Goal: Information Seeking & Learning: Compare options

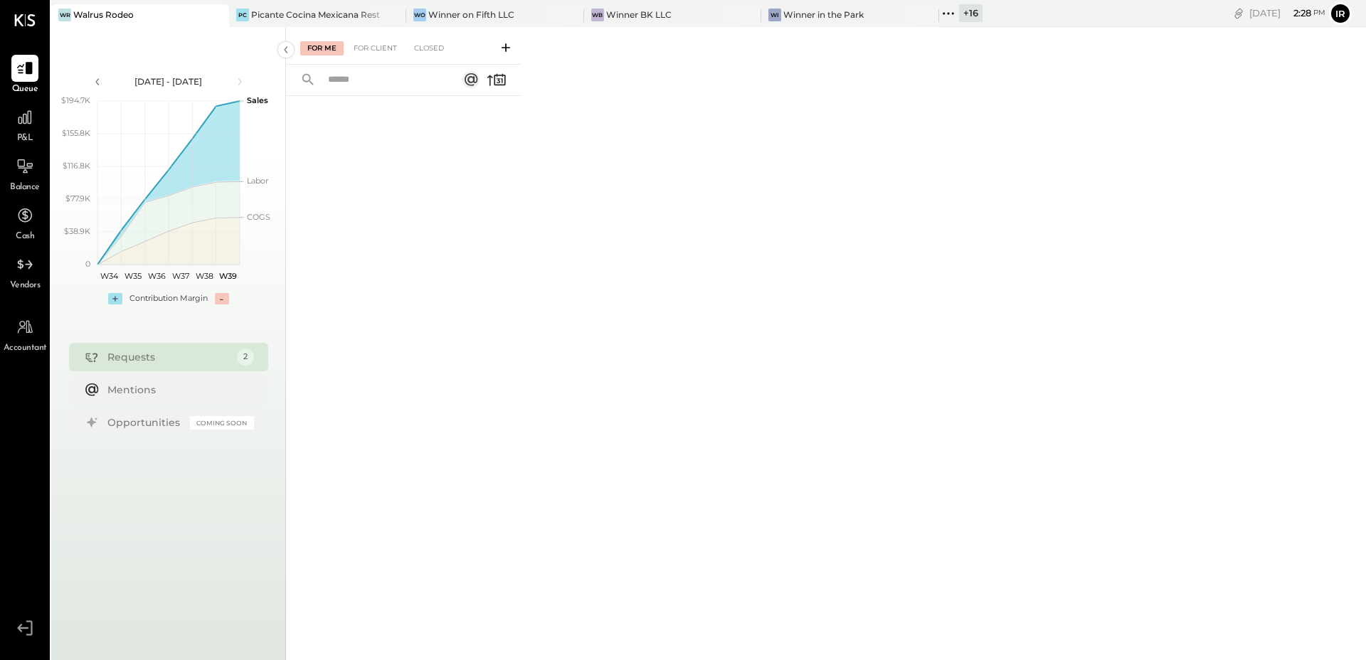
click at [940, 14] on icon at bounding box center [948, 13] width 19 height 19
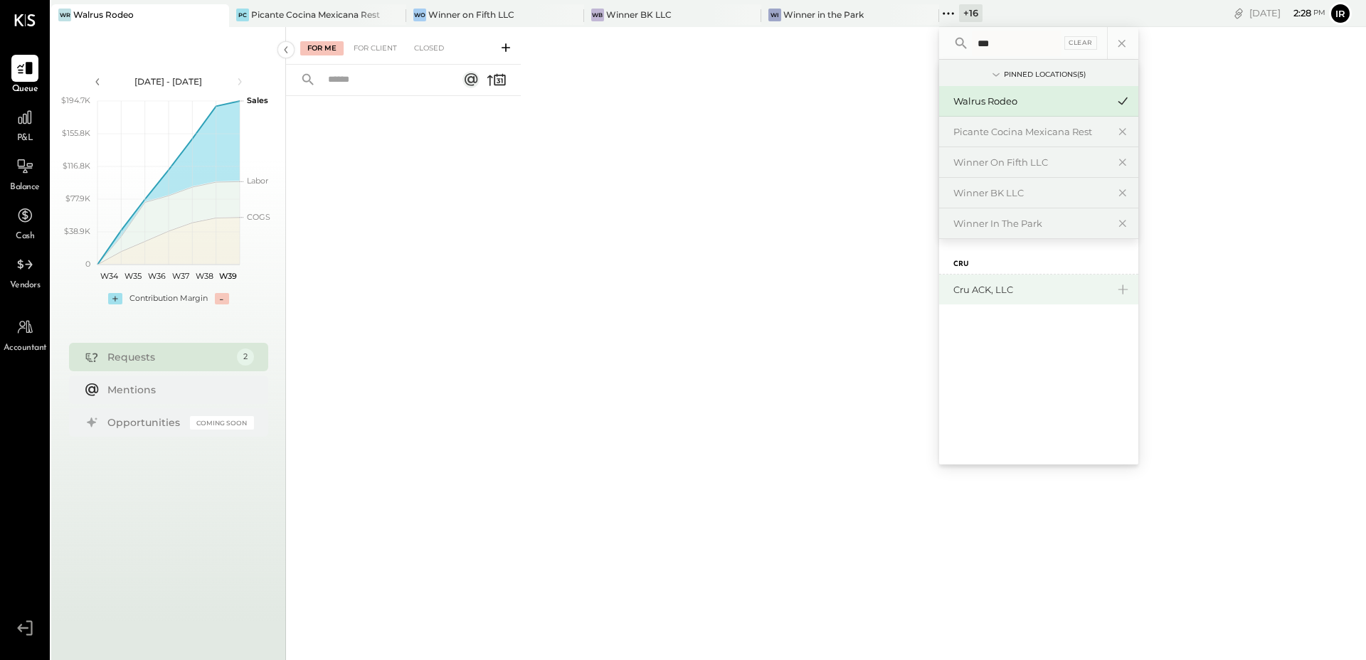
type input "***"
click at [959, 295] on div "Cru ACK, LLC" at bounding box center [1031, 290] width 154 height 14
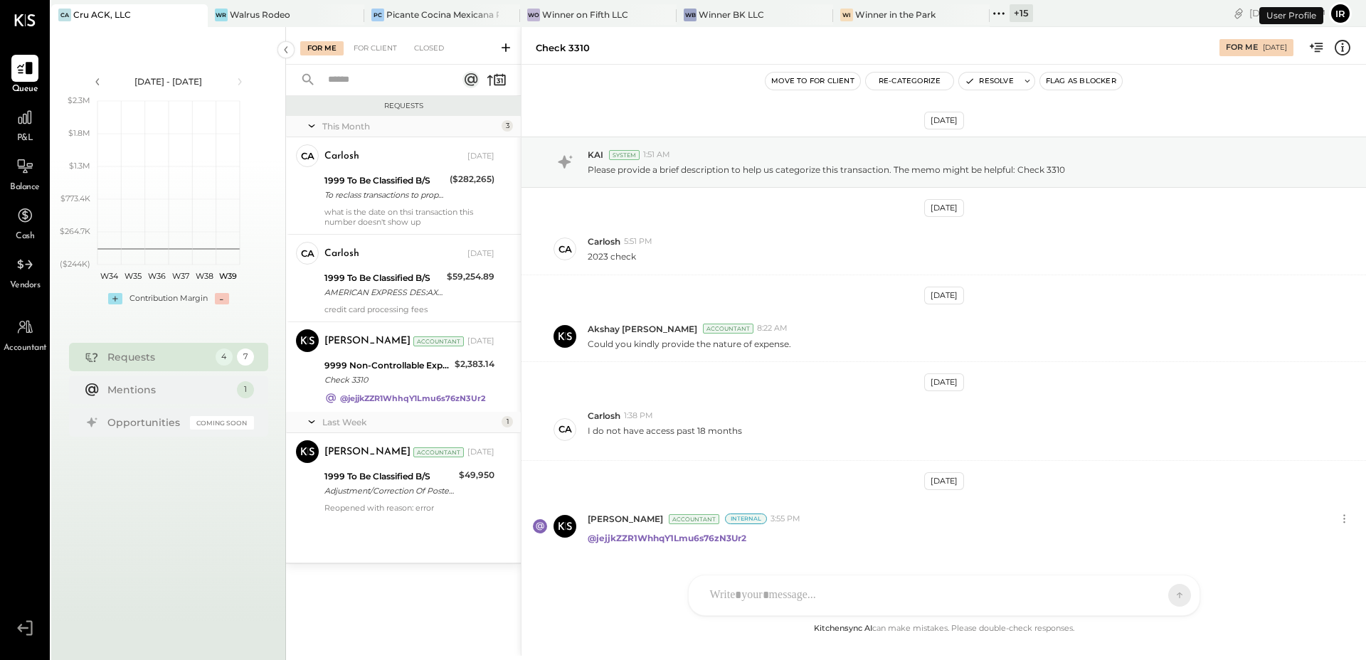
scroll to position [42, 0]
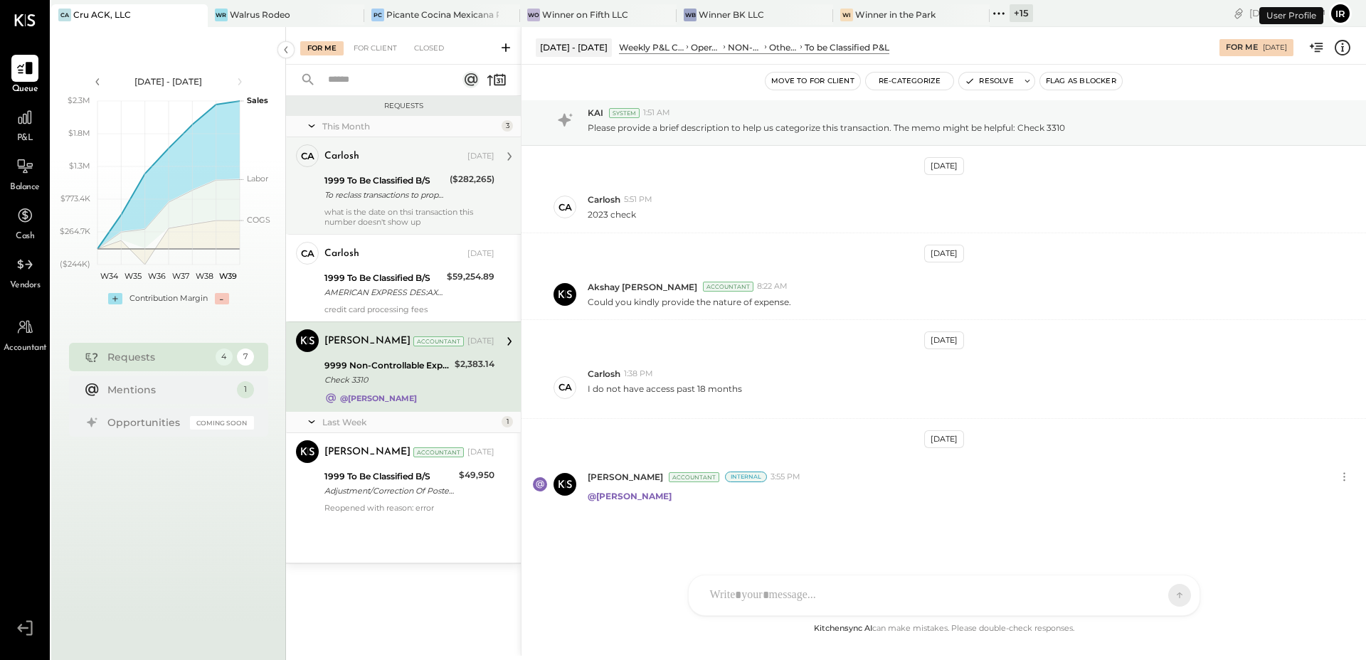
click at [430, 218] on div "what is the date on thsi transaction this number doesn't show up" at bounding box center [410, 217] width 170 height 20
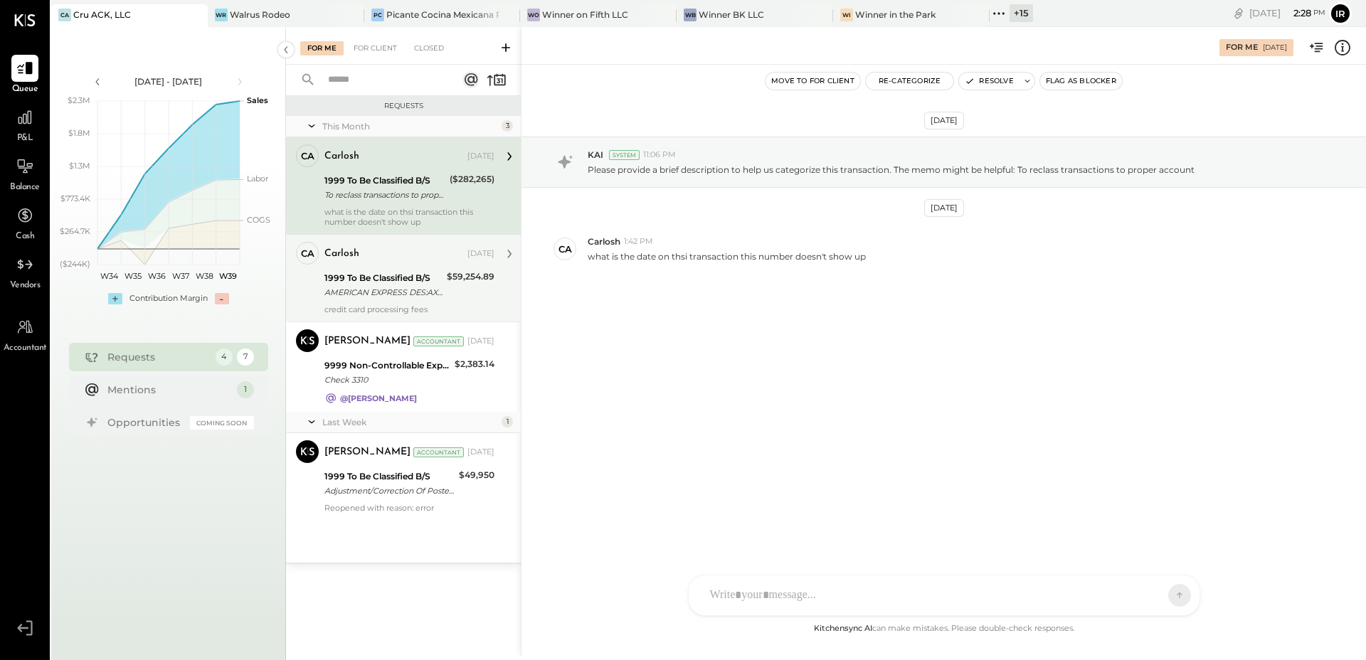
click at [405, 280] on div "1999 To Be Classified B/S" at bounding box center [384, 278] width 118 height 14
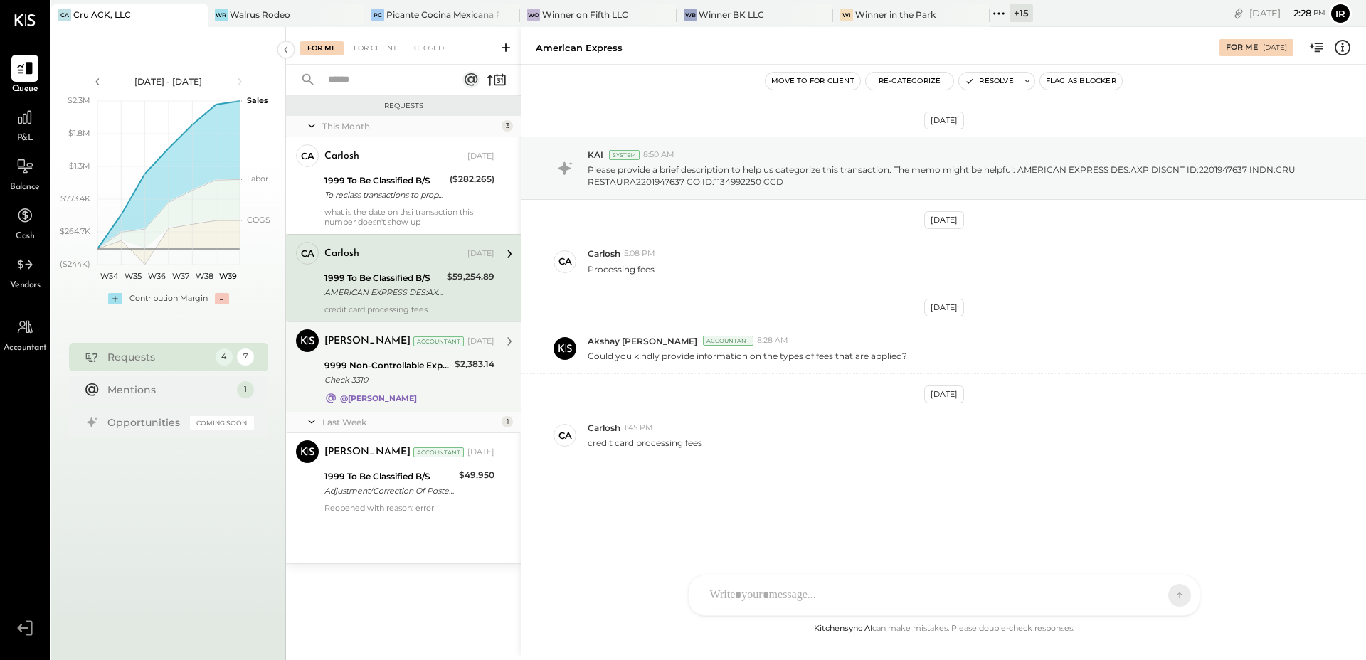
click at [399, 354] on div "Irvin Rojas Accountant Sep 08, 2025 9999 Non-Controllable Expenses:Other Income…" at bounding box center [410, 366] width 170 height 75
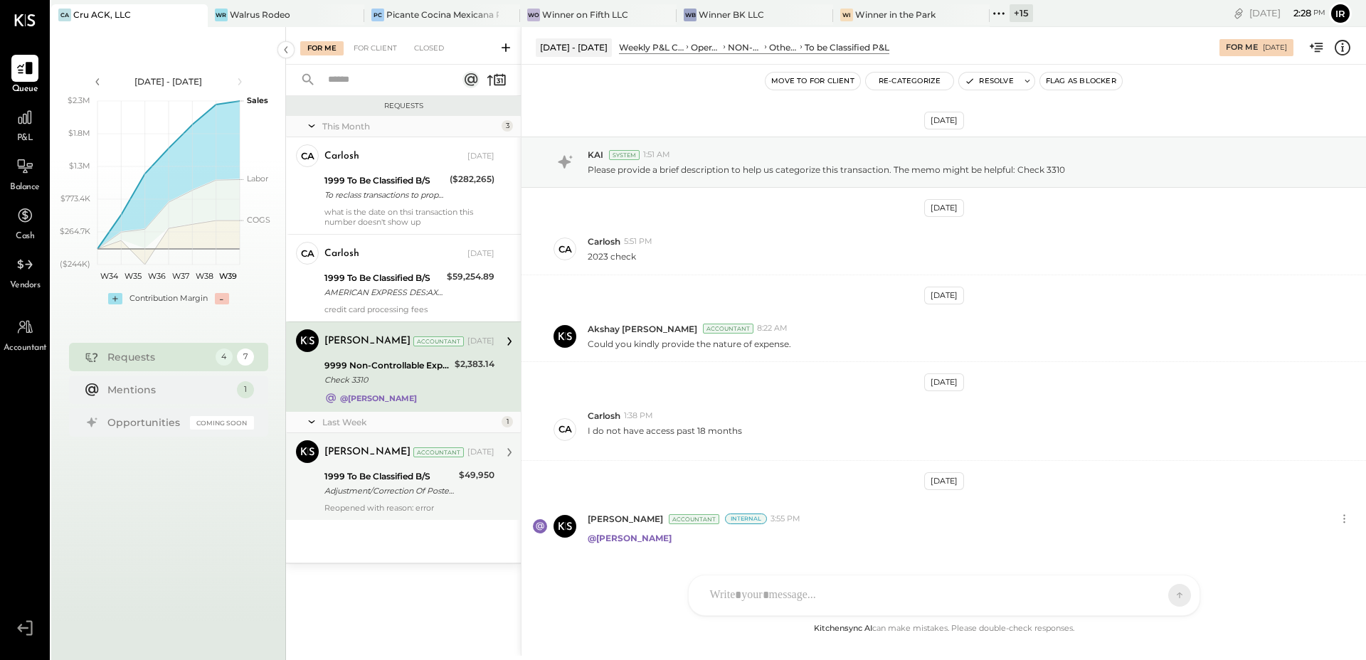
click at [401, 470] on div "1999 To Be Classified B/S" at bounding box center [390, 477] width 130 height 14
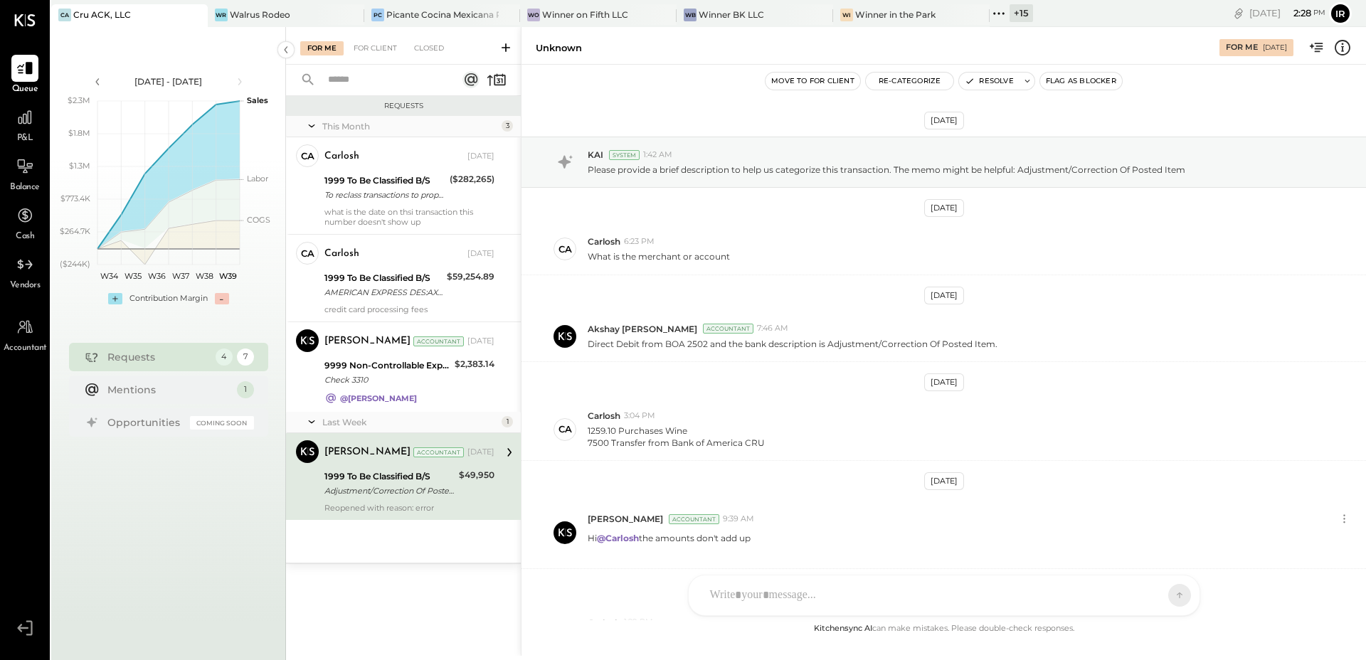
click at [40, 120] on div "P&L" at bounding box center [24, 124] width 41 height 41
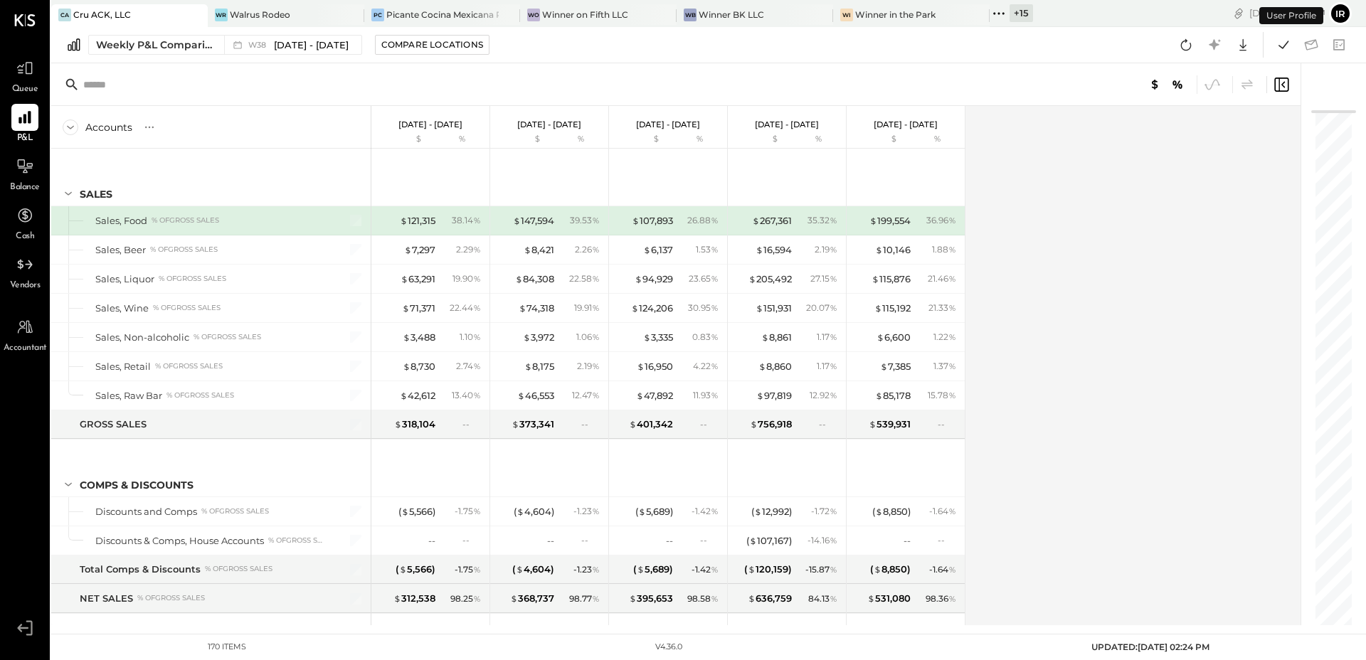
click at [105, 56] on div "Weekly P&L Comparison W38 Sep 15 - 21, 2025 Compare Locations Google Sheets Exc…" at bounding box center [708, 45] width 1315 height 36
click at [114, 51] on div "Weekly P&L Comparison" at bounding box center [156, 45] width 120 height 14
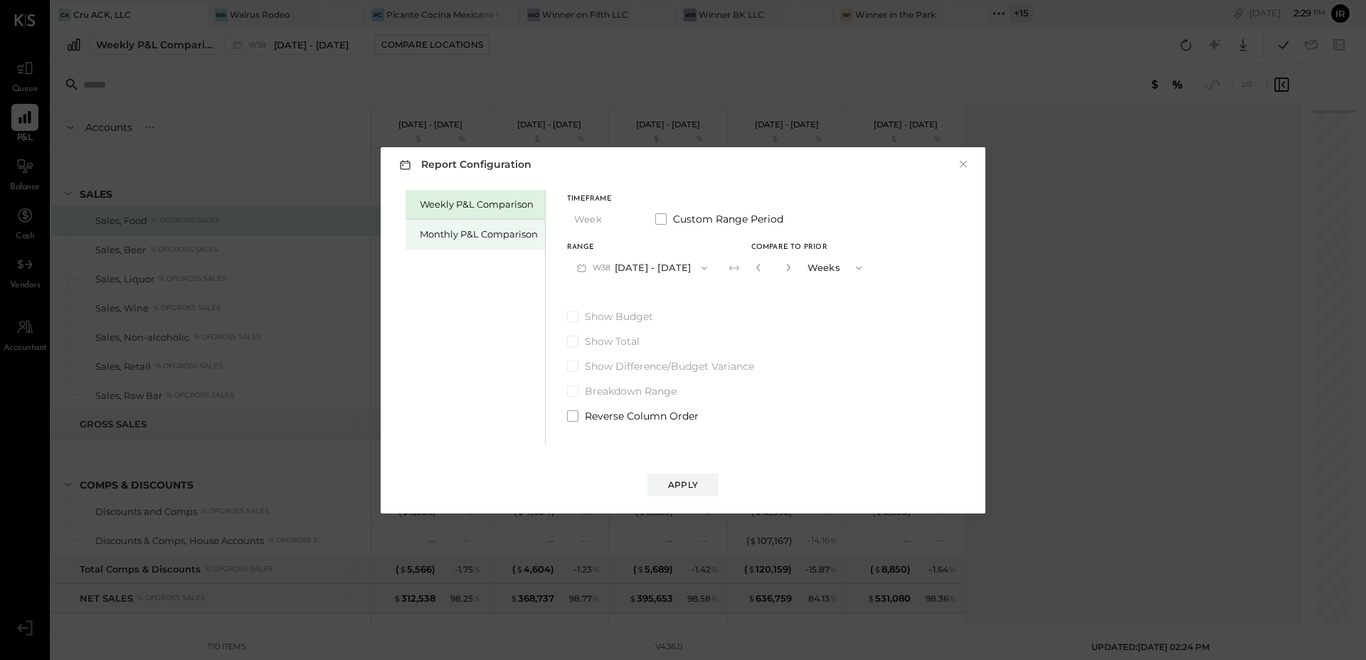
click at [488, 243] on div "Monthly P&L Comparison" at bounding box center [475, 235] width 139 height 30
click at [638, 273] on button "M09 Sep 1 - 30, 2025" at bounding box center [642, 268] width 150 height 26
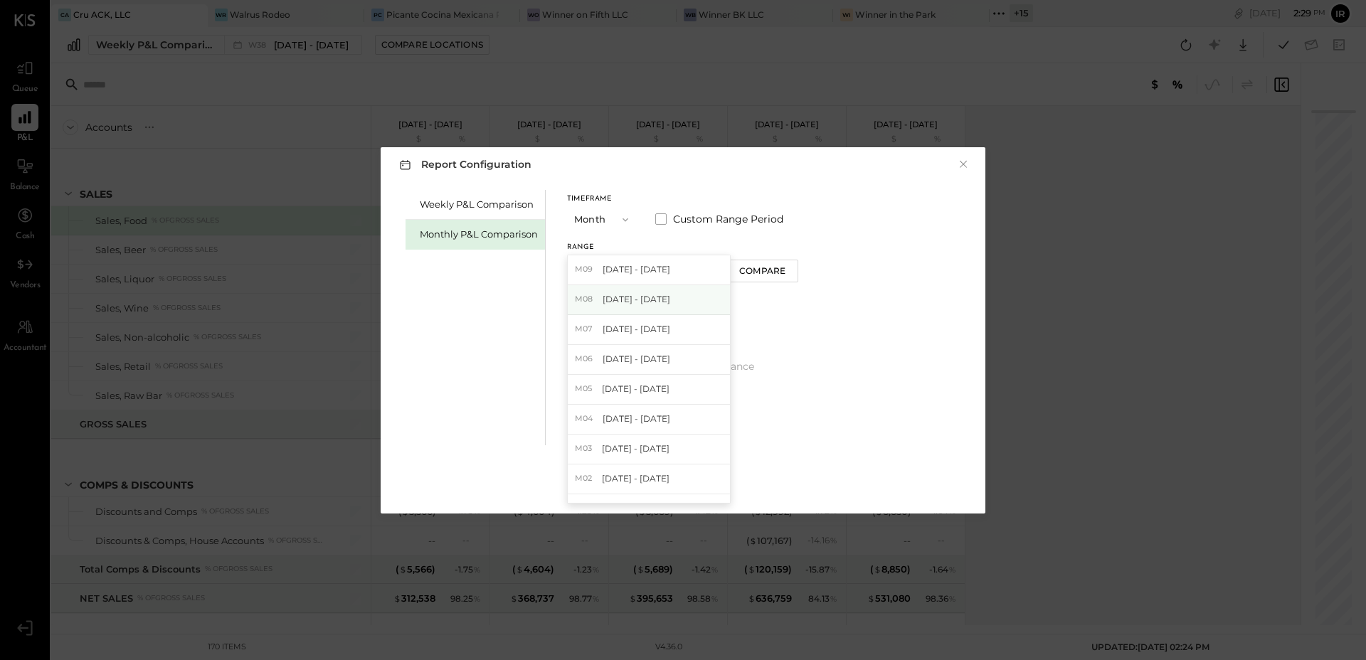
click at [641, 293] on span "Aug 1 - 31, 2025" at bounding box center [637, 299] width 68 height 12
click at [678, 474] on button "Apply" at bounding box center [683, 485] width 71 height 23
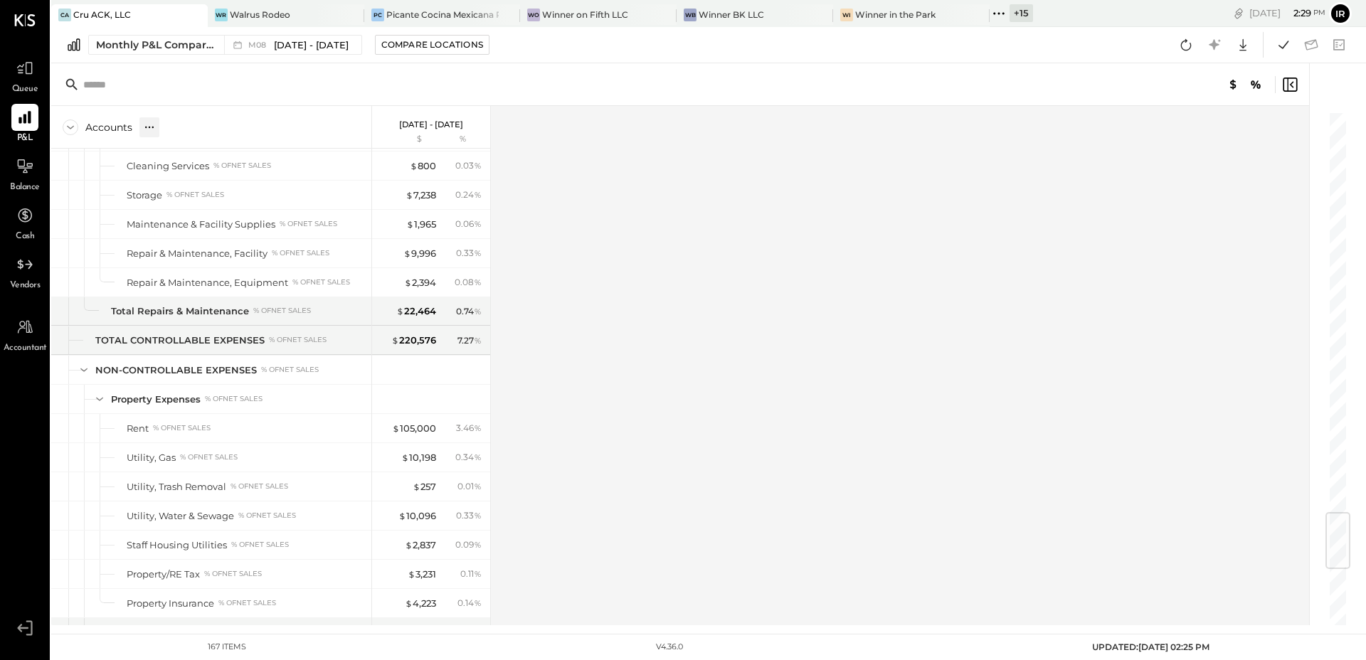
scroll to position [3370, 0]
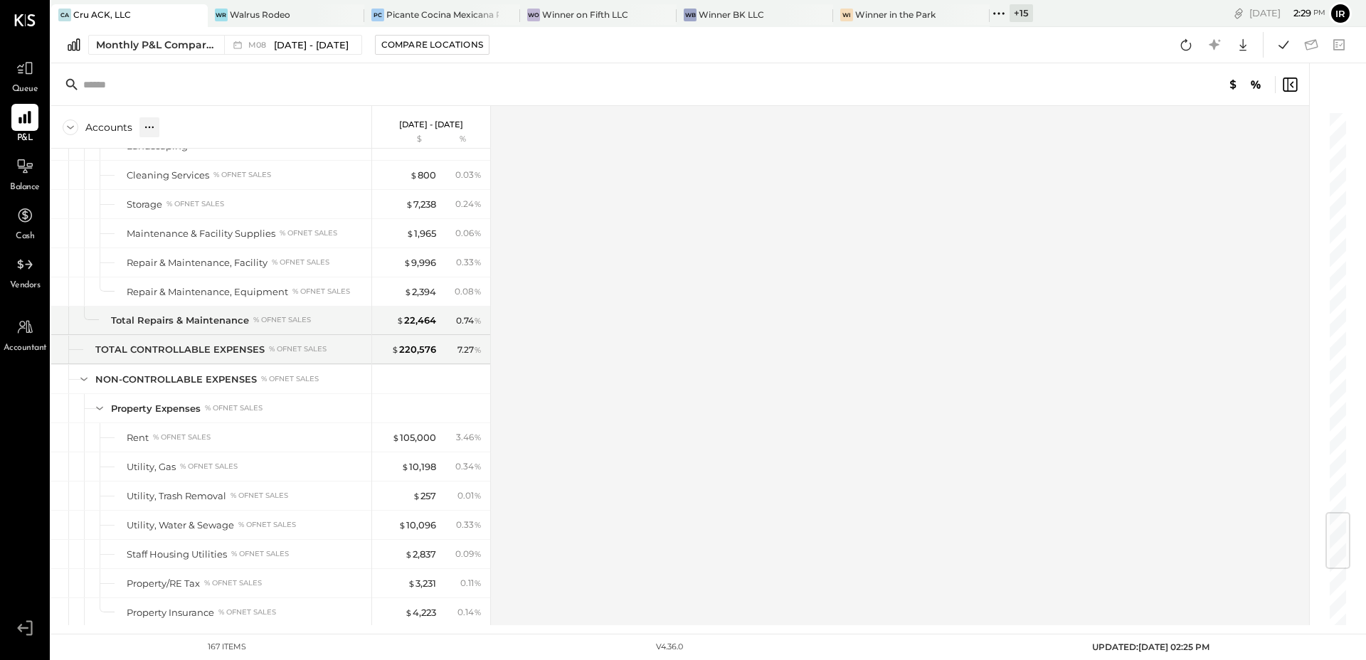
click at [143, 120] on div at bounding box center [149, 127] width 20 height 20
click at [179, 131] on div "GL" at bounding box center [179, 127] width 14 height 12
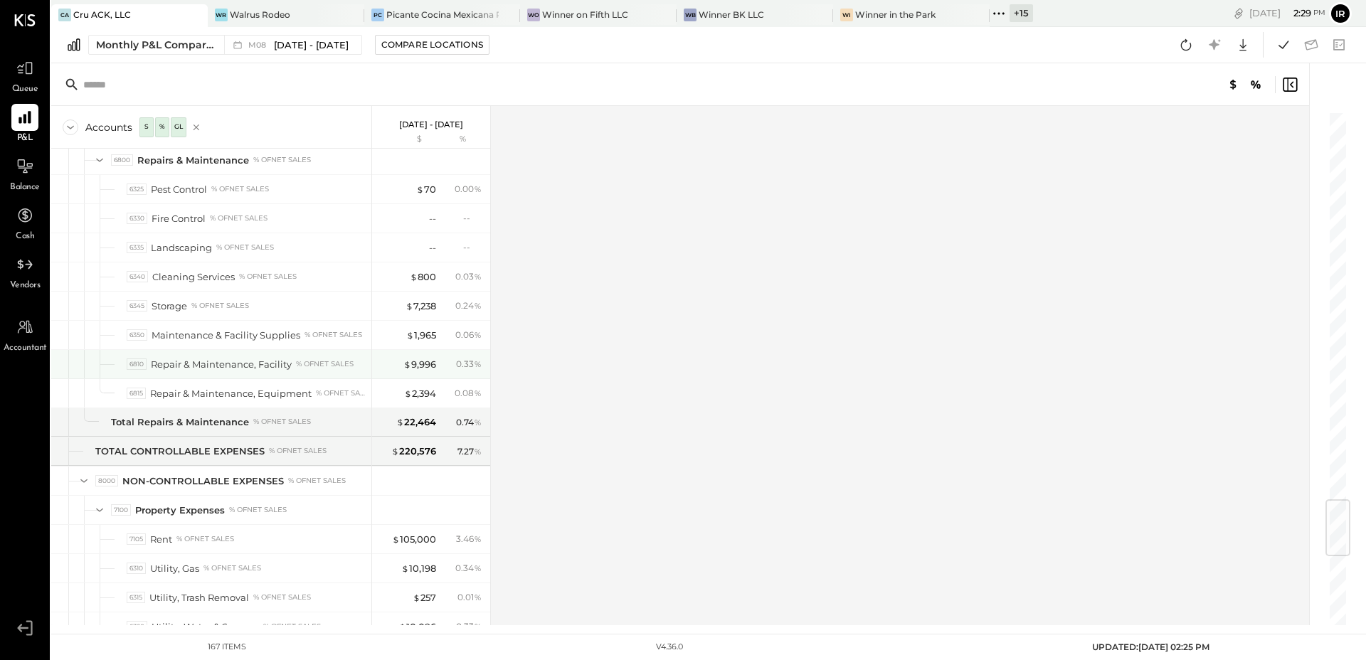
scroll to position [3231, 0]
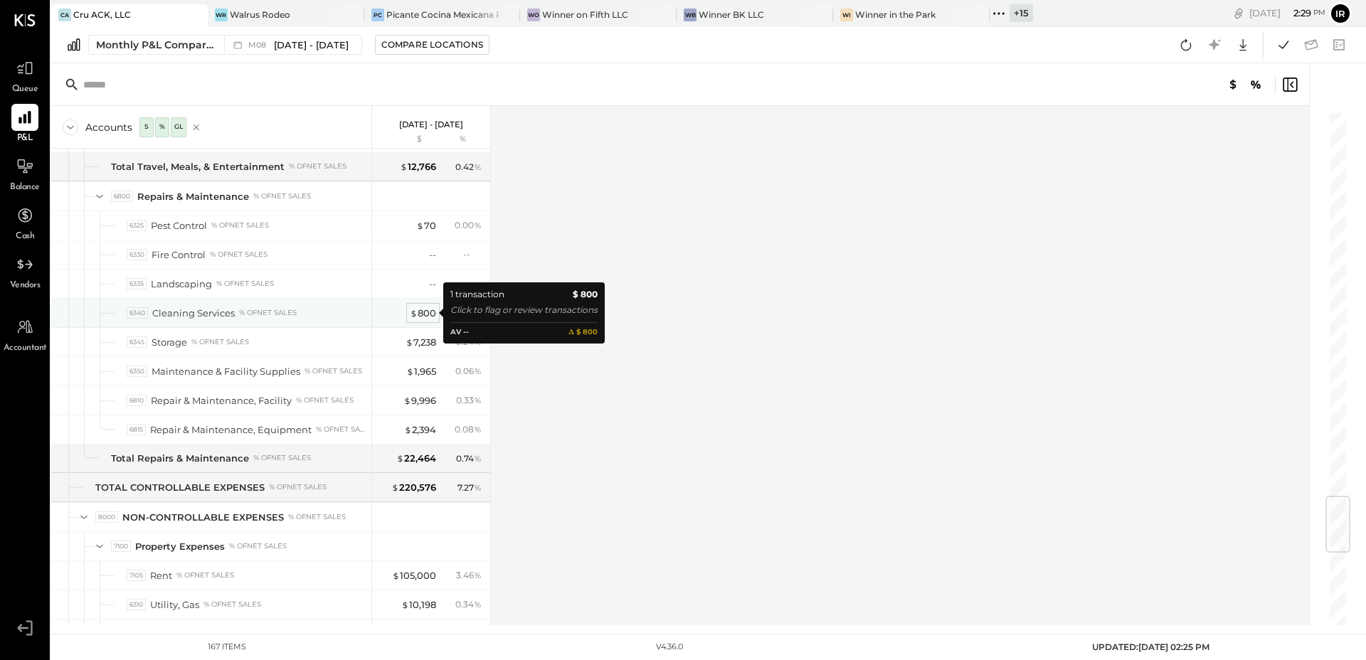
drag, startPoint x: 430, startPoint y: 311, endPoint x: 423, endPoint y: 315, distance: 8.0
click at [430, 311] on div "$ 800" at bounding box center [423, 314] width 26 height 14
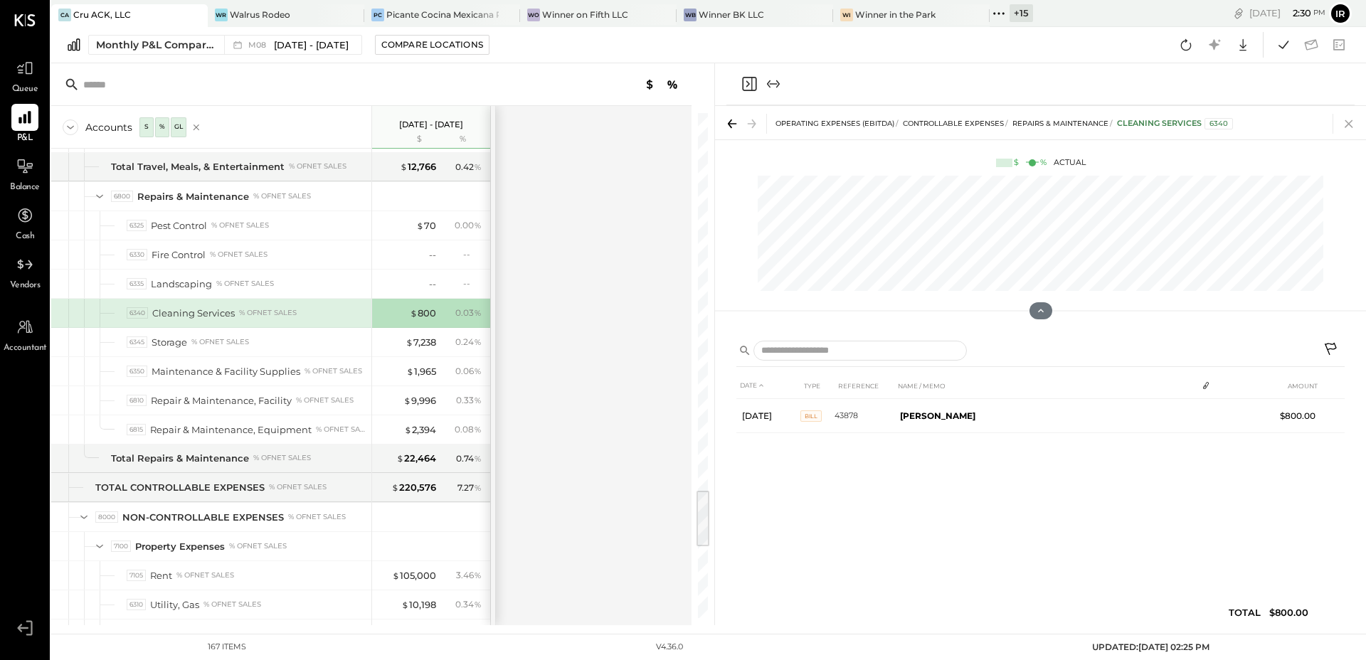
click at [1347, 118] on icon at bounding box center [1349, 124] width 20 height 20
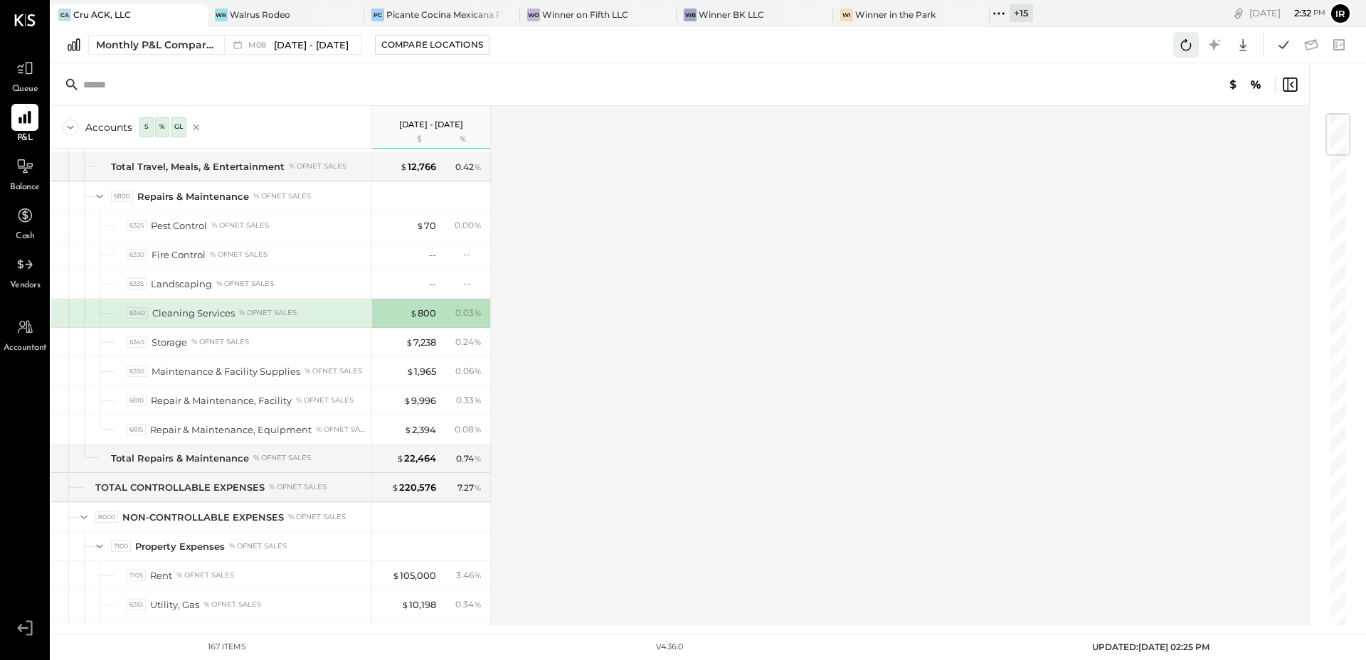
click at [1187, 38] on icon at bounding box center [1186, 45] width 19 height 19
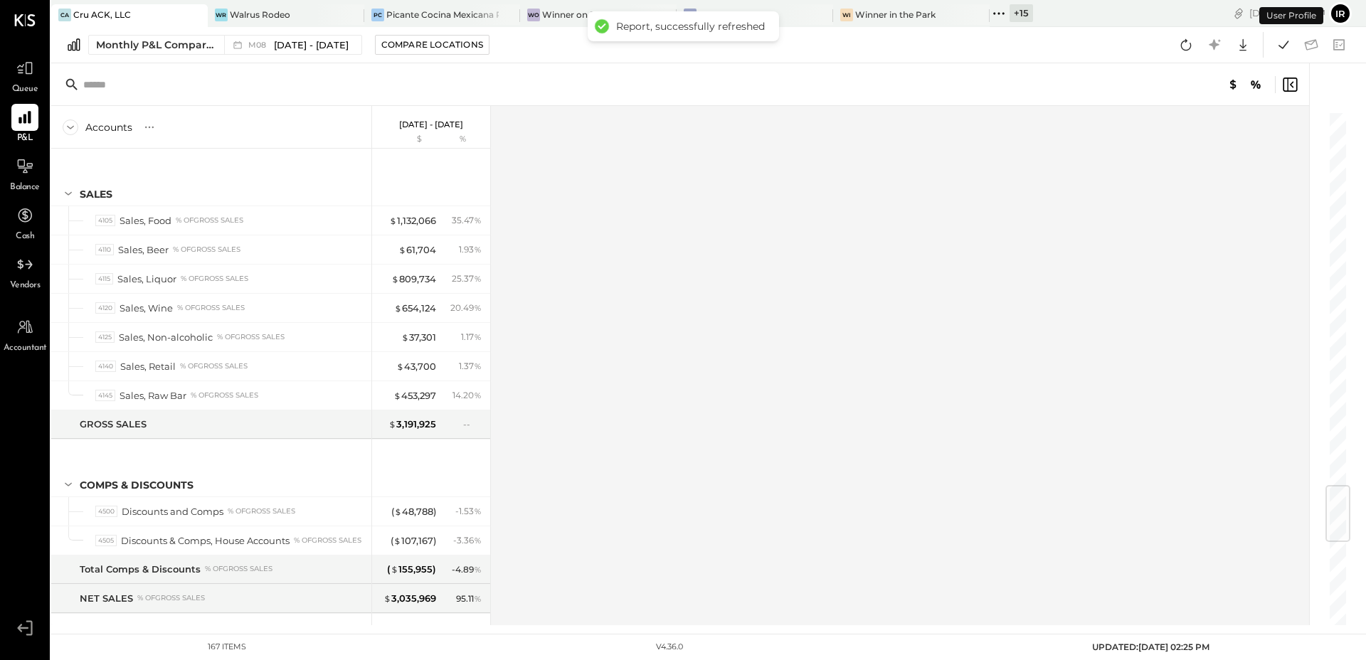
scroll to position [3143, 0]
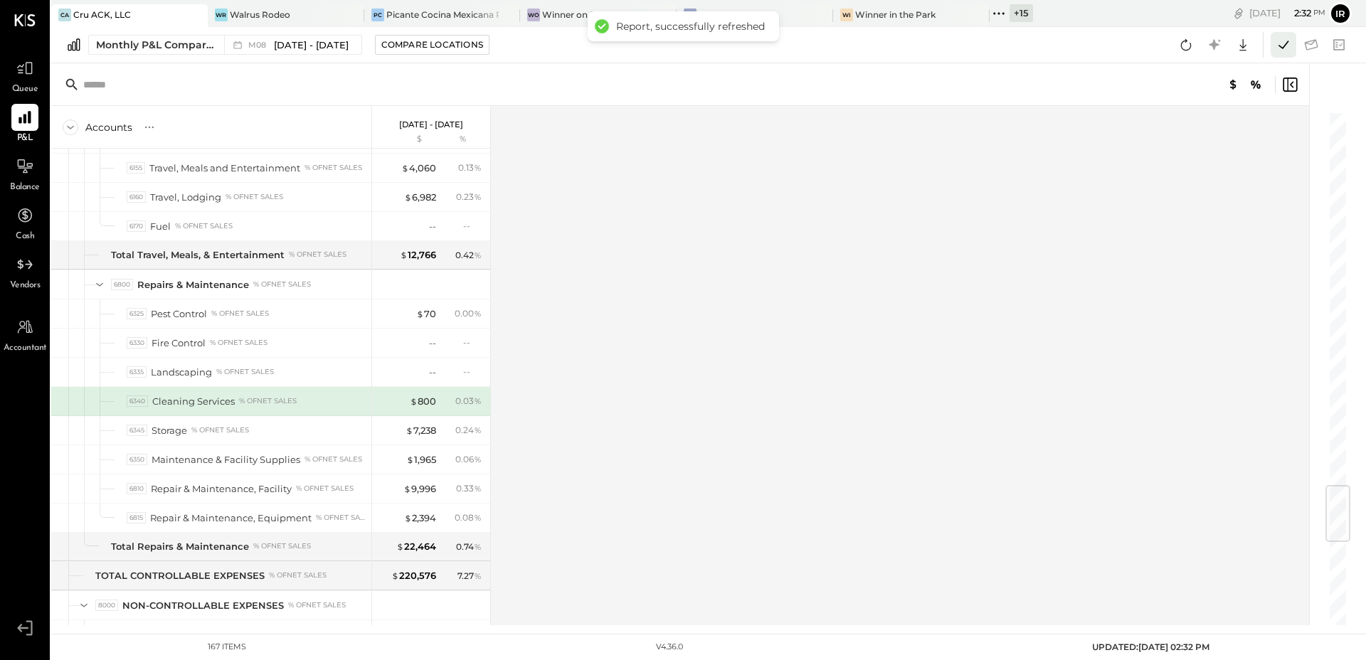
click at [1289, 49] on icon at bounding box center [1284, 45] width 19 height 19
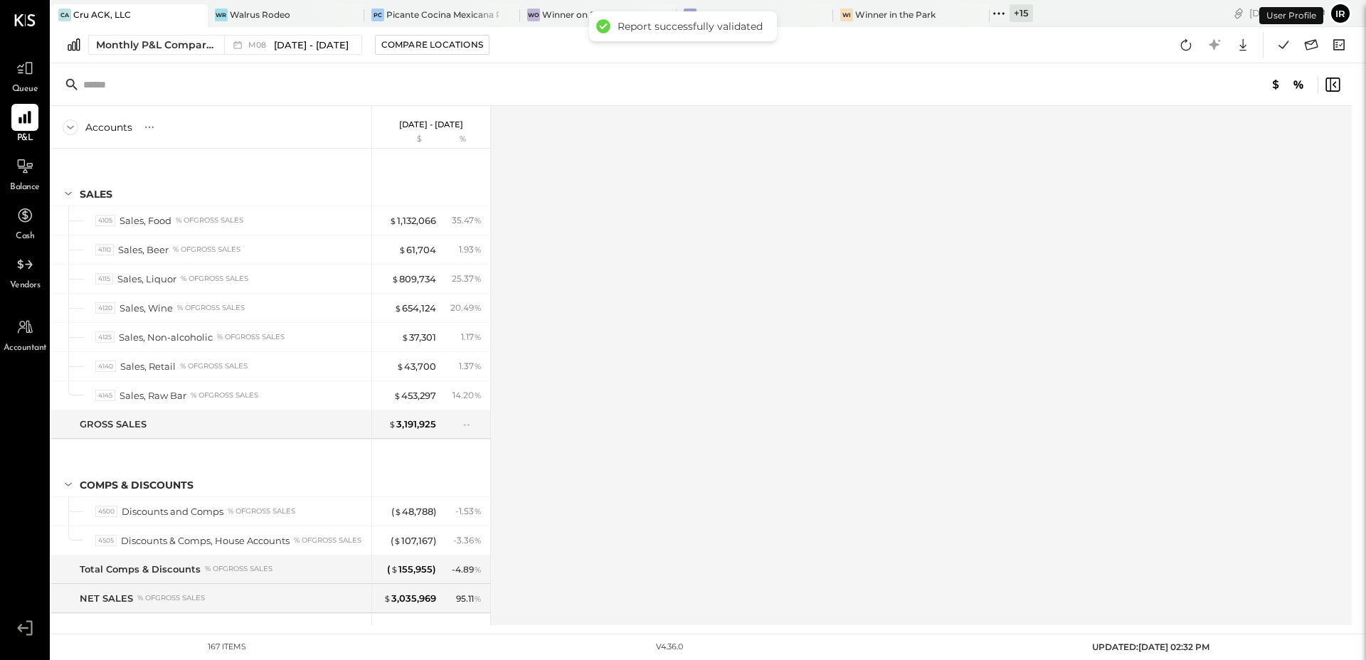
scroll to position [3143, 0]
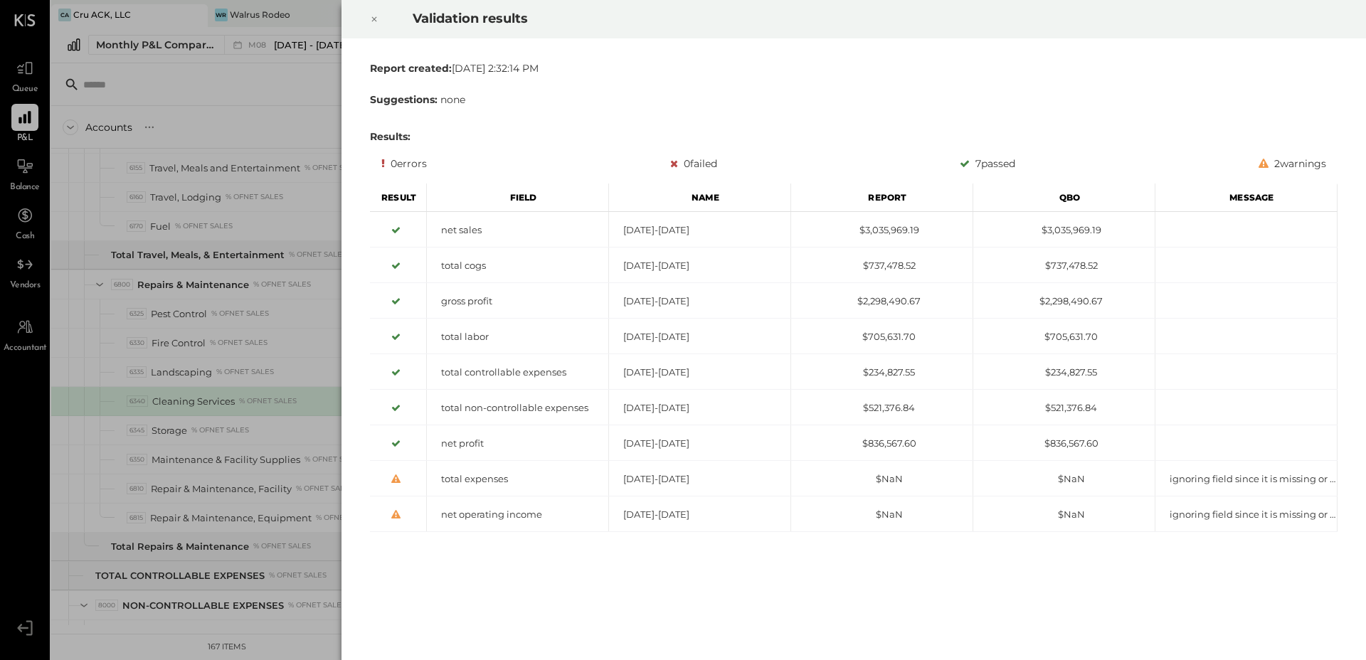
click at [374, 19] on icon at bounding box center [374, 19] width 9 height 17
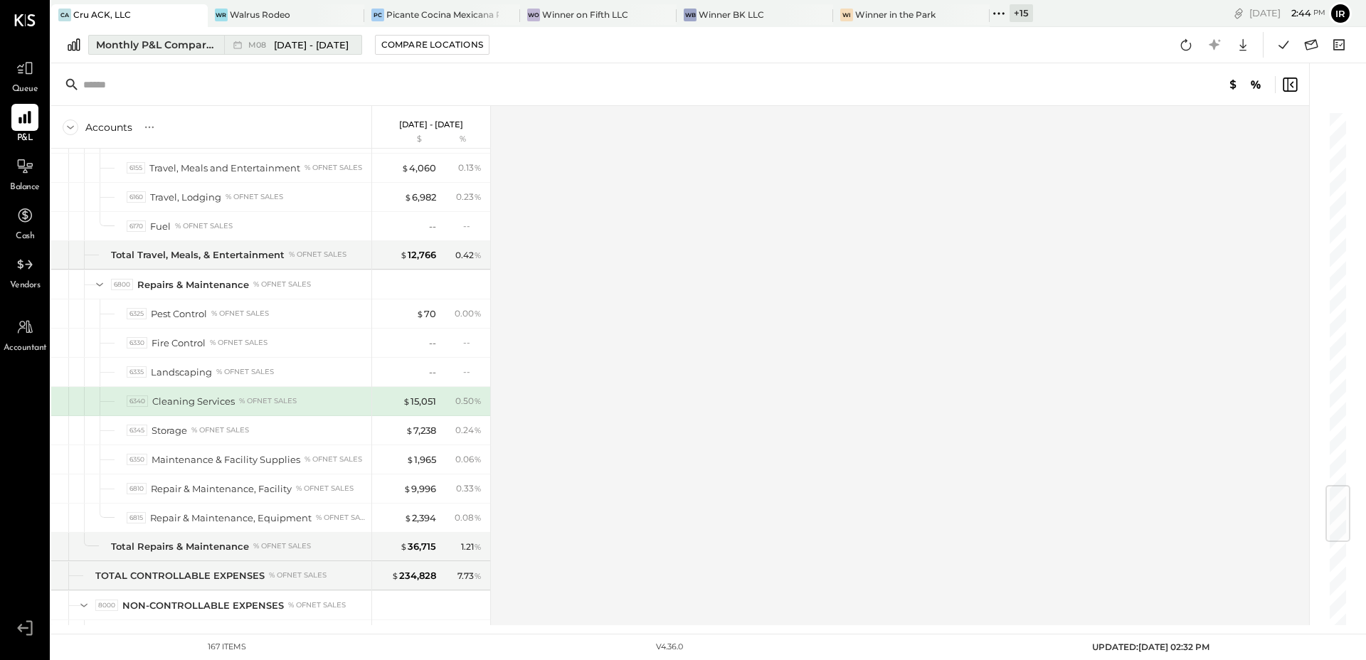
click at [161, 50] on div "Monthly P&L Comparison" at bounding box center [156, 45] width 120 height 14
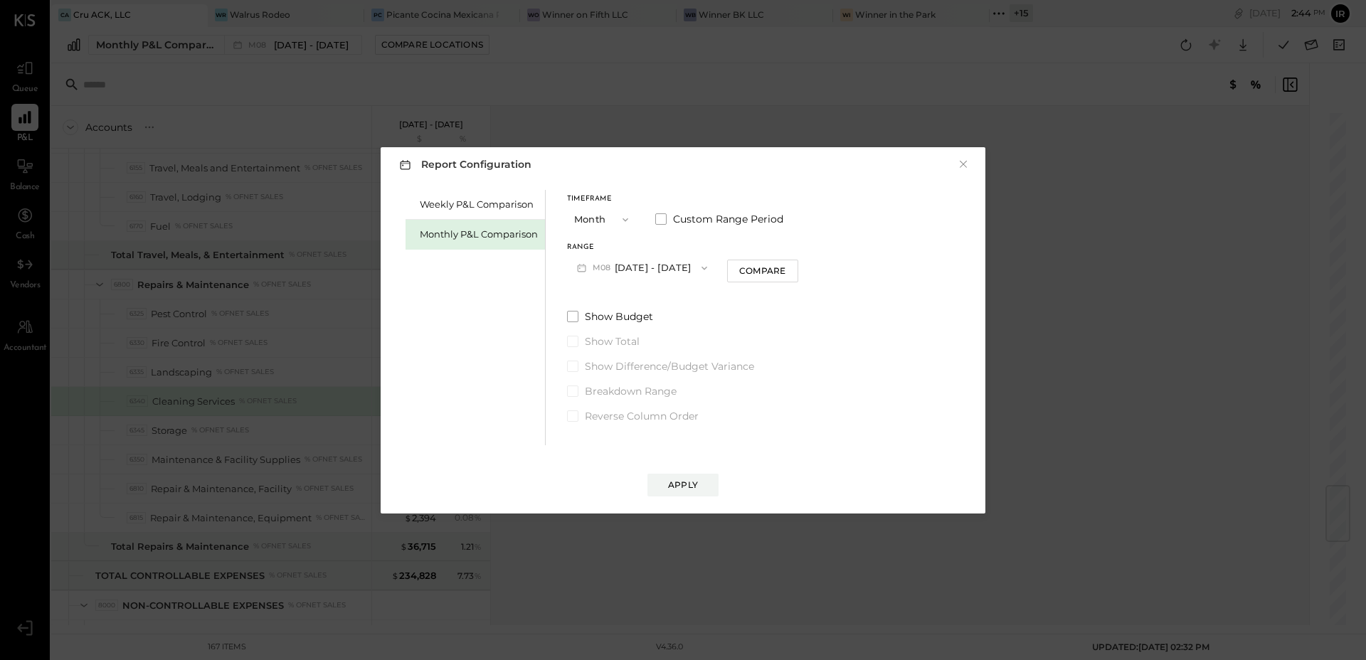
click at [631, 268] on button "M08 Aug 1 - 31, 2025" at bounding box center [642, 268] width 150 height 26
click at [660, 448] on span "Mar 1 - 31, 2025" at bounding box center [636, 449] width 68 height 12
click at [692, 486] on div "Apply" at bounding box center [683, 485] width 30 height 12
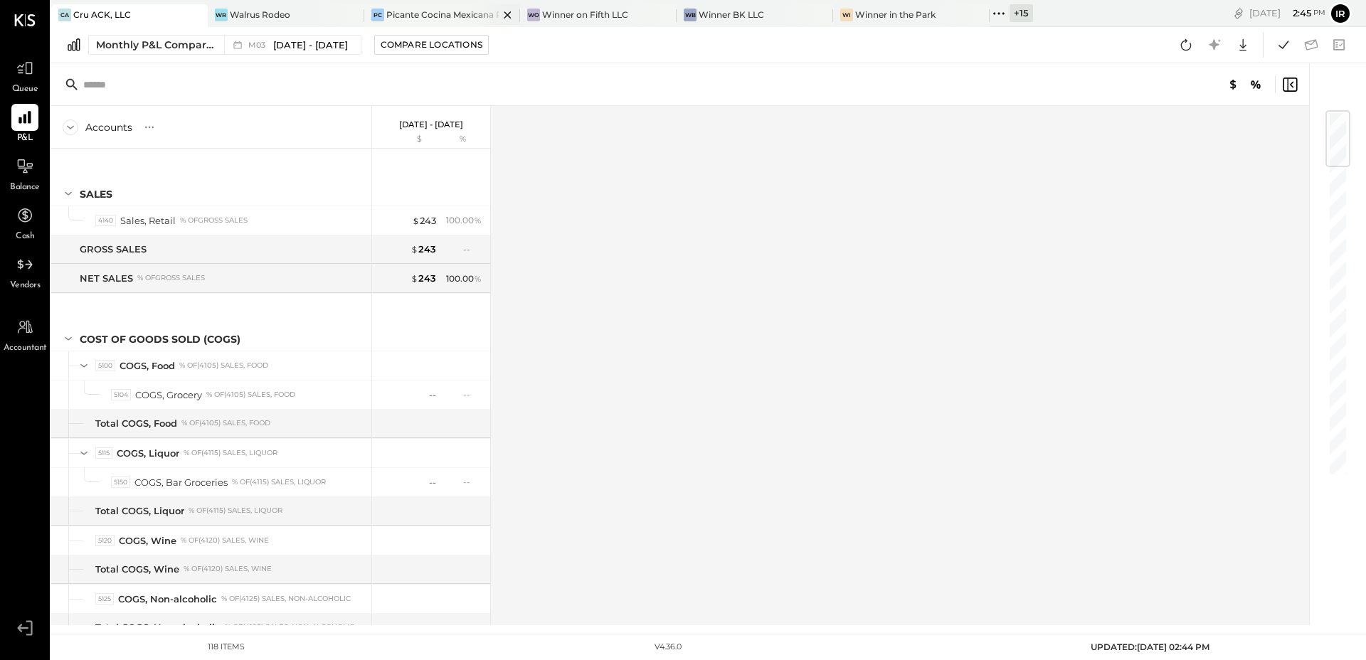
click at [439, 16] on div "Picante Cocina Mexicana Rest" at bounding box center [442, 15] width 113 height 12
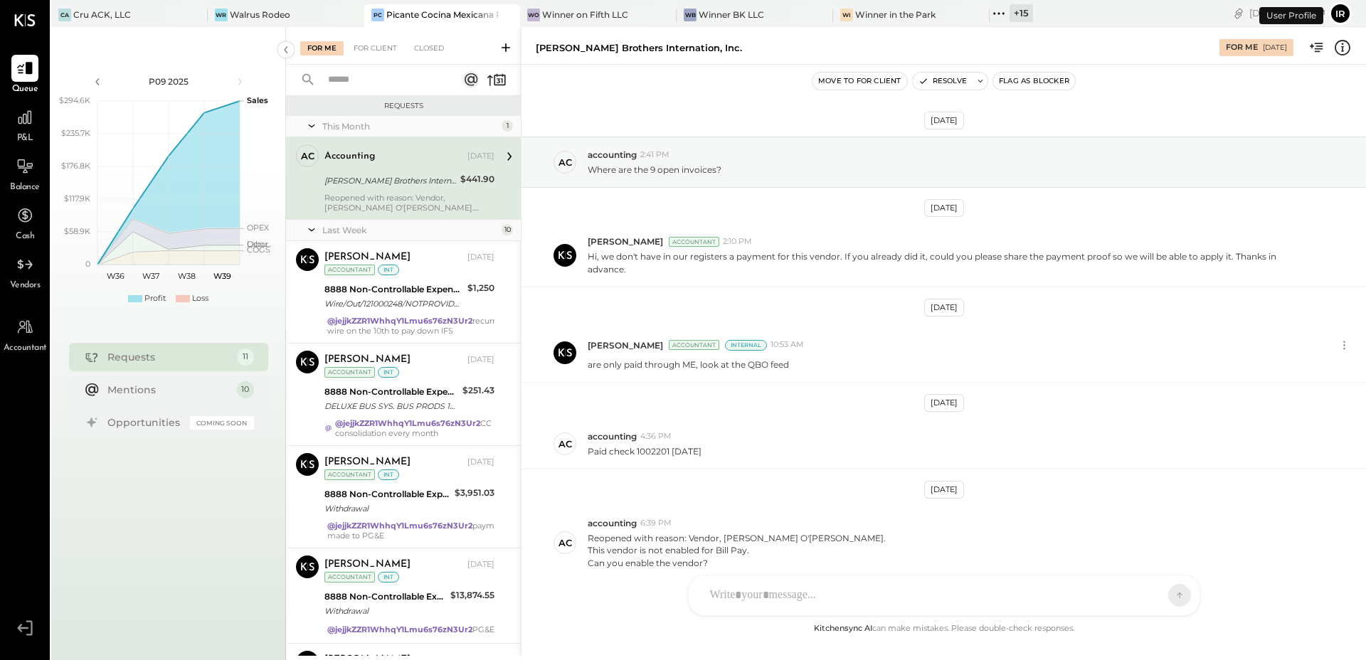
scroll to position [55, 0]
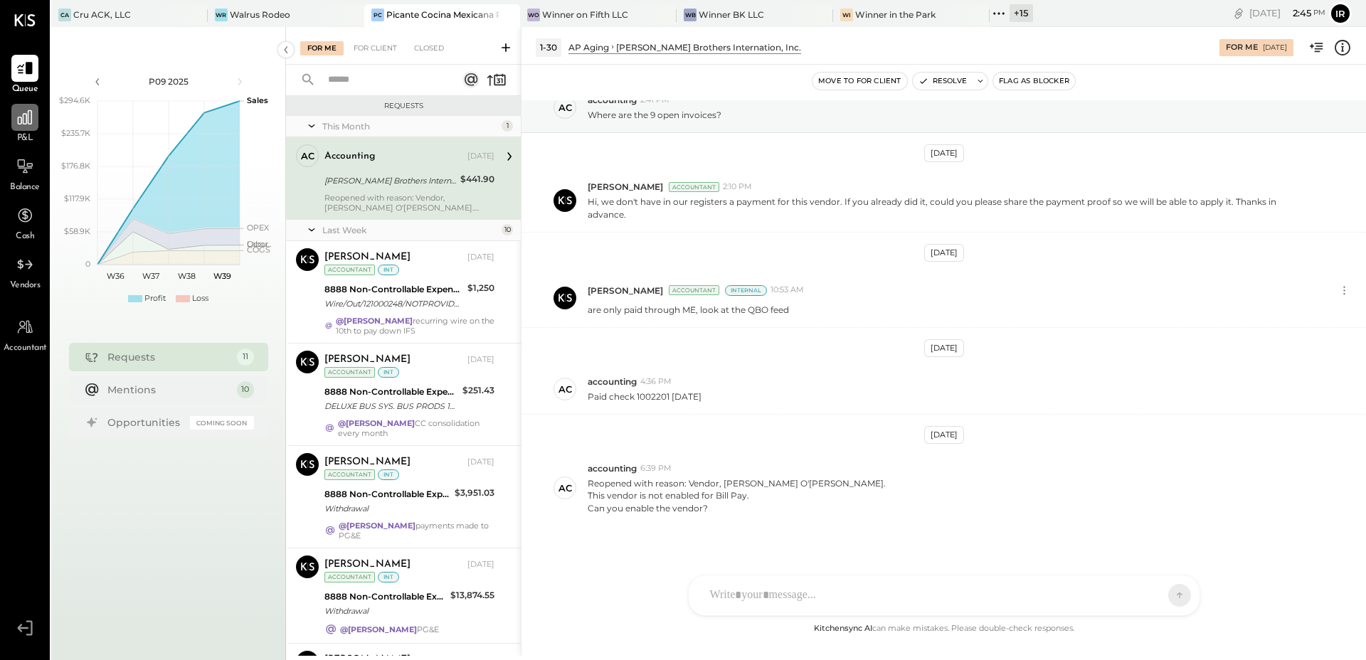
click at [23, 122] on icon at bounding box center [25, 117] width 14 height 14
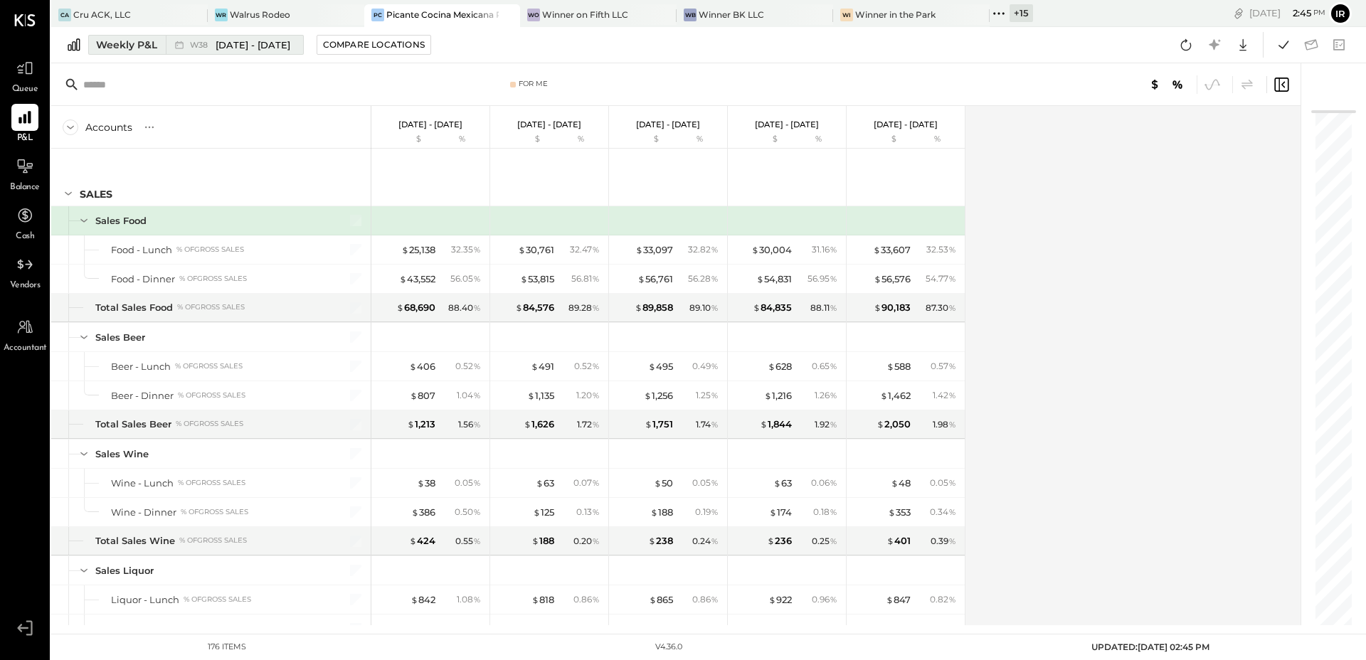
click at [200, 41] on span "W38" at bounding box center [201, 45] width 22 height 8
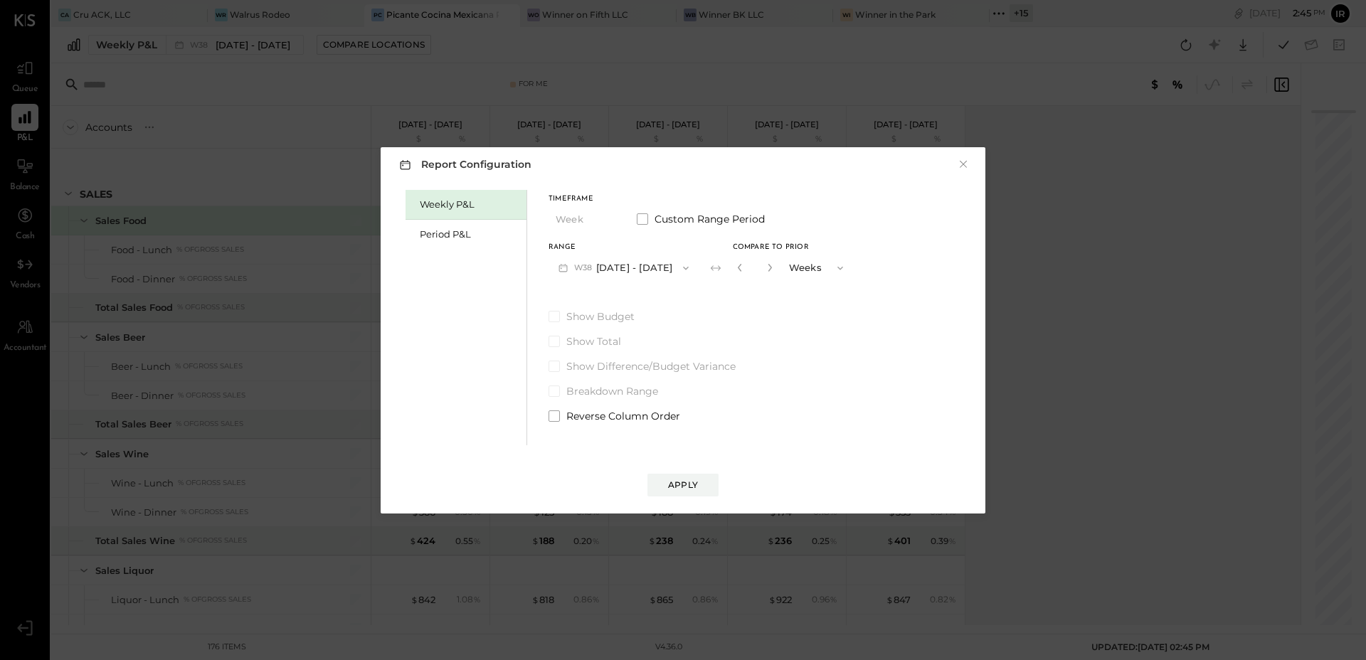
drag, startPoint x: 469, startPoint y: 236, endPoint x: 535, endPoint y: 268, distance: 73.2
click at [470, 236] on div "Period P&L" at bounding box center [470, 235] width 100 height 14
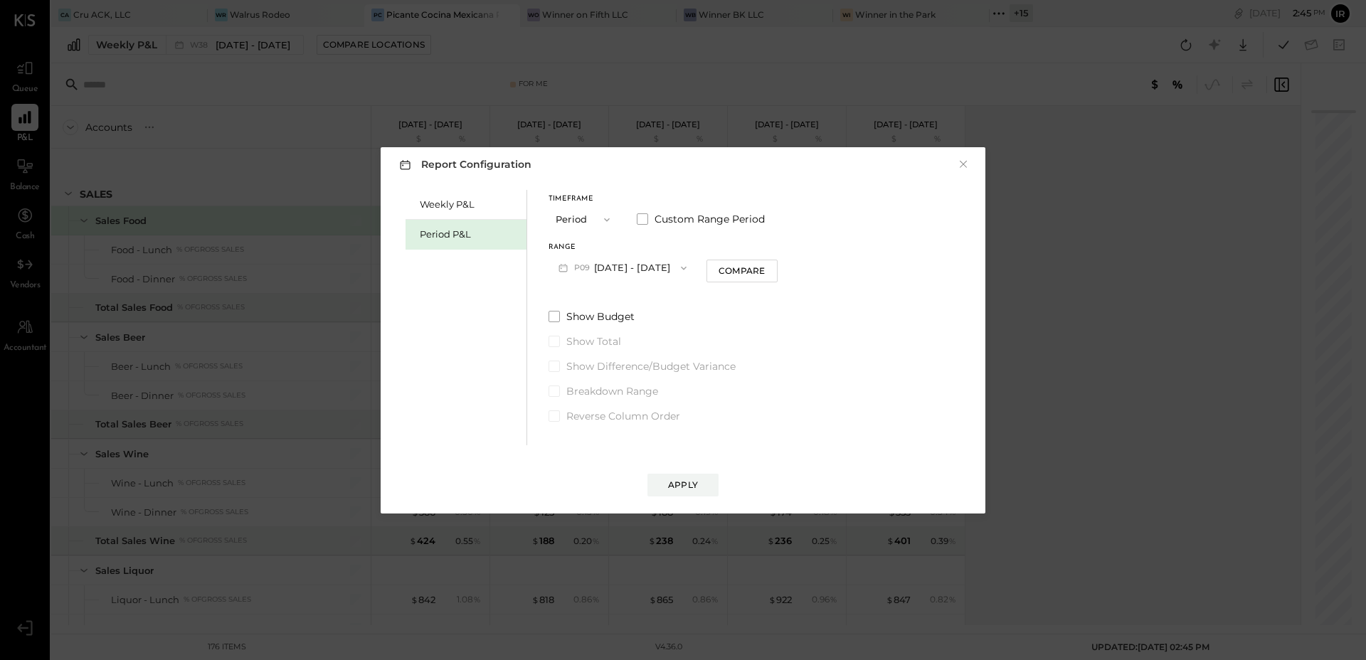
click at [636, 272] on button "P09 [DATE] - [DATE]" at bounding box center [623, 268] width 148 height 26
click at [651, 445] on div "P03 Mar 3 - 30, 2025" at bounding box center [630, 450] width 162 height 30
click at [657, 482] on button "Apply" at bounding box center [683, 485] width 71 height 23
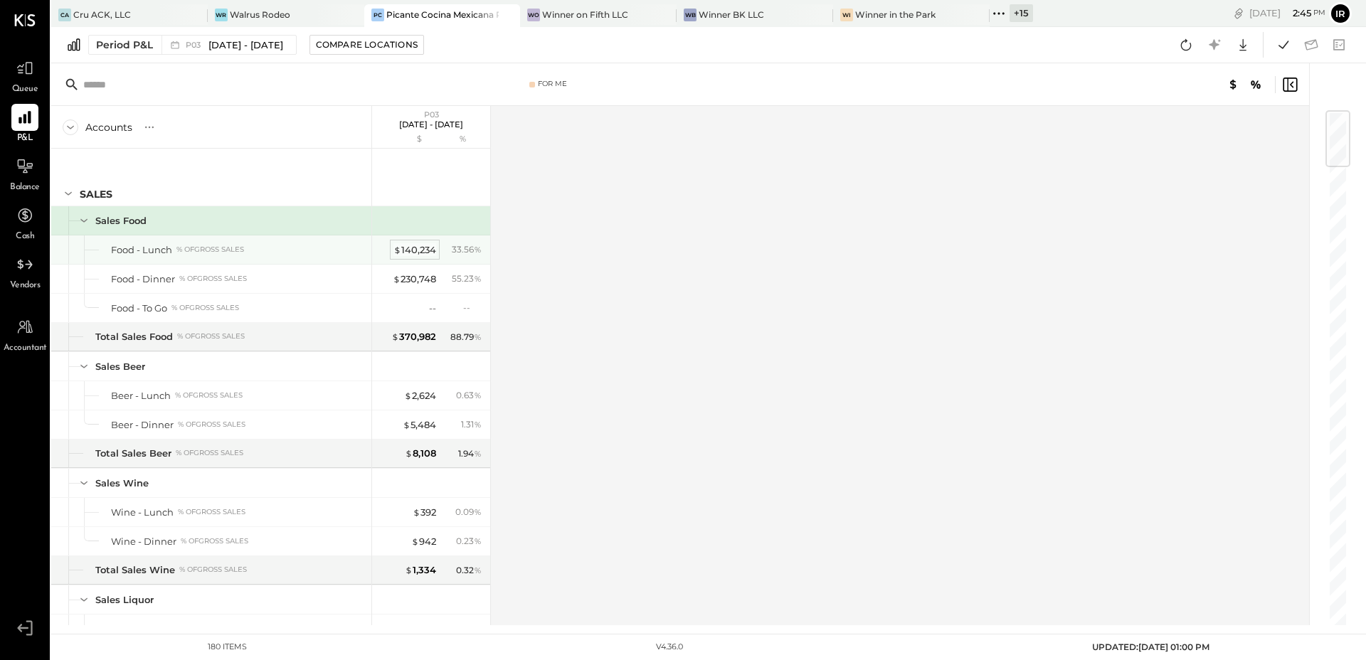
click at [431, 255] on div "$ 140,234" at bounding box center [415, 250] width 43 height 14
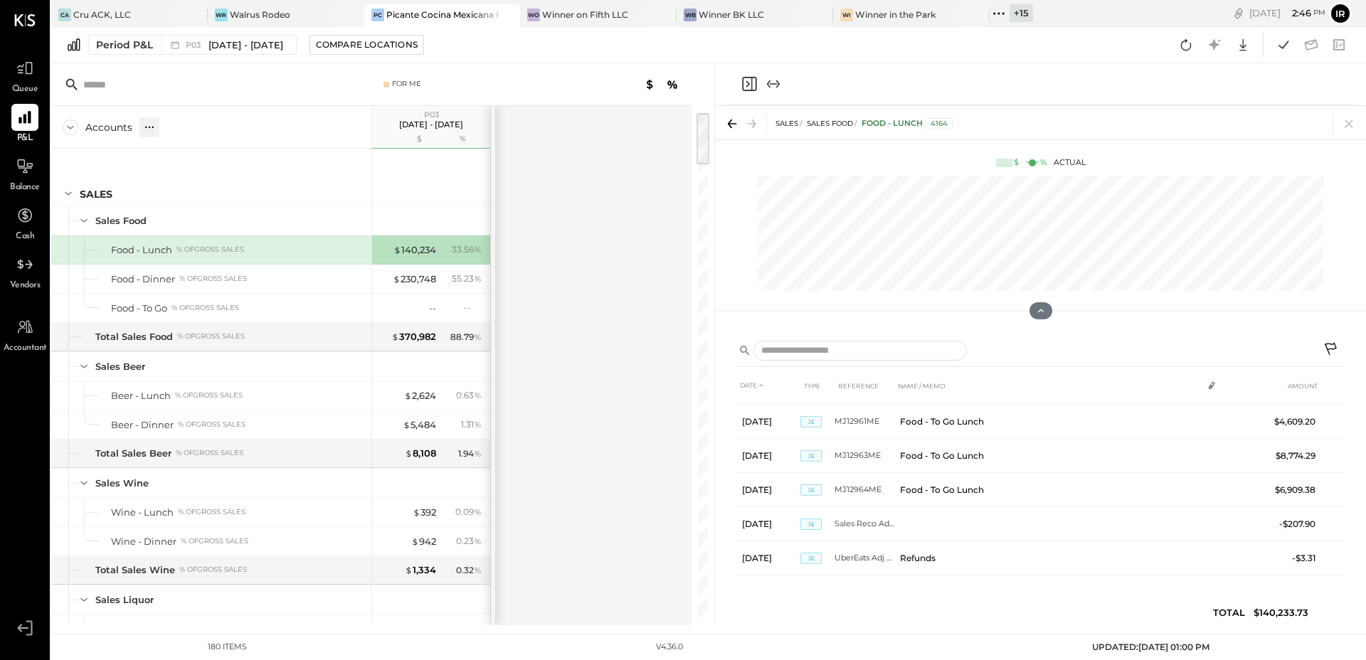
click at [151, 127] on icon at bounding box center [149, 127] width 14 height 14
click at [182, 130] on div "GL" at bounding box center [179, 127] width 14 height 12
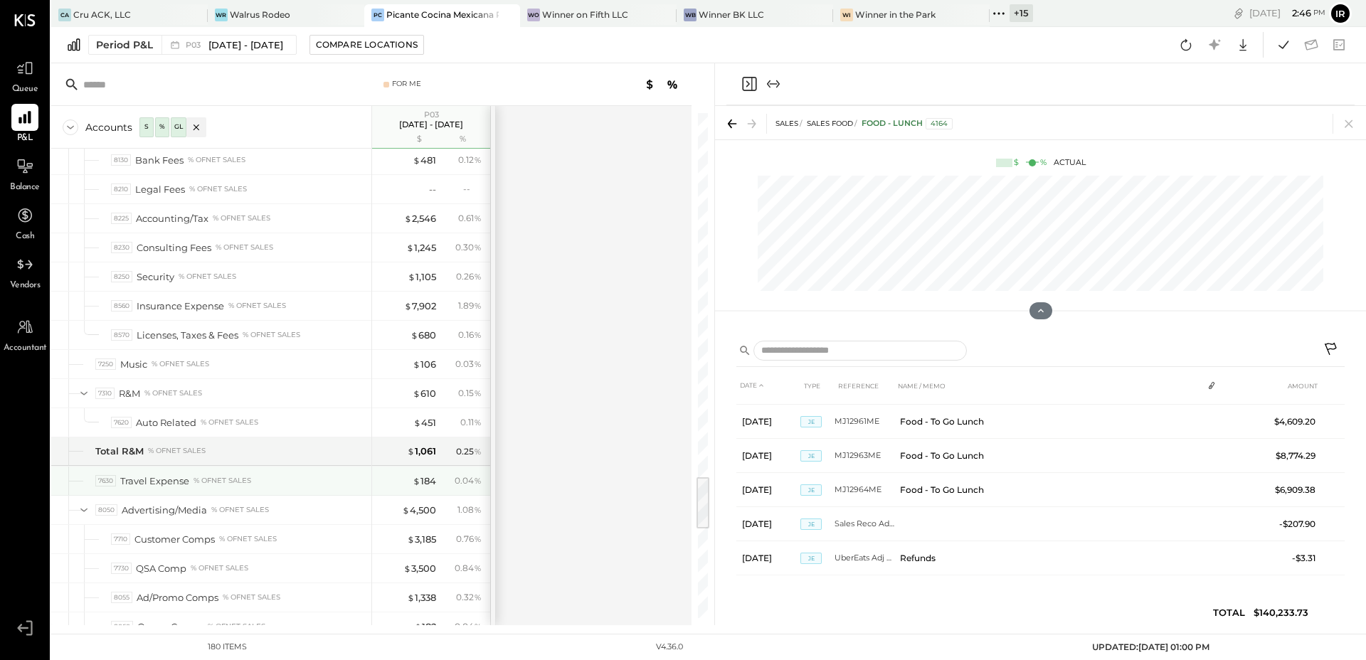
scroll to position [3387, 0]
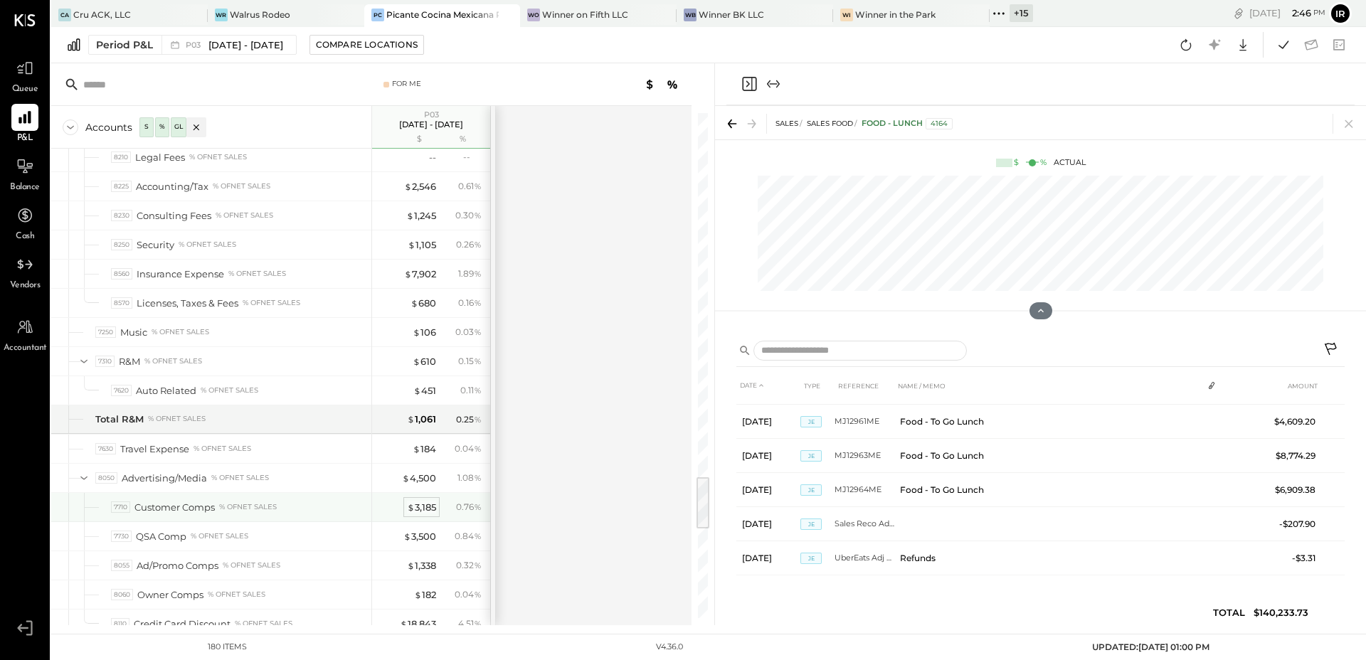
click at [422, 503] on div "$ 3,185" at bounding box center [421, 508] width 29 height 14
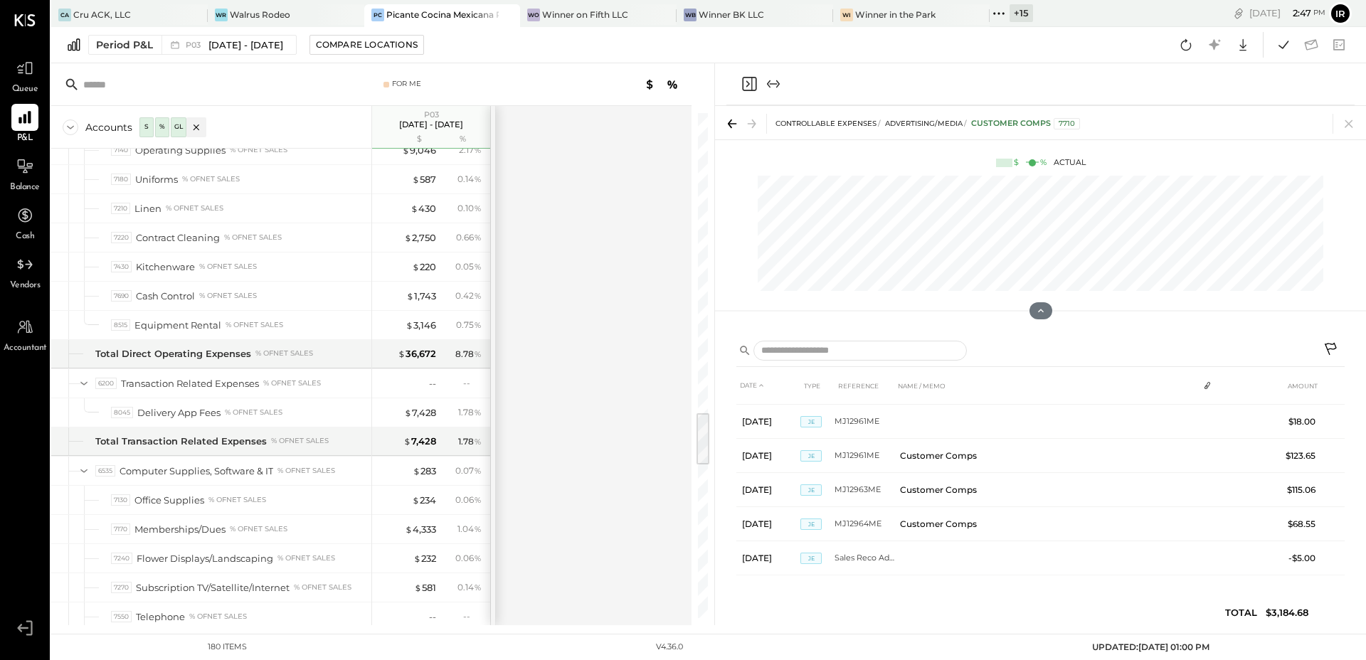
scroll to position [2764, 0]
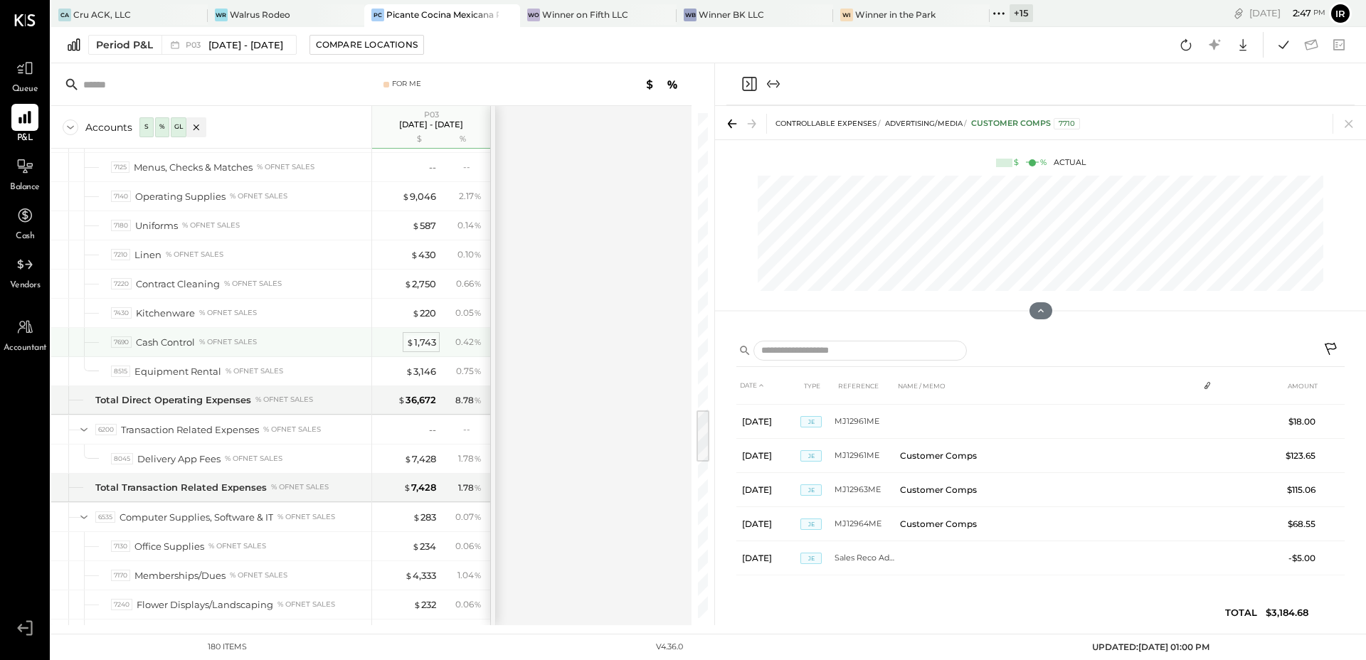
click at [421, 340] on div "$ 1,743" at bounding box center [421, 343] width 30 height 14
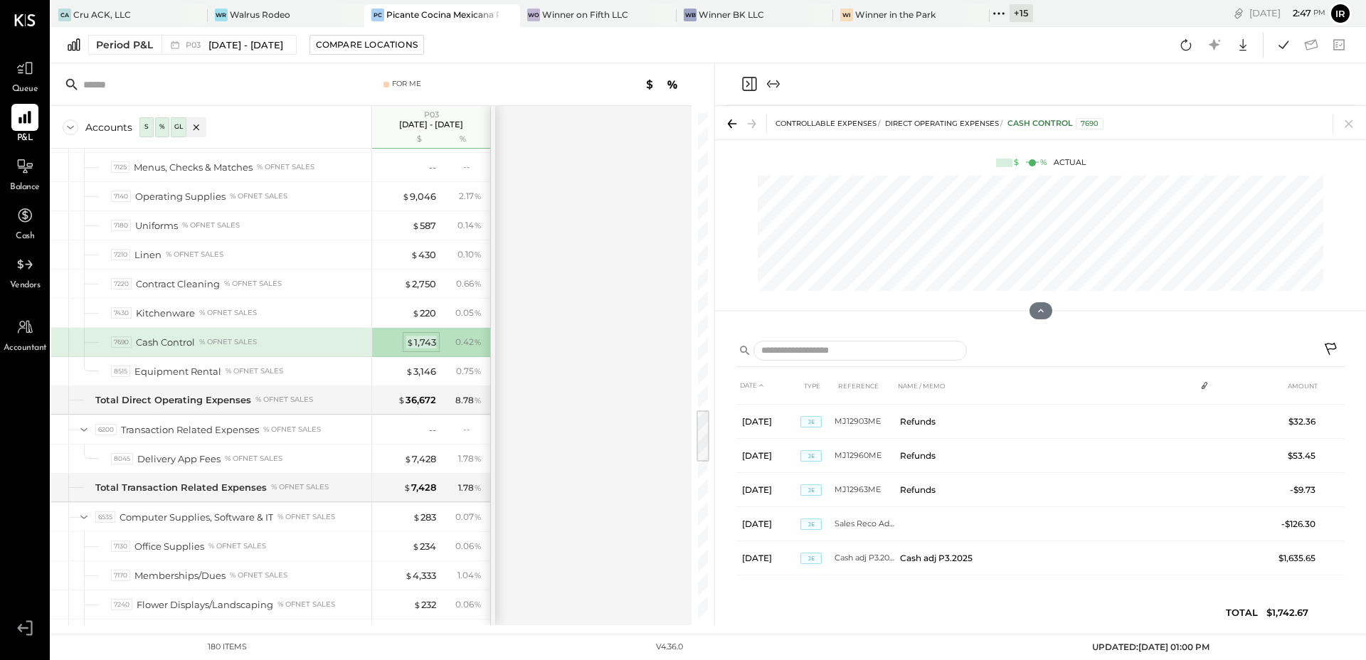
scroll to position [233, 0]
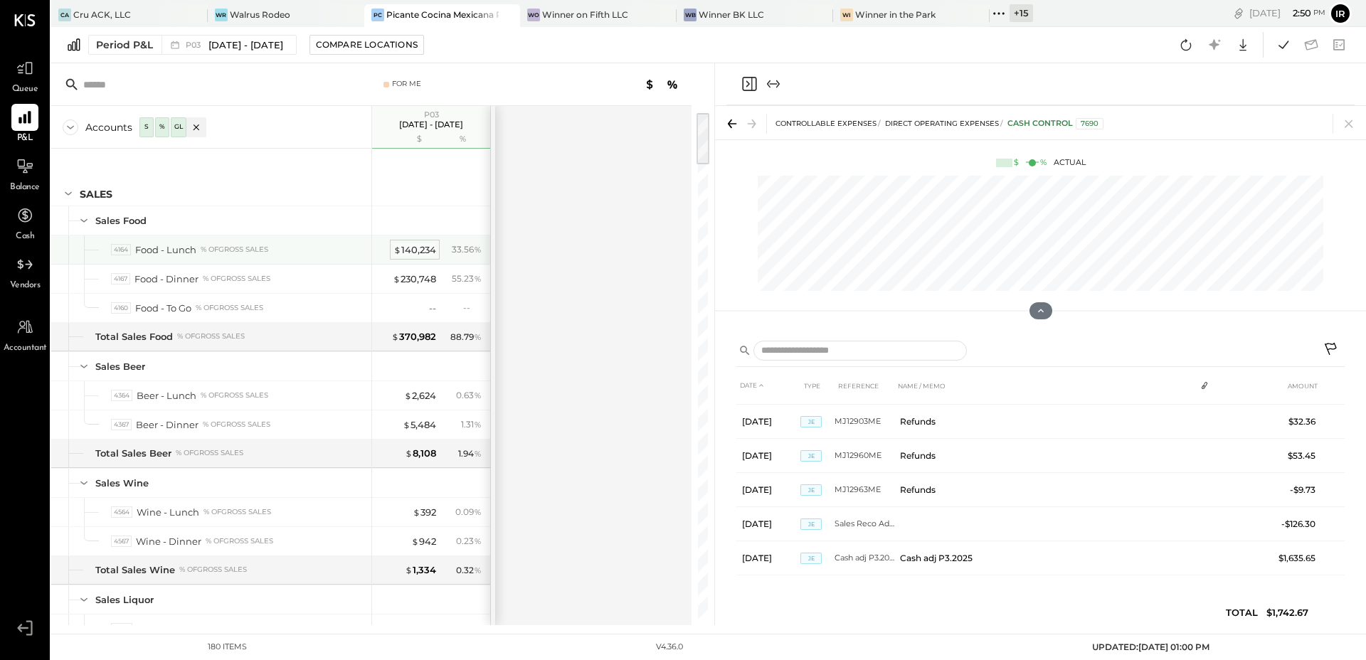
click at [418, 250] on div "$ 140,234" at bounding box center [415, 250] width 43 height 14
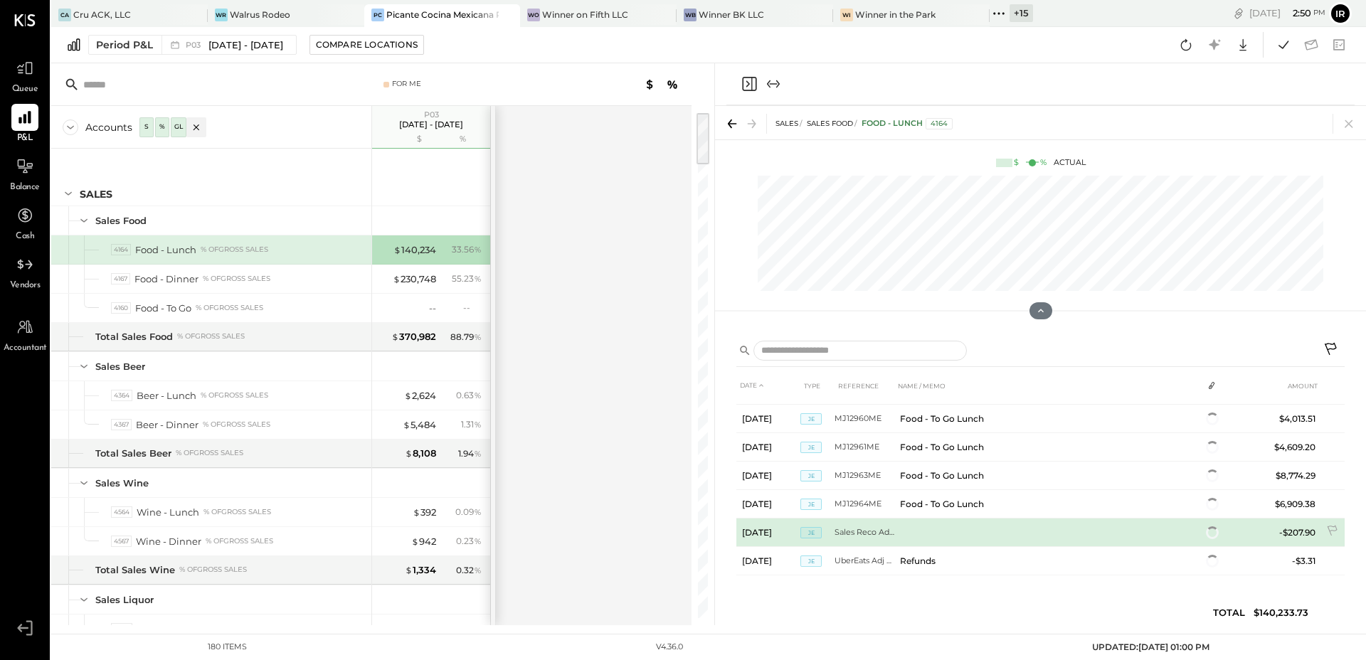
scroll to position [848, 0]
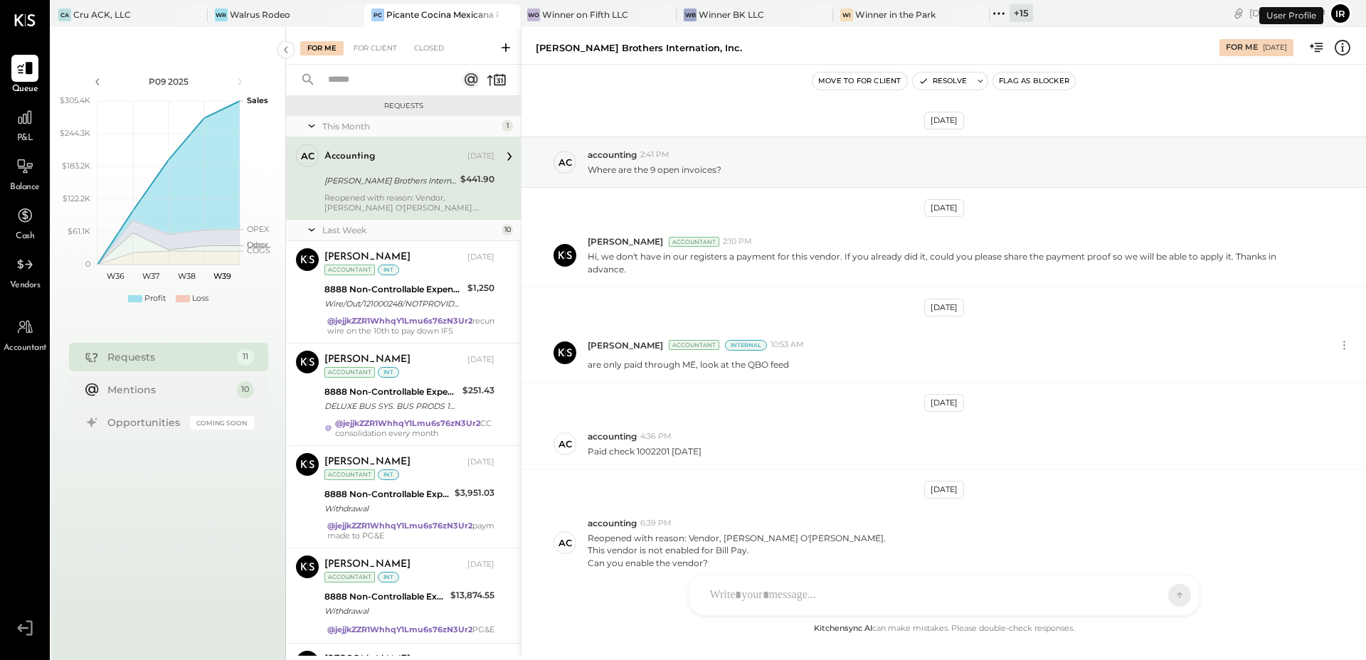
scroll to position [55, 0]
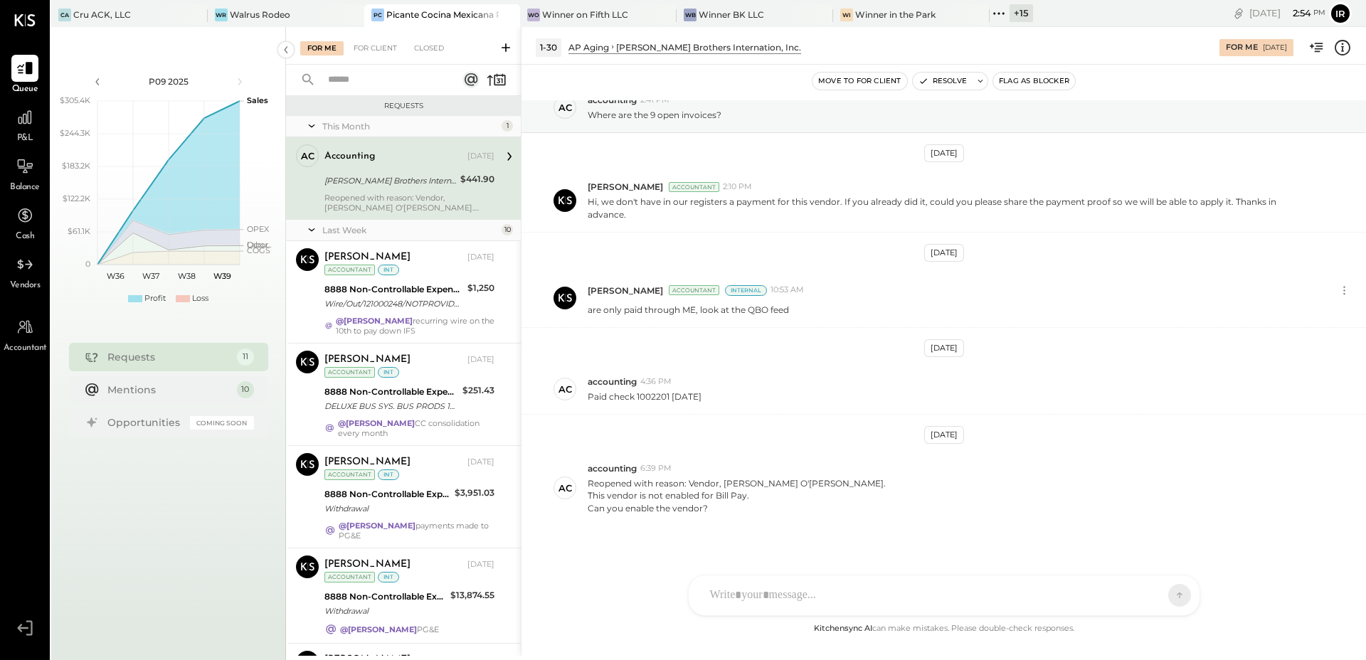
click at [416, 184] on div "[PERSON_NAME] Brothers Internation, Inc." at bounding box center [391, 181] width 132 height 14
click at [948, 78] on button "Resolve" at bounding box center [943, 81] width 60 height 17
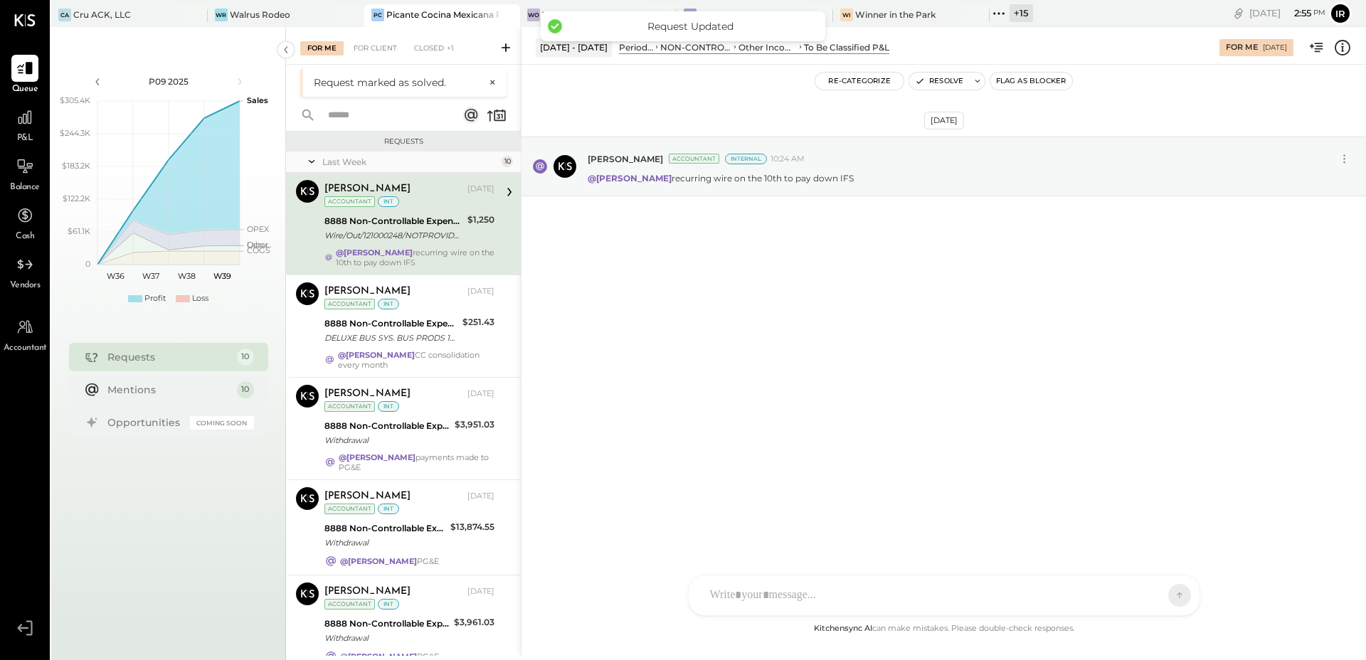
click at [366, 233] on div "Wire/Out/121000248/NOTPROVIDED/[PERSON_NAME] Clients Trust Accou/[PERSON_NAME] …" at bounding box center [394, 235] width 139 height 14
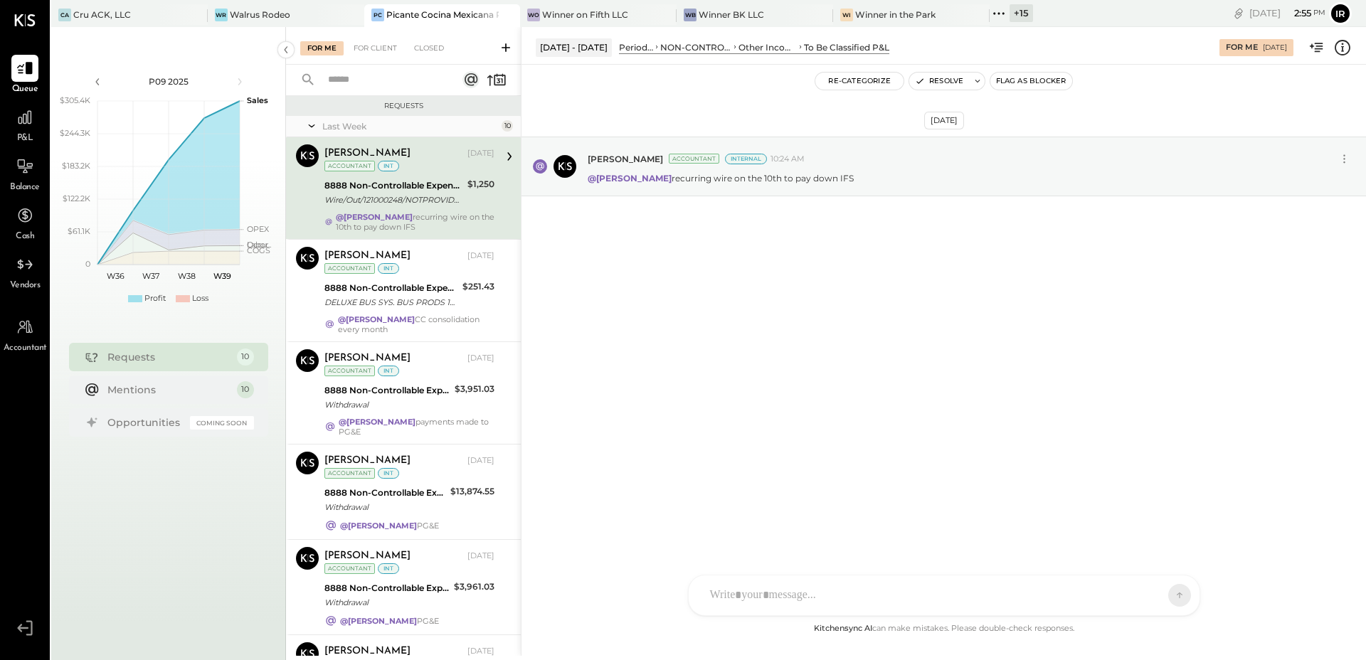
click at [443, 191] on div "8888 Non-Controllable Expenses:Other Income and Expenses:To Be Classified P&L" at bounding box center [394, 186] width 139 height 14
click at [692, 205] on div "[DATE] [PERSON_NAME] Accountant Internal 10:24 AM @[PERSON_NAME] recurring wire…" at bounding box center [944, 201] width 845 height 203
click at [936, 241] on div "[DATE] [PERSON_NAME] Accountant Internal 10:24 AM @[PERSON_NAME] recurring wire…" at bounding box center [944, 201] width 845 height 203
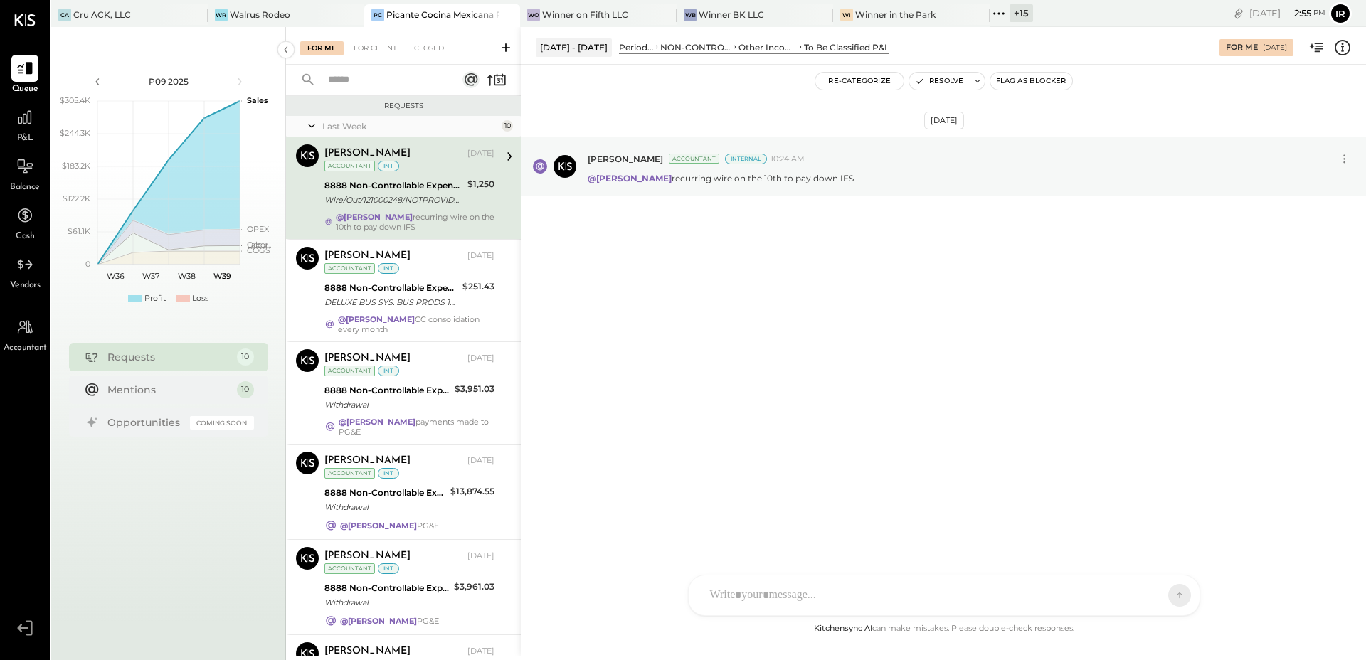
click at [42, 131] on div "P&L" at bounding box center [24, 124] width 41 height 41
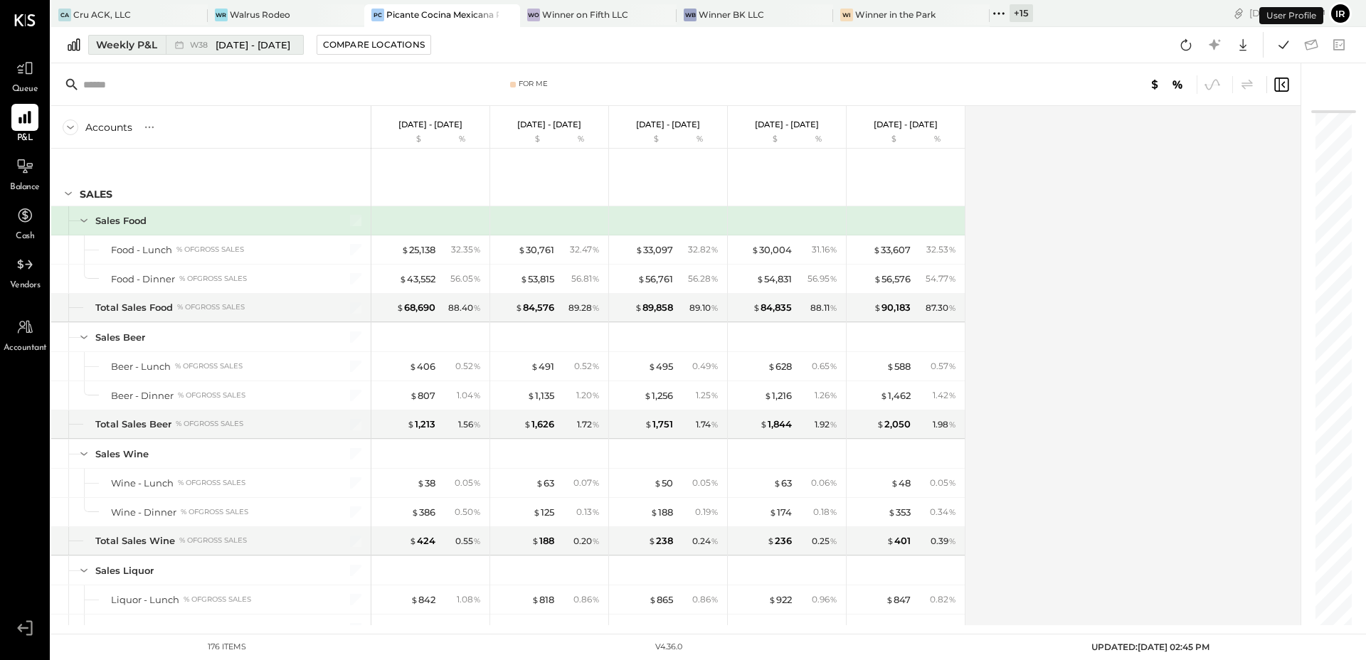
click at [195, 41] on span "W38" at bounding box center [201, 45] width 22 height 8
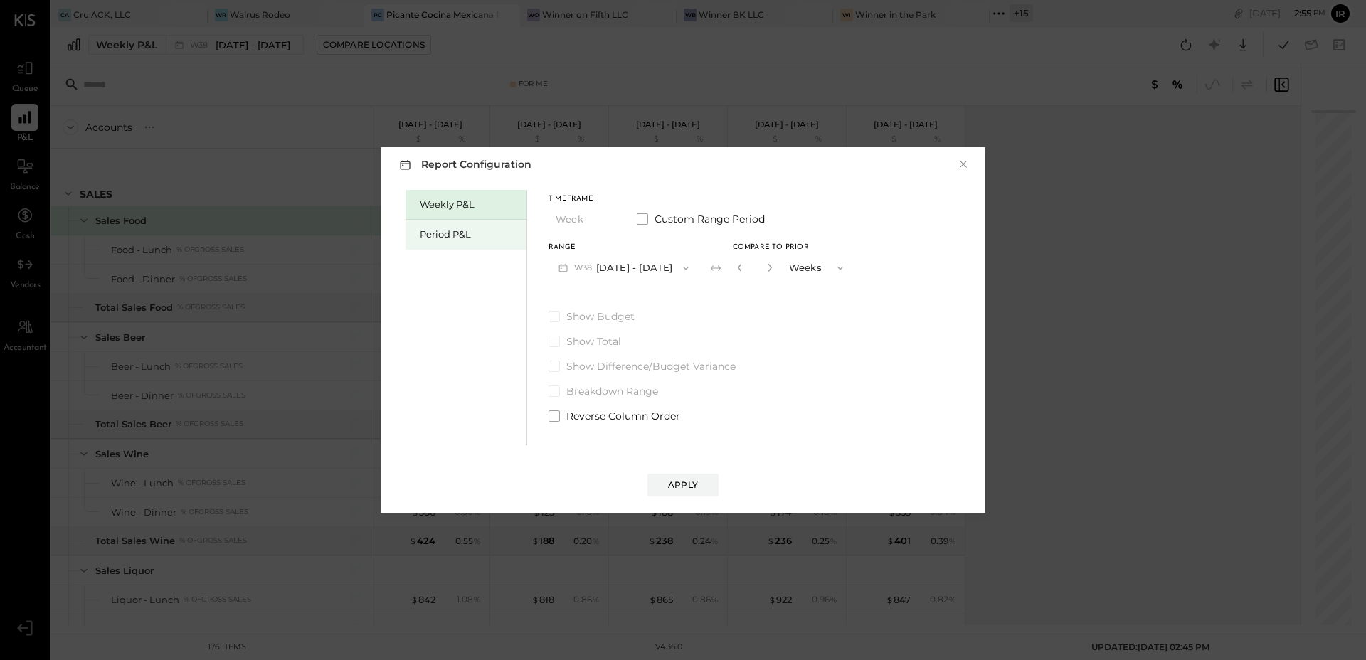
click at [442, 226] on div "Period P&L" at bounding box center [466, 235] width 121 height 30
click at [702, 487] on button "Apply" at bounding box center [683, 485] width 71 height 23
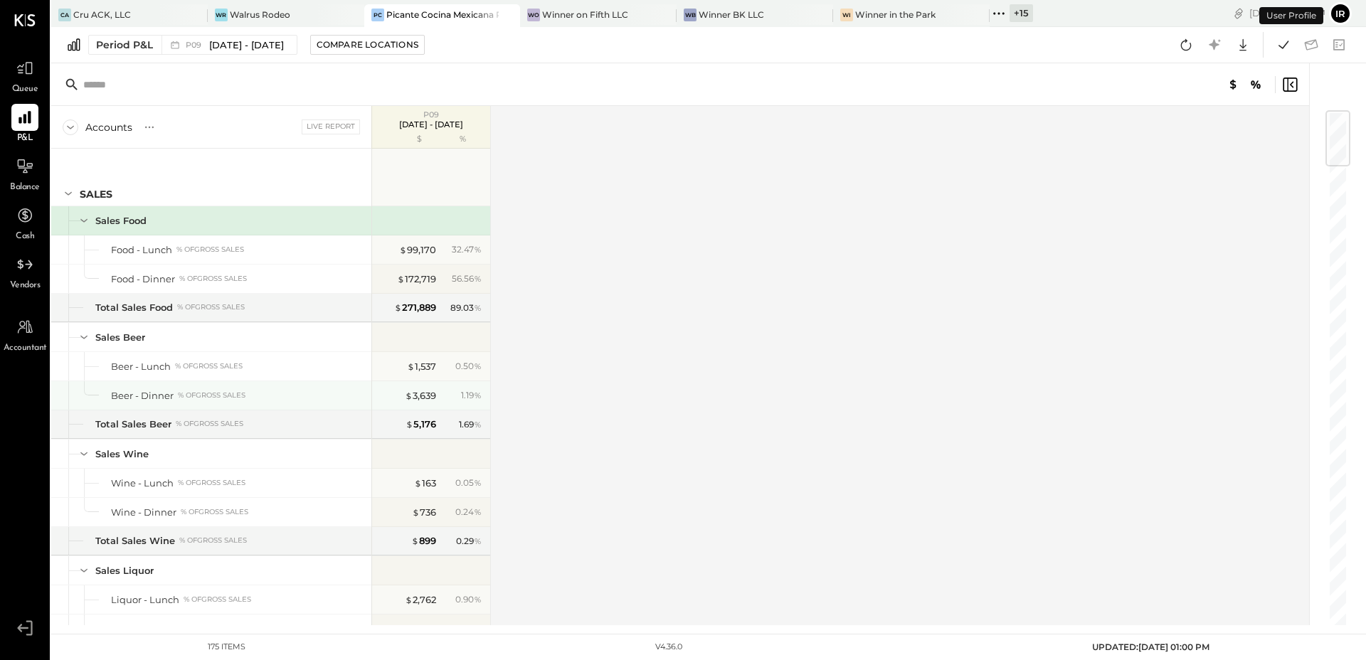
scroll to position [9, 0]
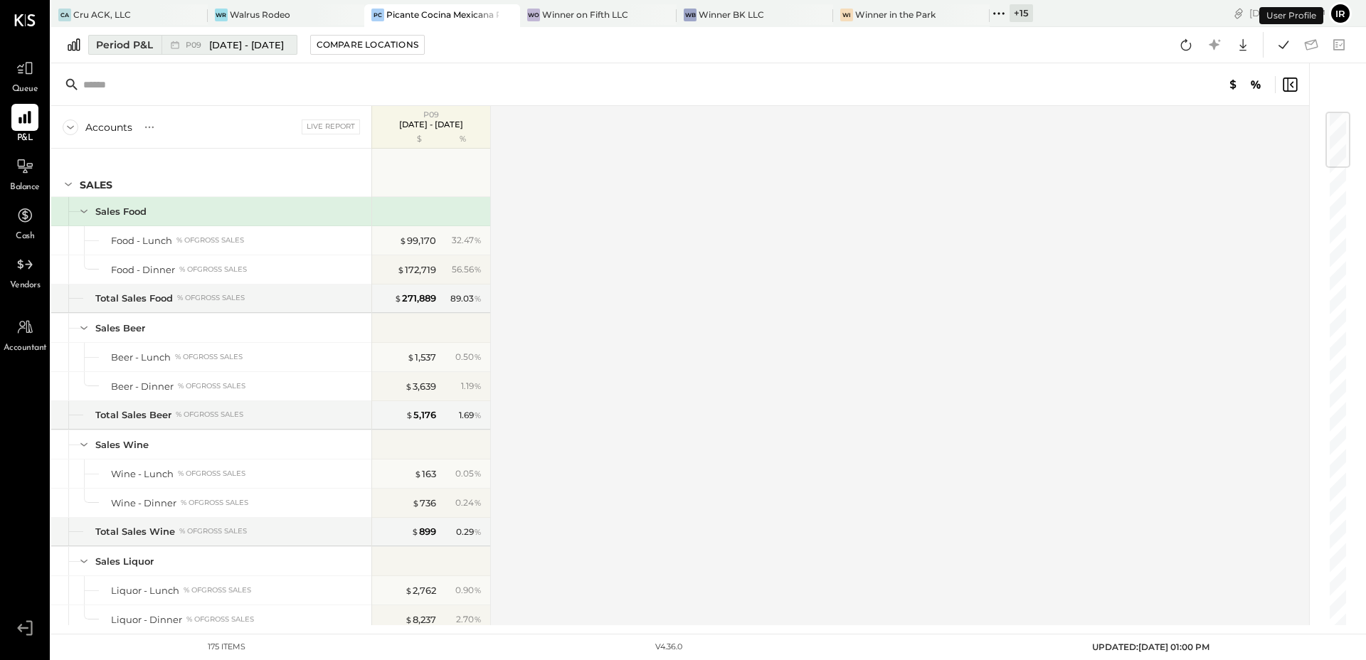
click at [157, 38] on button "Period P&L P09 [DATE] - [DATE]" at bounding box center [192, 45] width 209 height 20
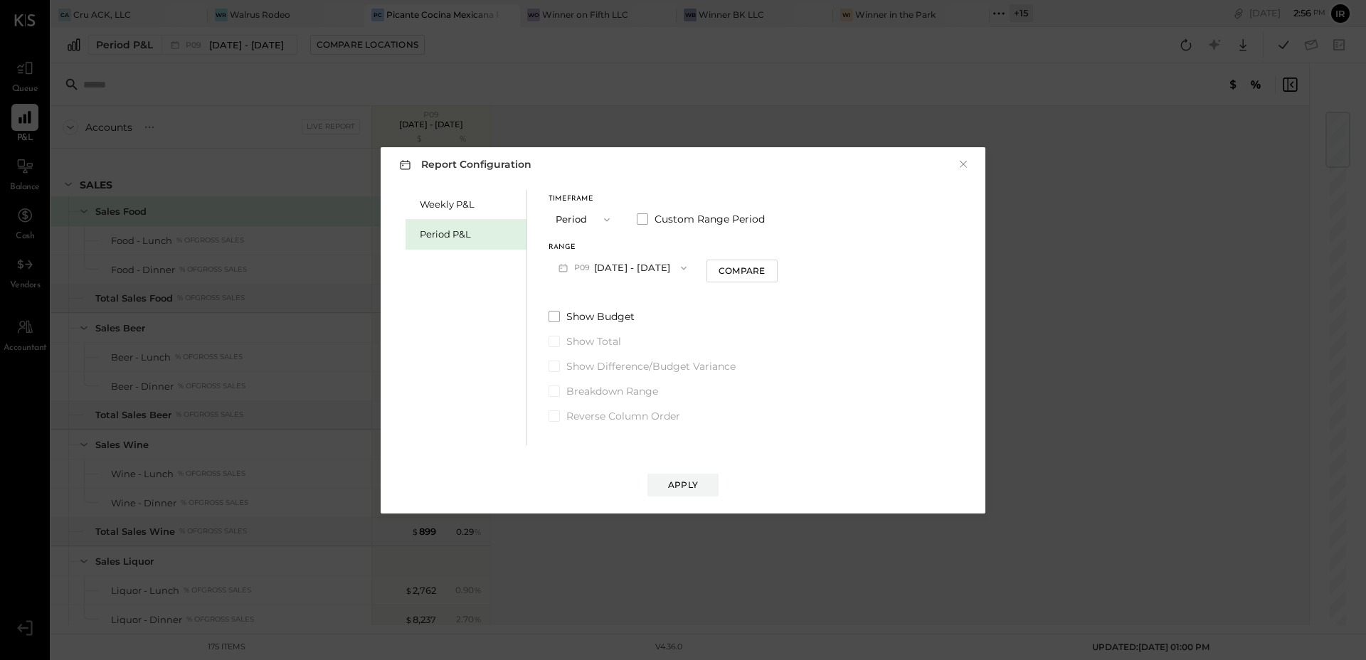
click at [649, 274] on button "P09 [DATE] - [DATE]" at bounding box center [623, 268] width 148 height 26
click at [659, 294] on div "P08 [DATE] - [DATE]" at bounding box center [630, 300] width 162 height 30
click at [735, 275] on div "Compare" at bounding box center [742, 271] width 46 height 12
click at [764, 273] on button "button" at bounding box center [767, 268] width 11 height 16
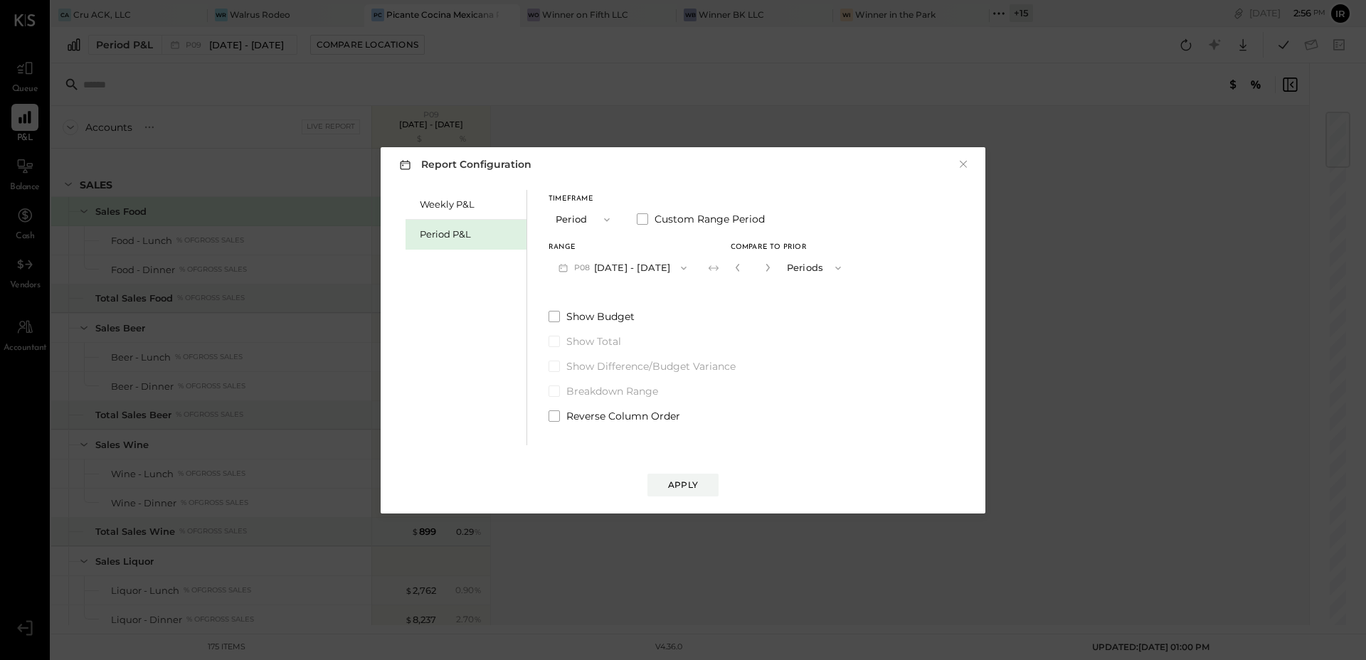
click at [764, 273] on button "button" at bounding box center [767, 268] width 11 height 16
drag, startPoint x: 764, startPoint y: 273, endPoint x: 754, endPoint y: 301, distance: 30.2
click at [764, 273] on button "button" at bounding box center [767, 268] width 11 height 16
type input "*"
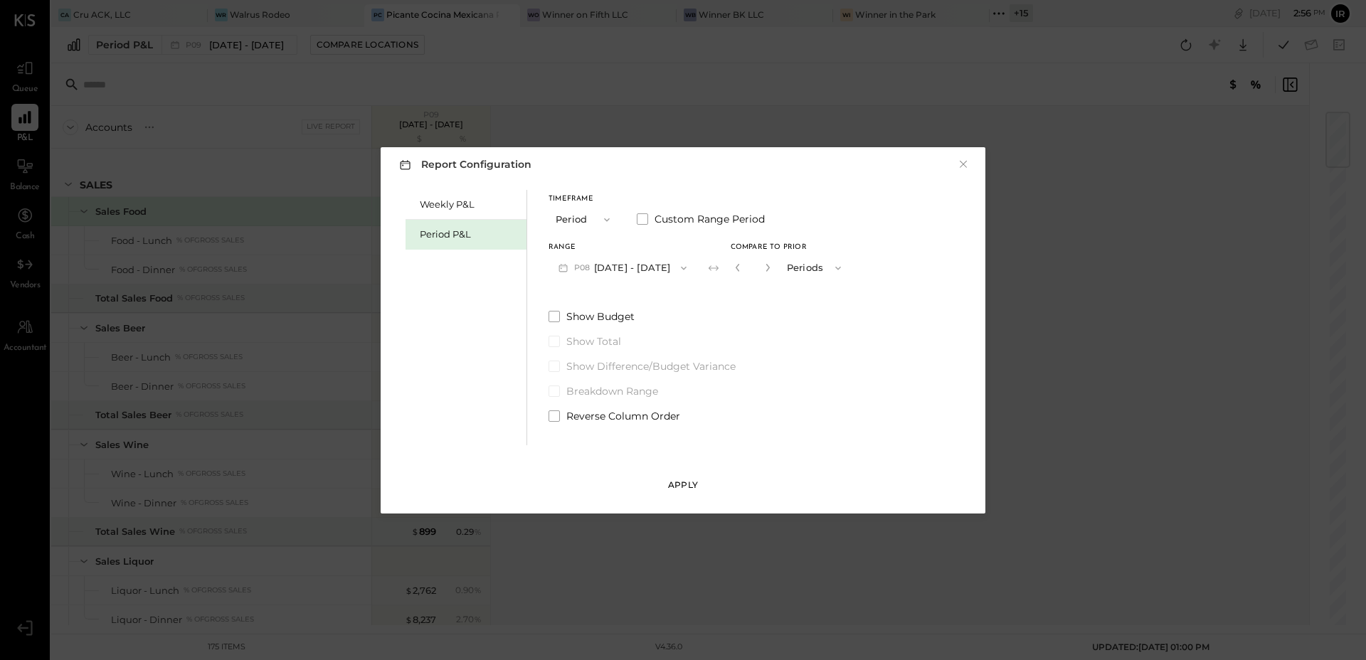
click at [690, 490] on div "Apply" at bounding box center [683, 485] width 30 height 12
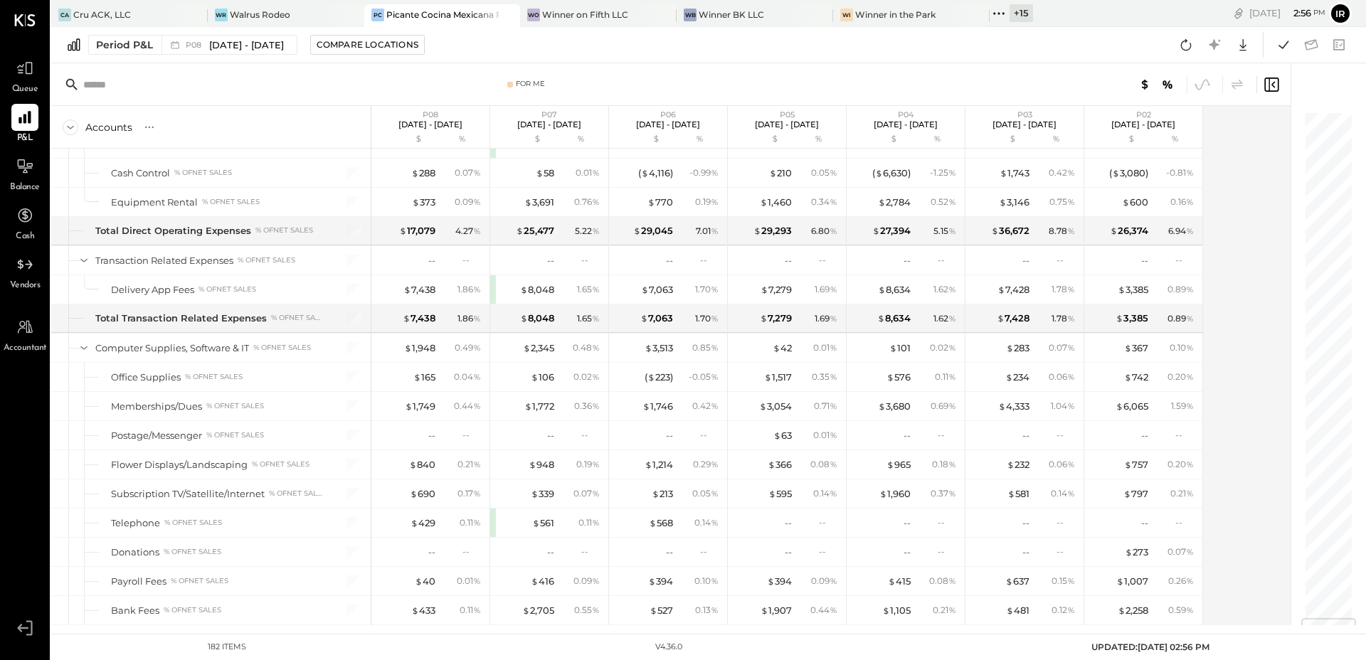
scroll to position [4280, 0]
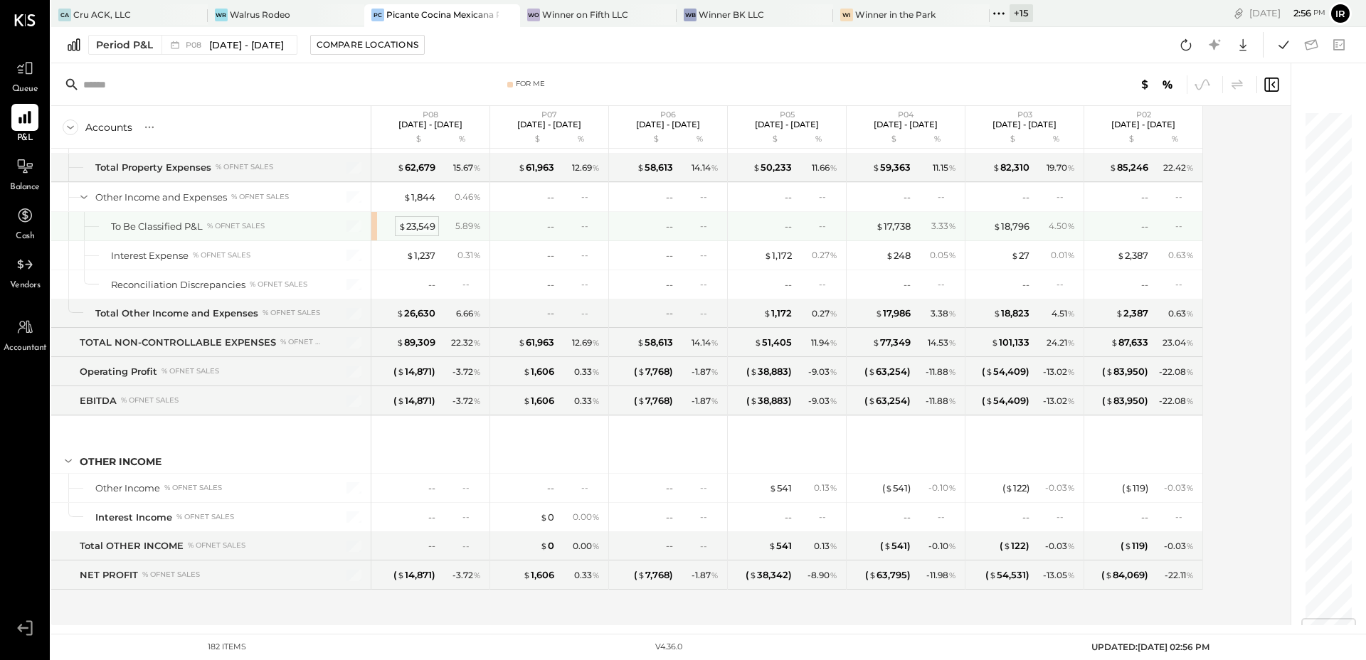
click at [416, 221] on div "$ 23,549" at bounding box center [417, 227] width 37 height 14
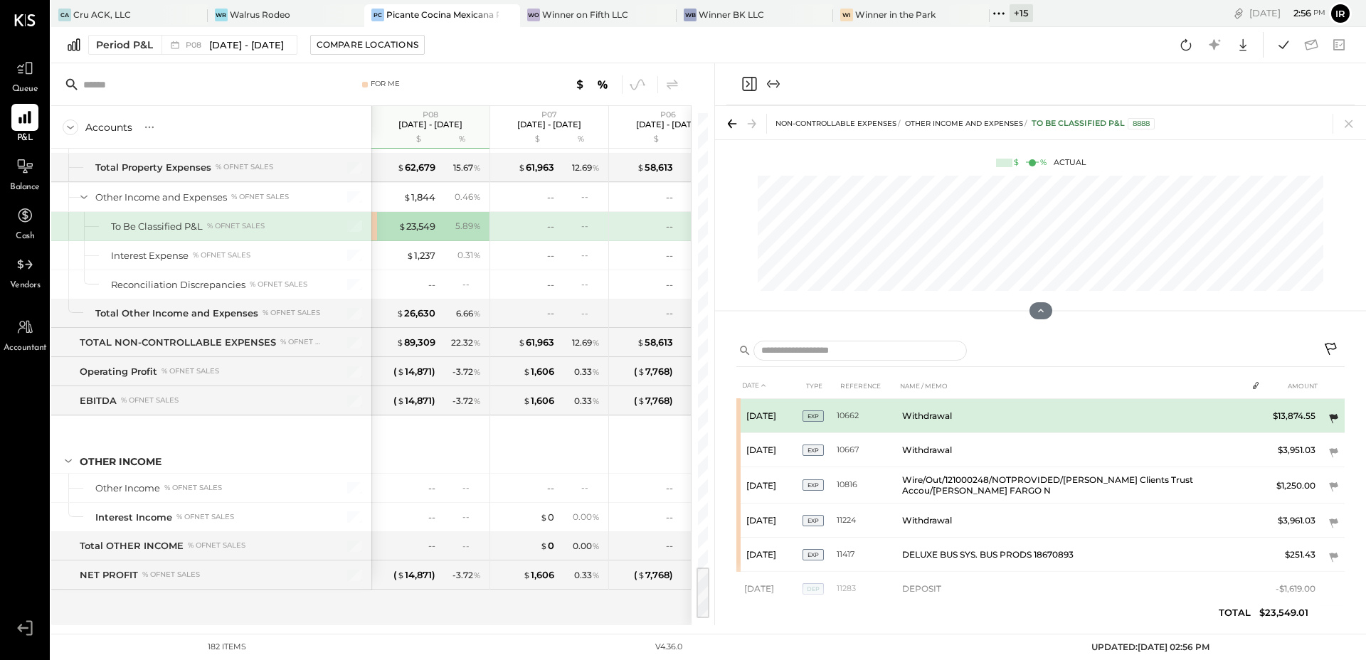
click at [1331, 414] on icon at bounding box center [1333, 419] width 14 height 14
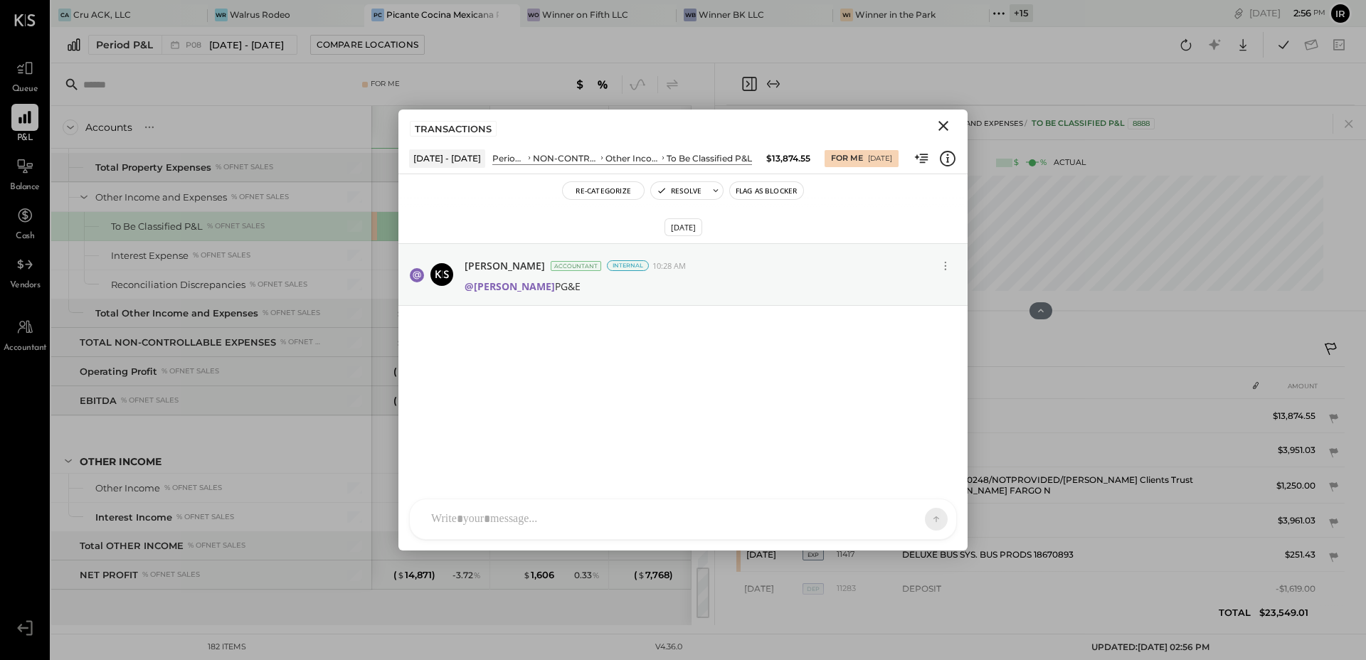
click at [939, 127] on icon "Close" at bounding box center [943, 125] width 17 height 17
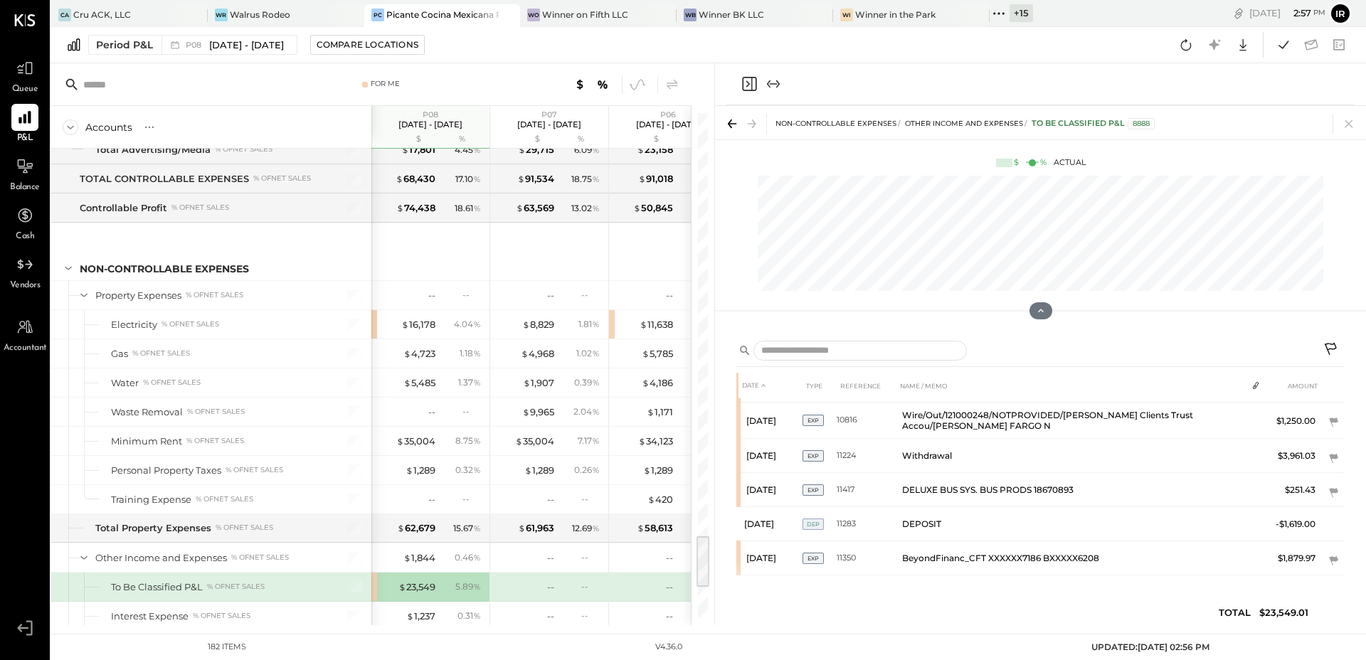
scroll to position [4059, 0]
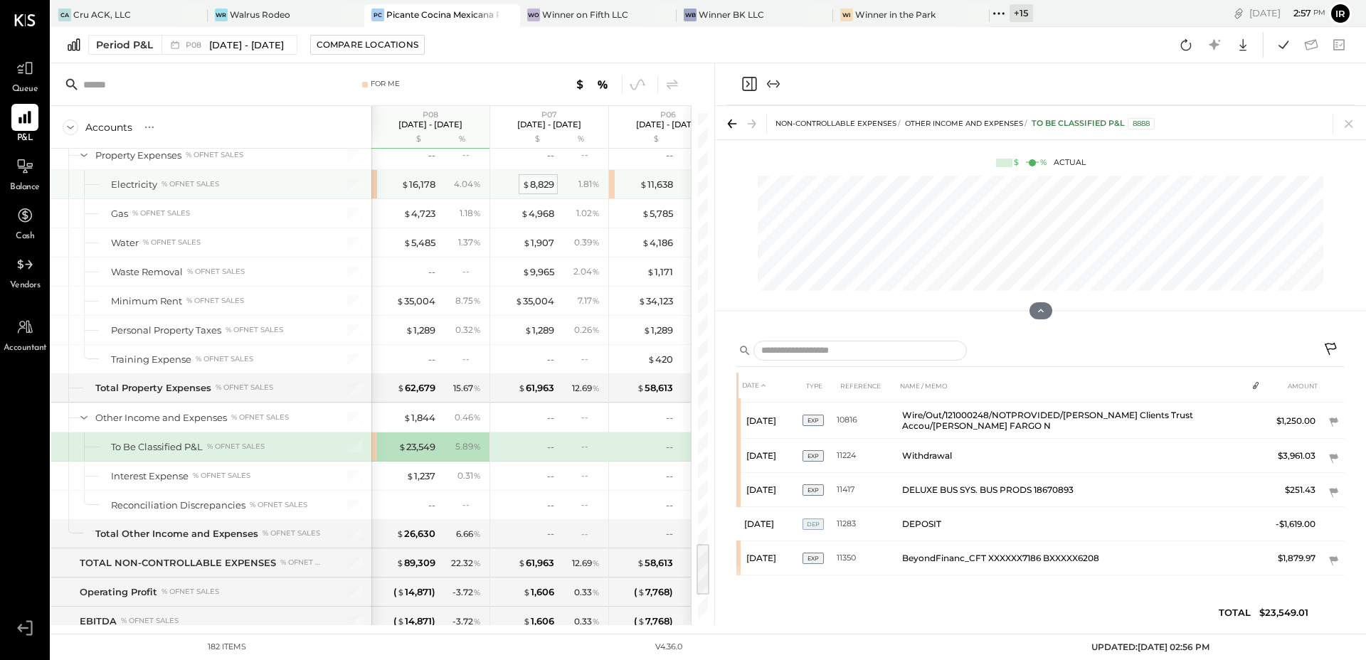
click at [544, 178] on div "$ 8,829" at bounding box center [538, 185] width 32 height 14
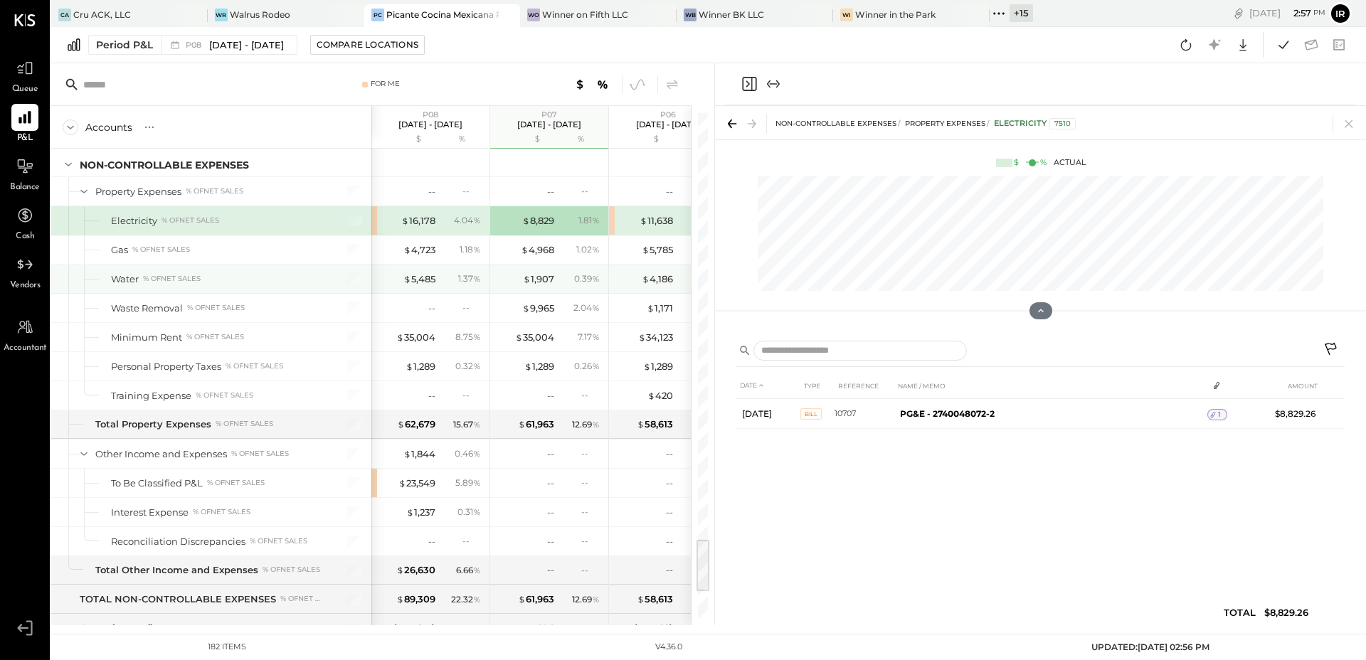
scroll to position [4004, 0]
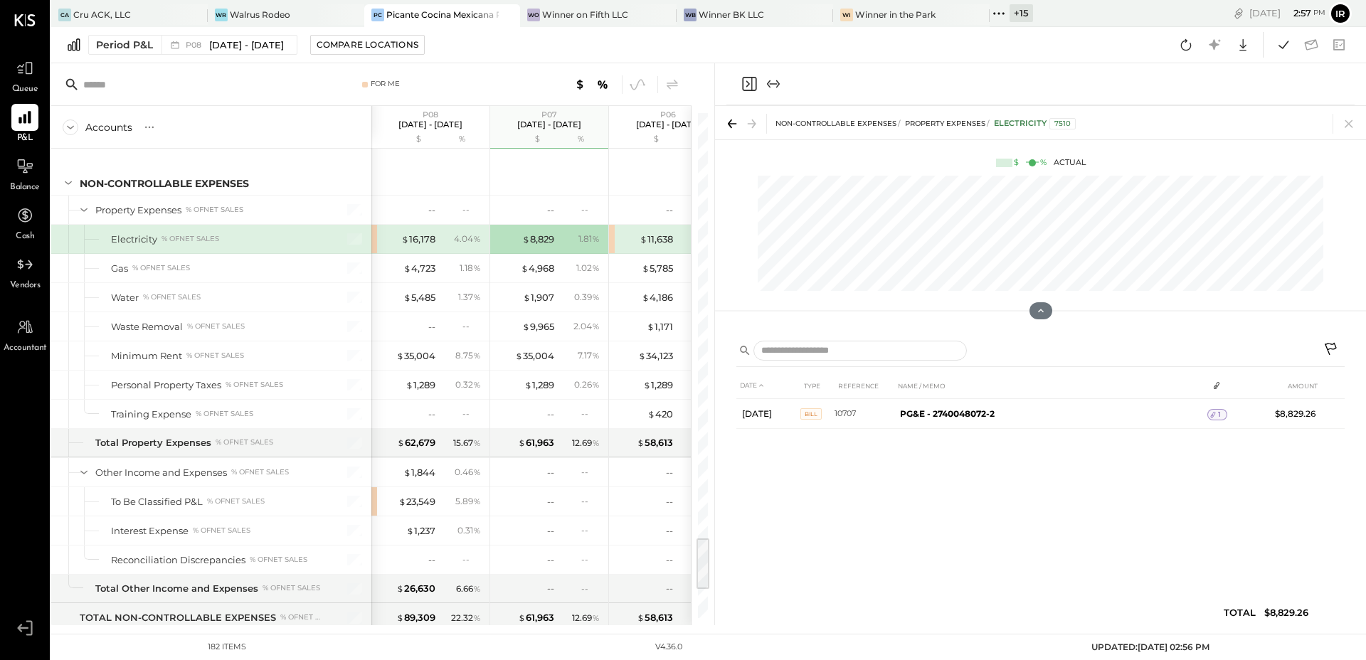
click at [744, 79] on icon "Close panel" at bounding box center [749, 83] width 17 height 17
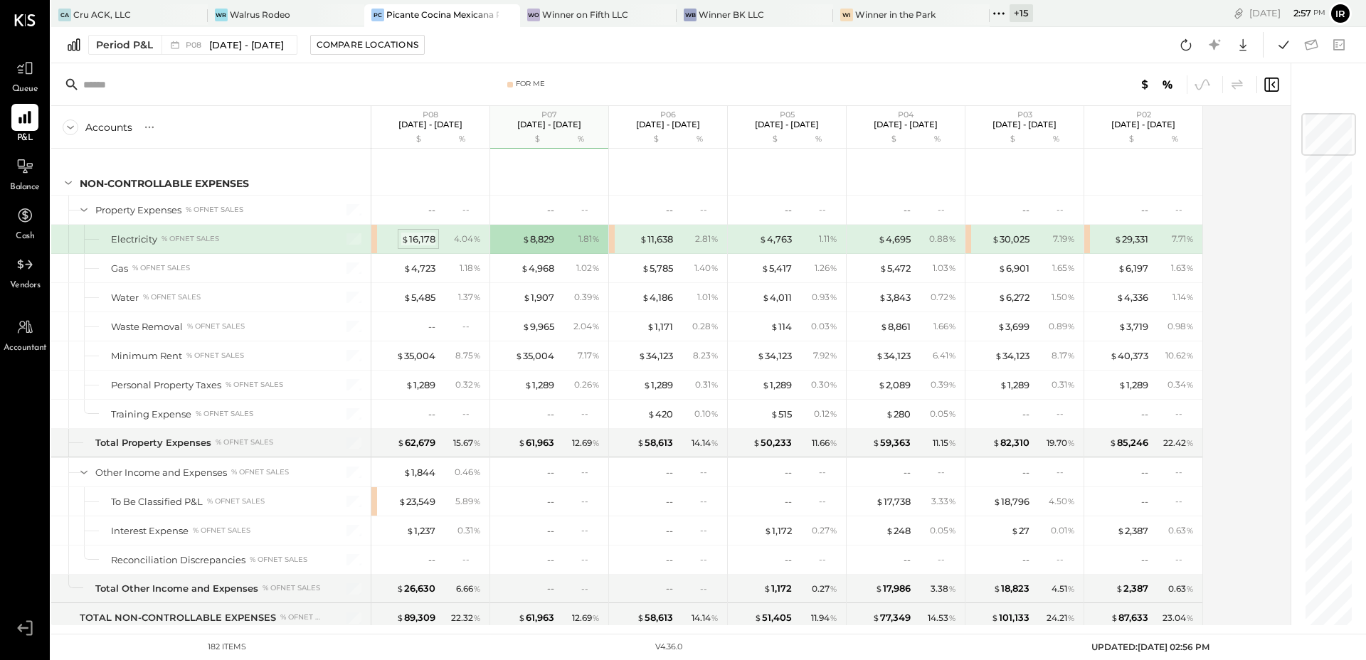
click at [416, 233] on div "$ 16,178" at bounding box center [418, 240] width 34 height 14
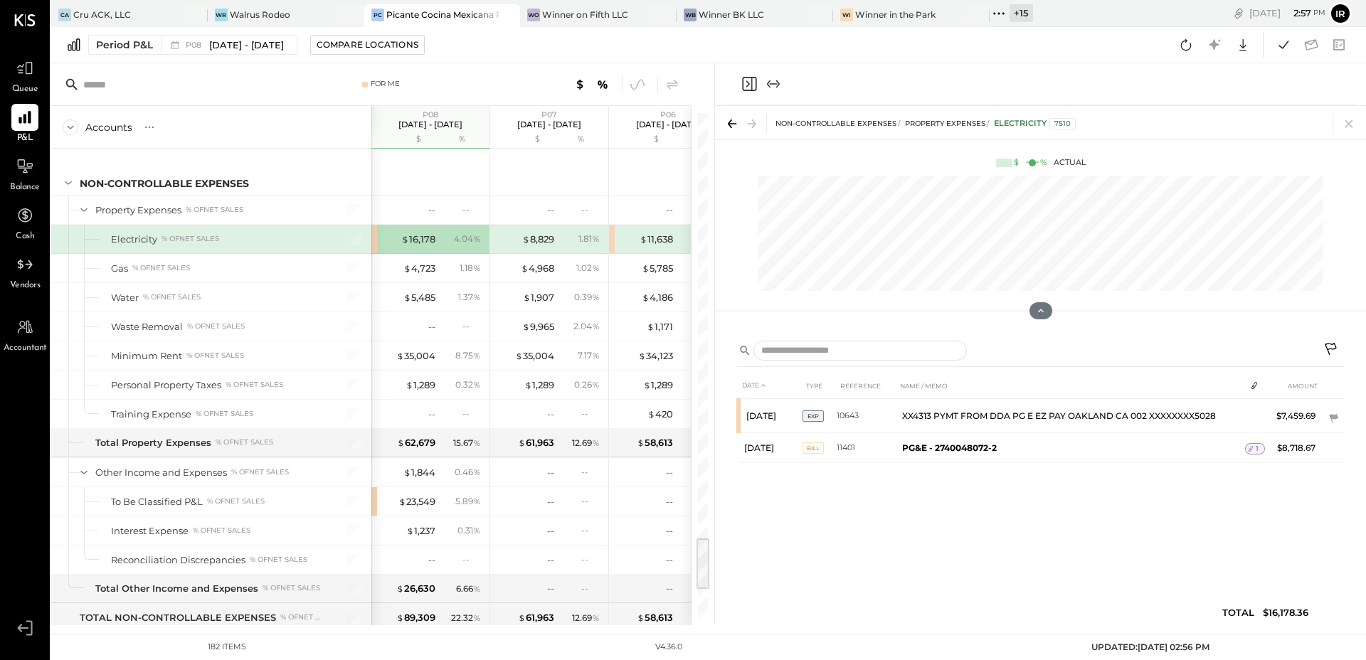
click at [746, 87] on icon "Close panel" at bounding box center [749, 83] width 17 height 17
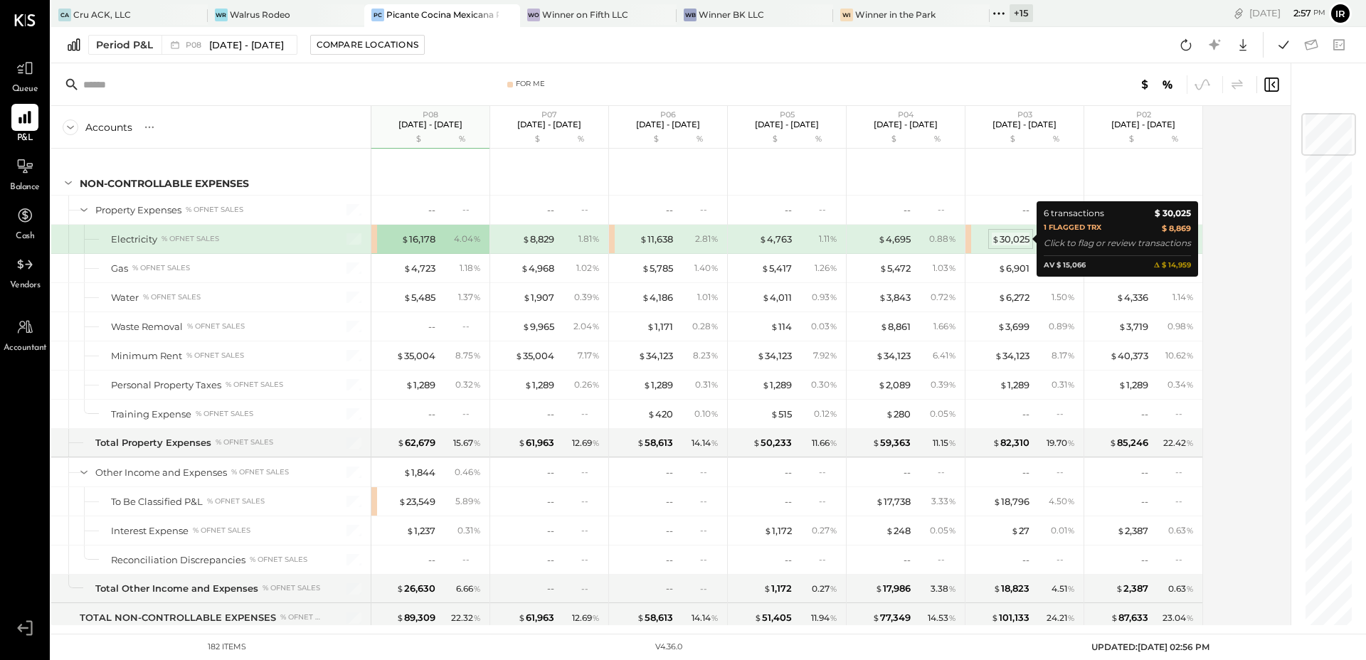
click at [1004, 233] on div "$ 30,025" at bounding box center [1011, 240] width 38 height 14
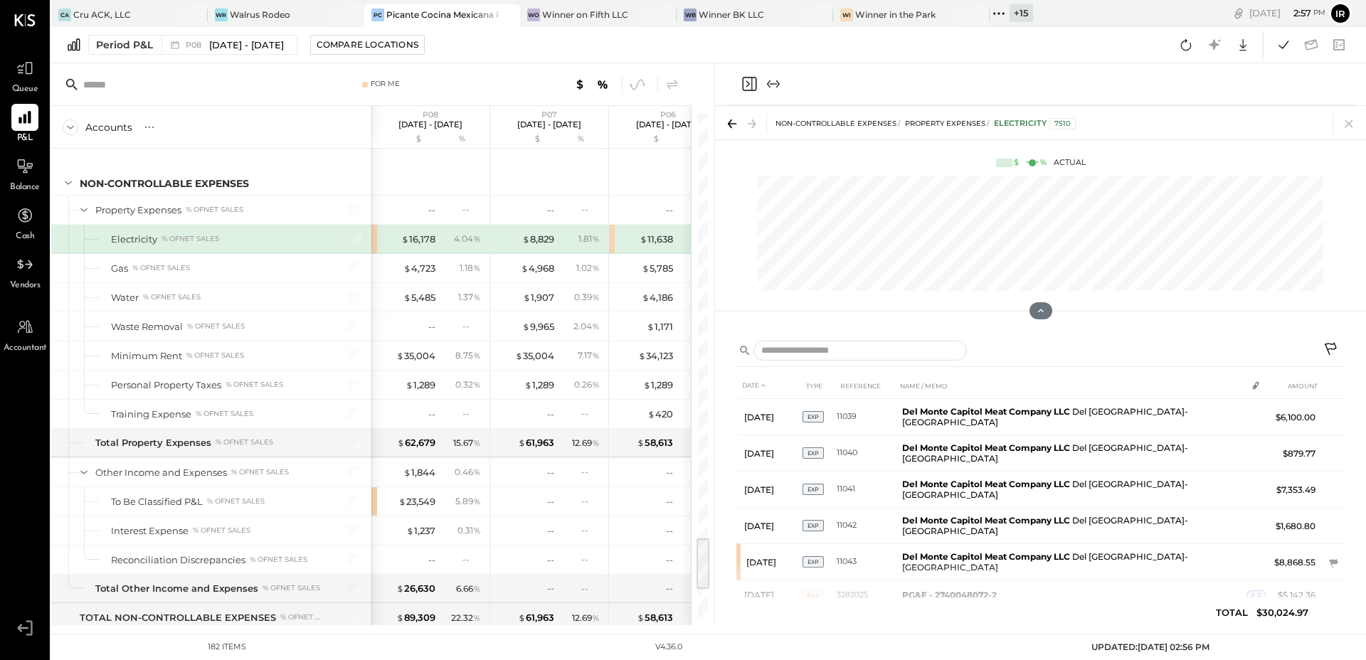
click at [749, 83] on icon "Close panel" at bounding box center [749, 83] width 17 height 17
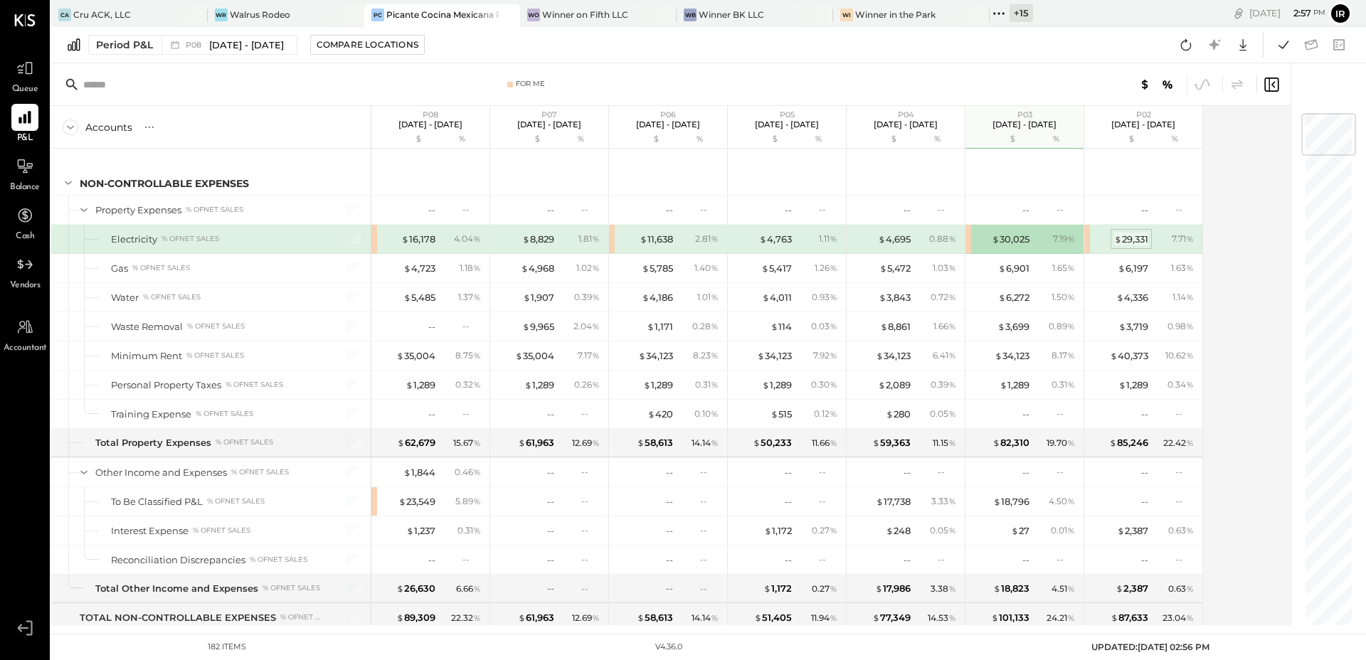
click at [1134, 238] on div "$ 29,331" at bounding box center [1131, 240] width 34 height 14
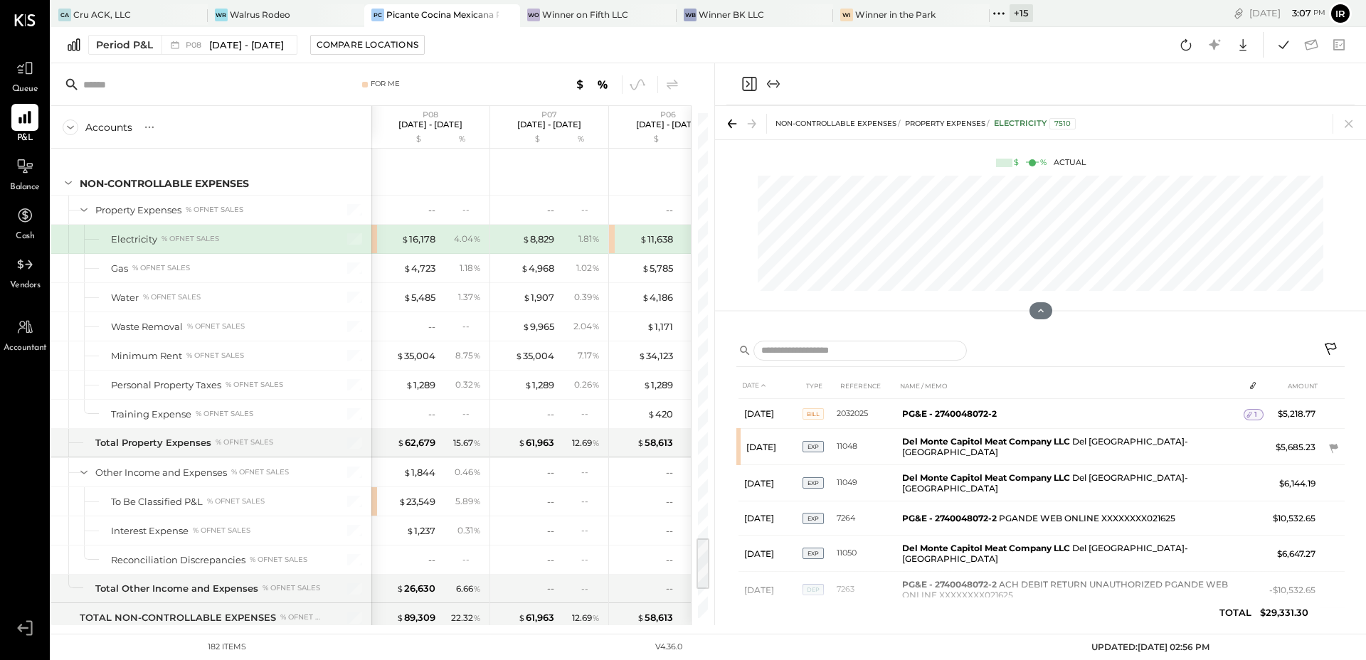
click at [1347, 124] on icon at bounding box center [1349, 124] width 20 height 20
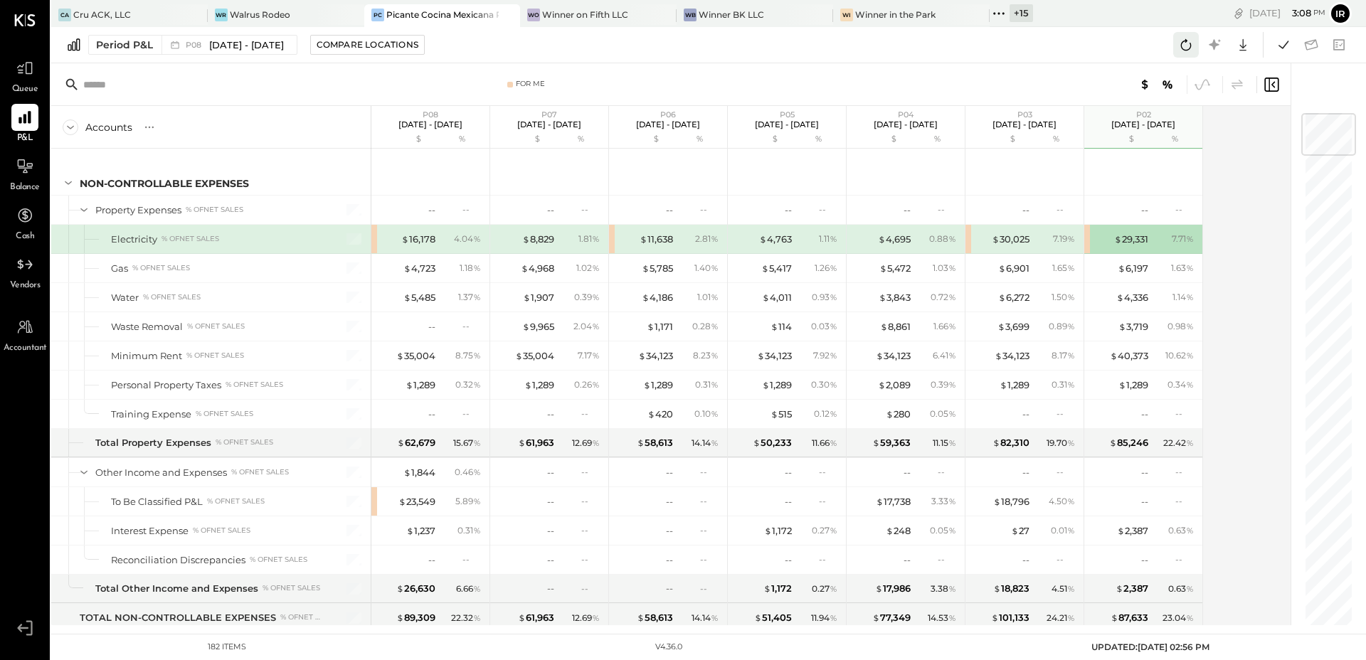
click at [1190, 48] on icon at bounding box center [1186, 44] width 11 height 11
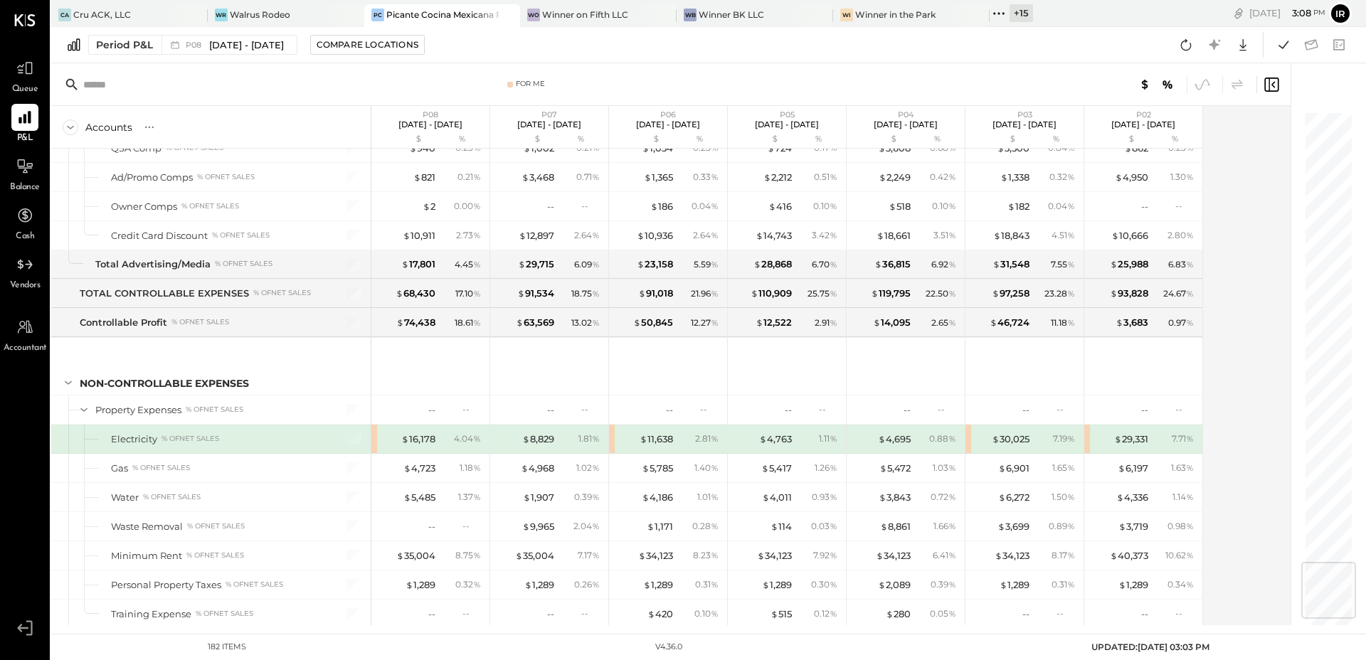
scroll to position [3814, 0]
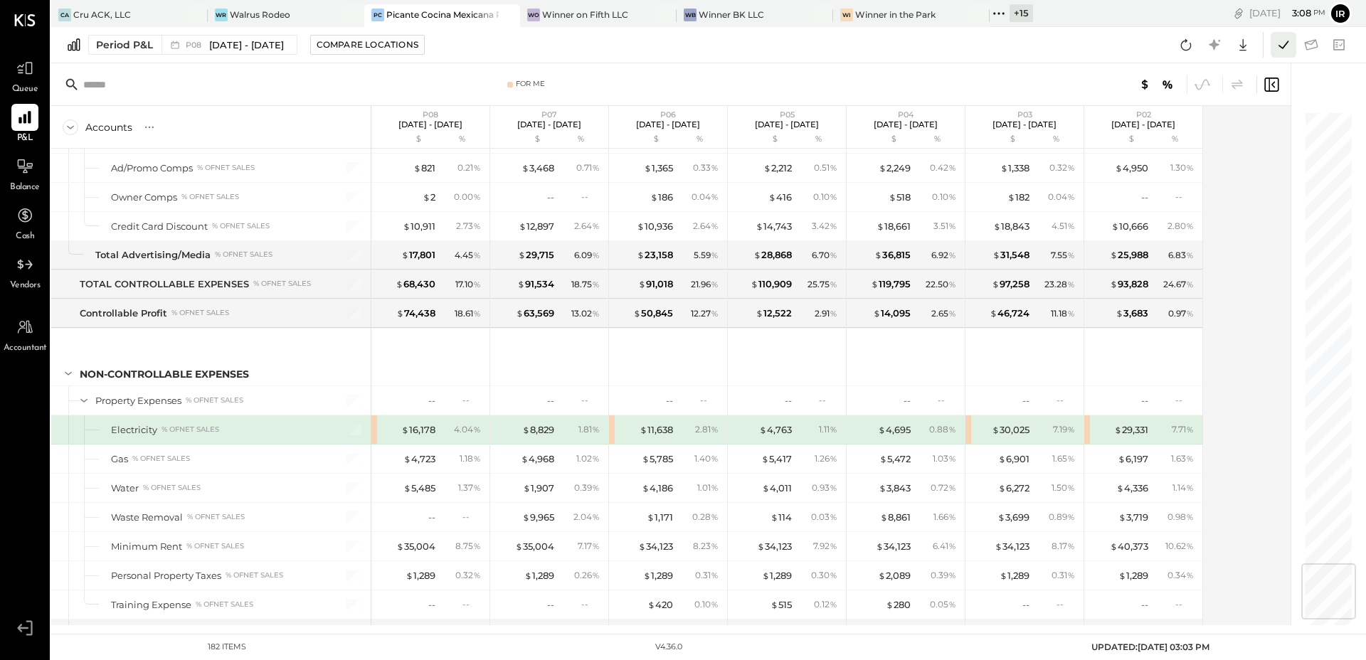
click at [1284, 43] on icon at bounding box center [1284, 45] width 19 height 19
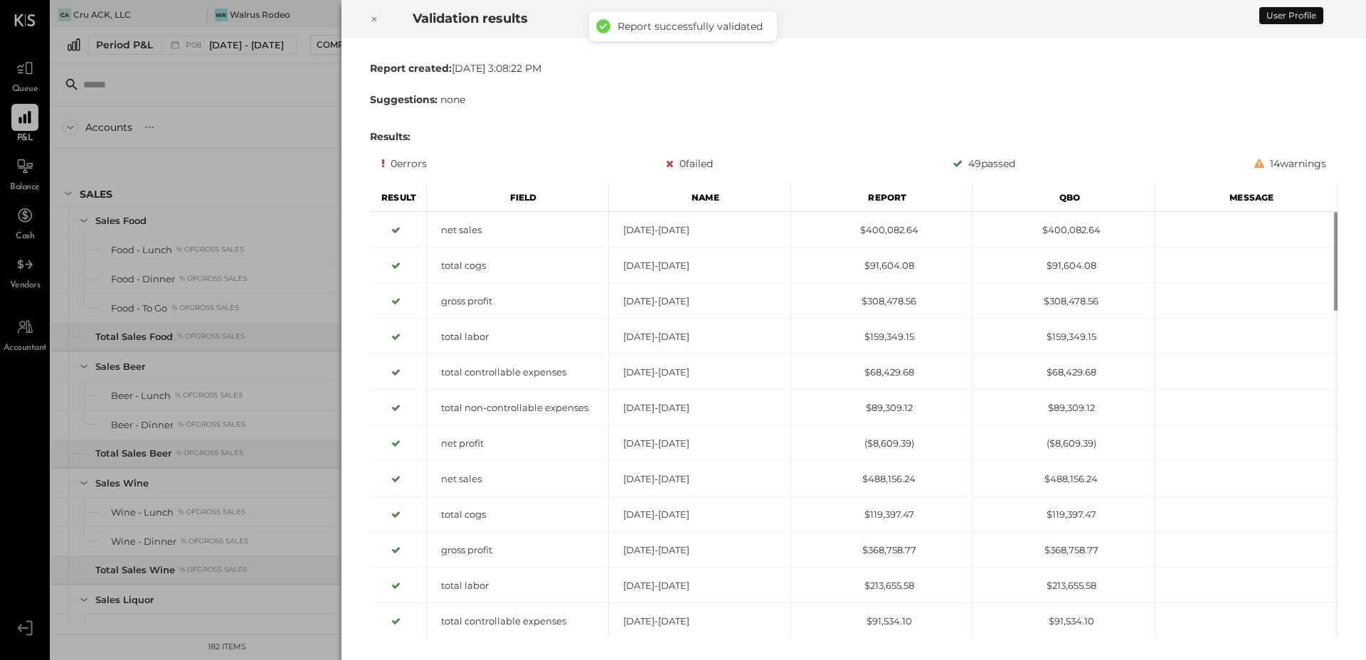
scroll to position [3842, 0]
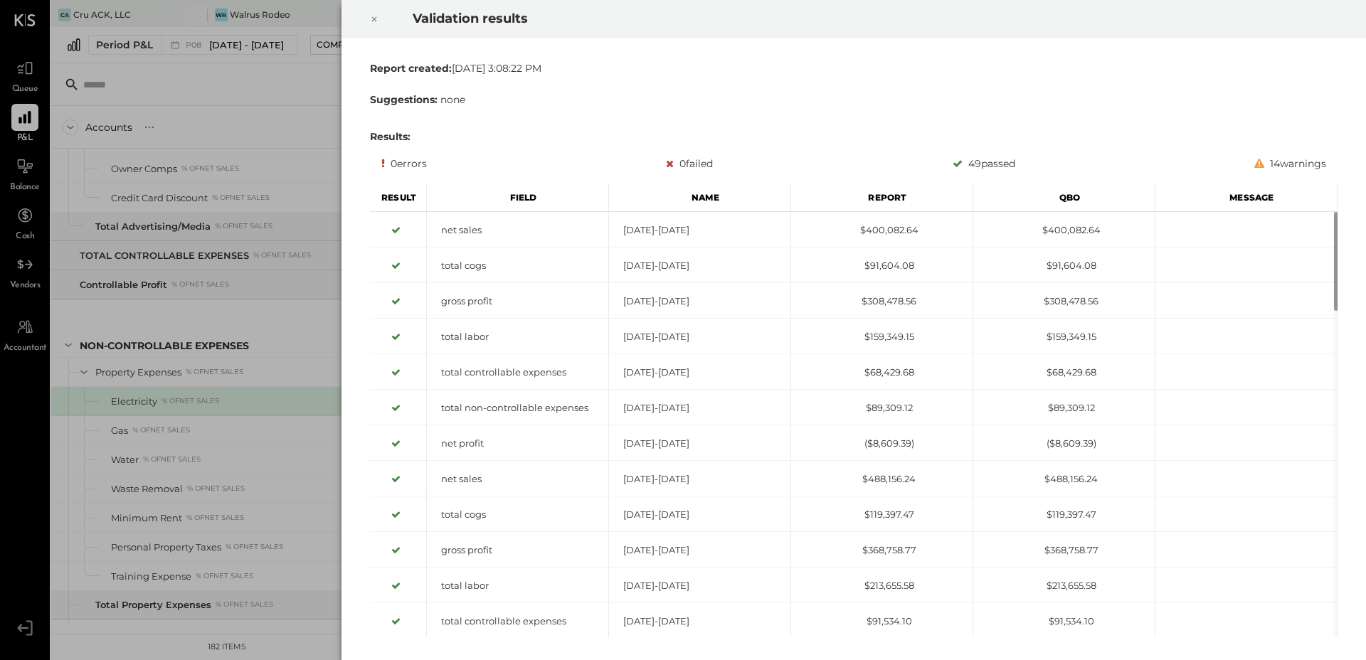
click at [374, 14] on icon at bounding box center [374, 19] width 9 height 17
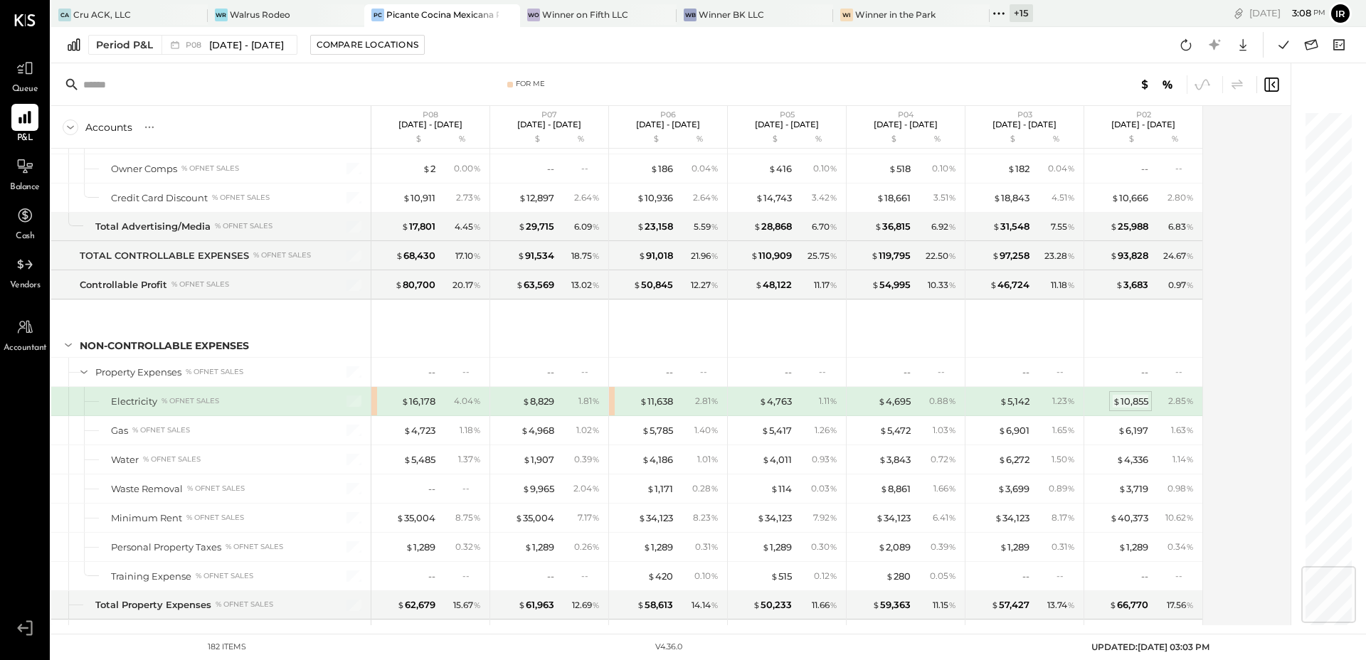
click at [1140, 401] on div "$ 10,855" at bounding box center [1131, 402] width 36 height 14
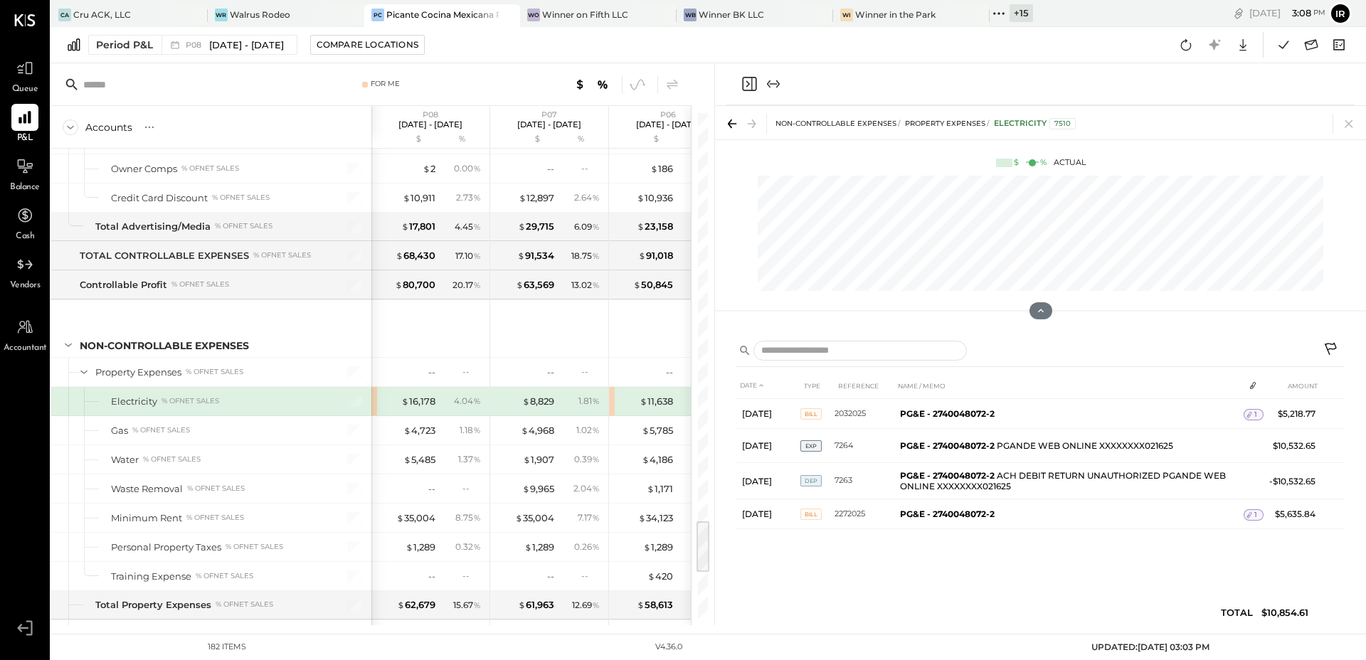
click at [746, 84] on icon "Close panel" at bounding box center [749, 83] width 17 height 17
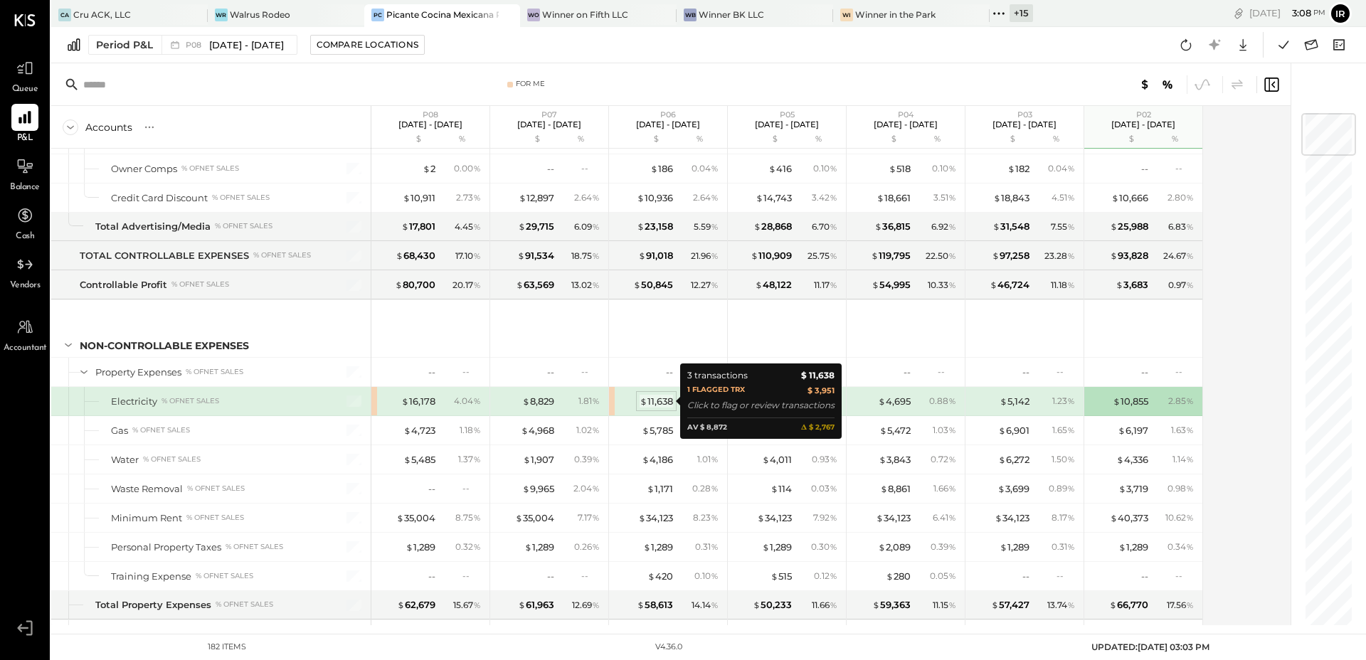
click at [664, 401] on div "$ 11,638" at bounding box center [656, 402] width 33 height 14
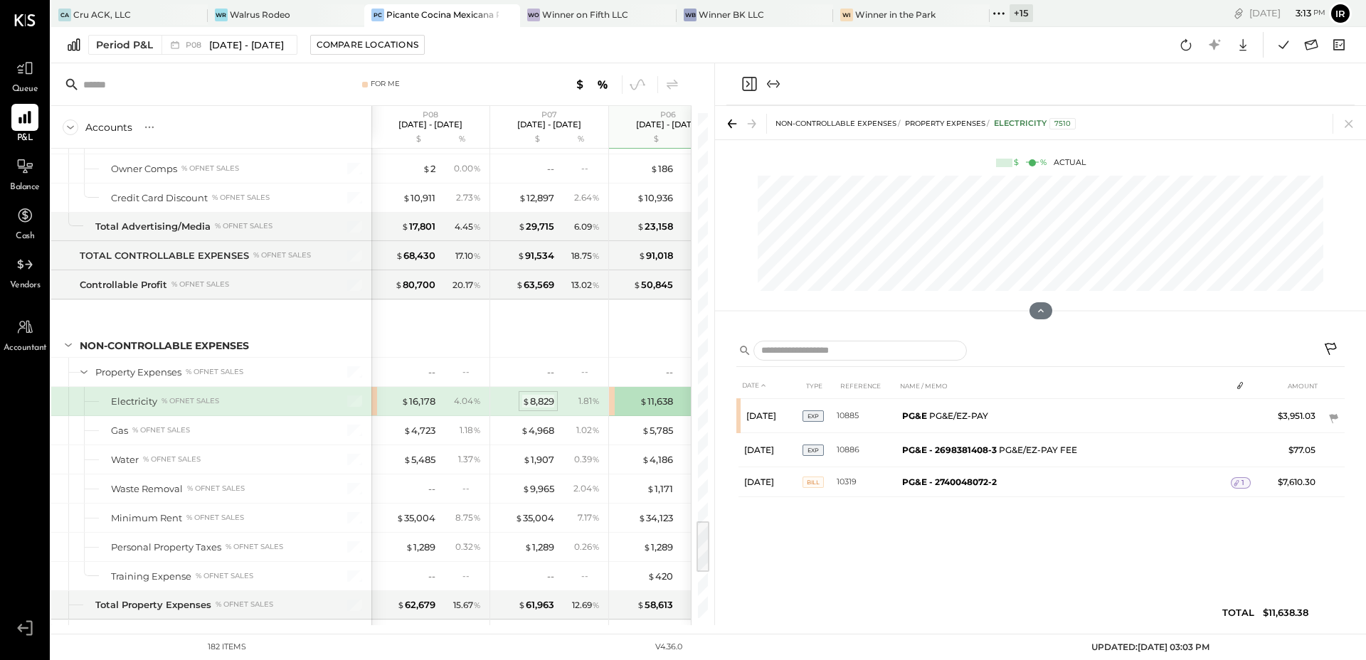
click at [541, 400] on div "$ 8,829" at bounding box center [538, 402] width 32 height 14
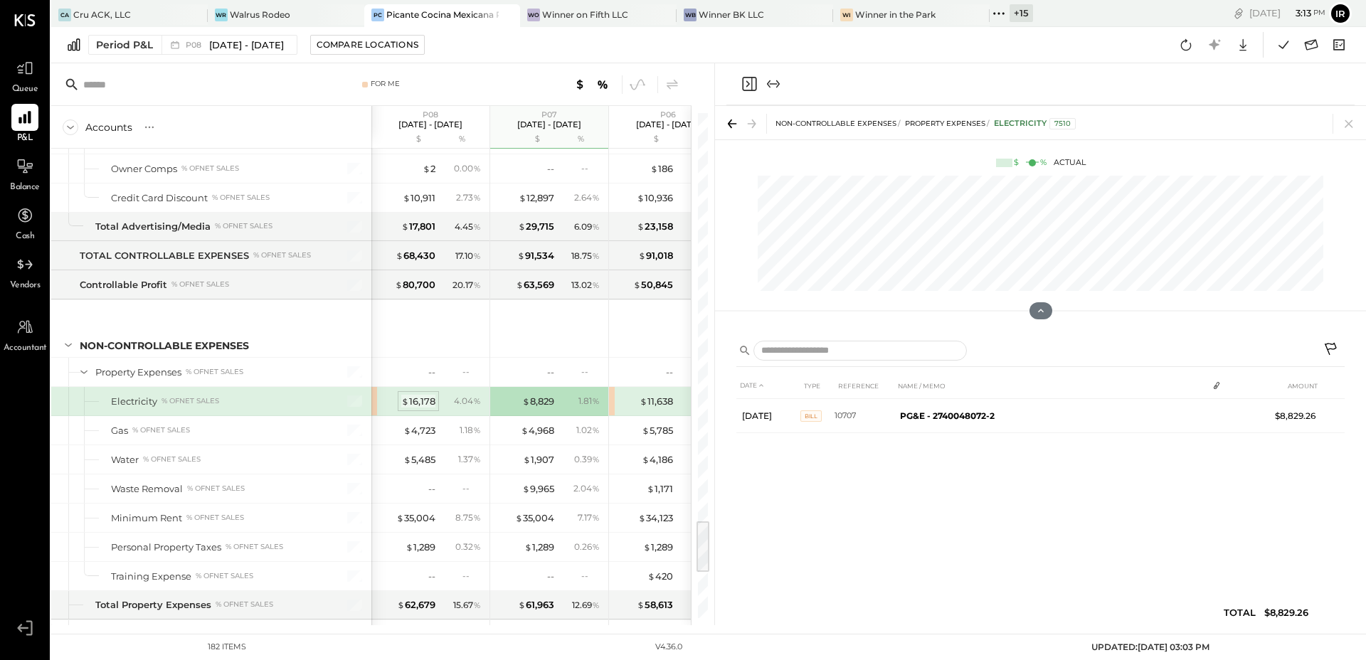
click at [415, 397] on div "$ 16,178" at bounding box center [418, 402] width 34 height 14
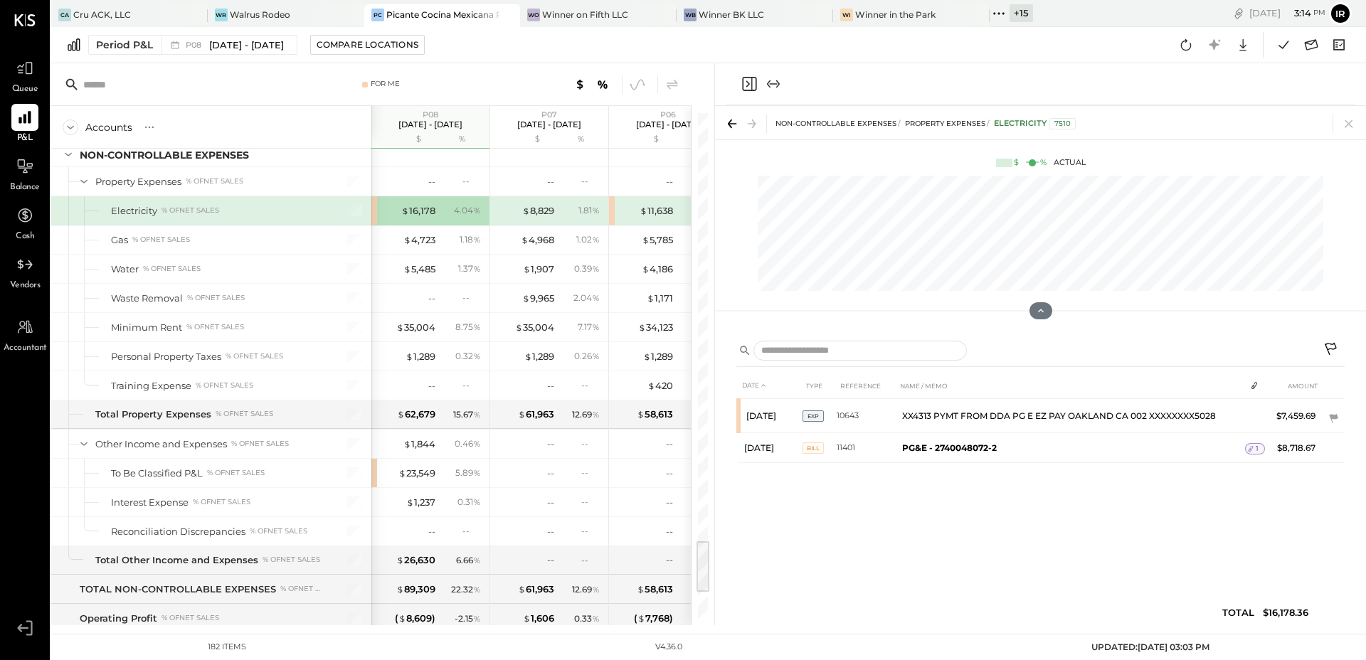
scroll to position [4051, 0]
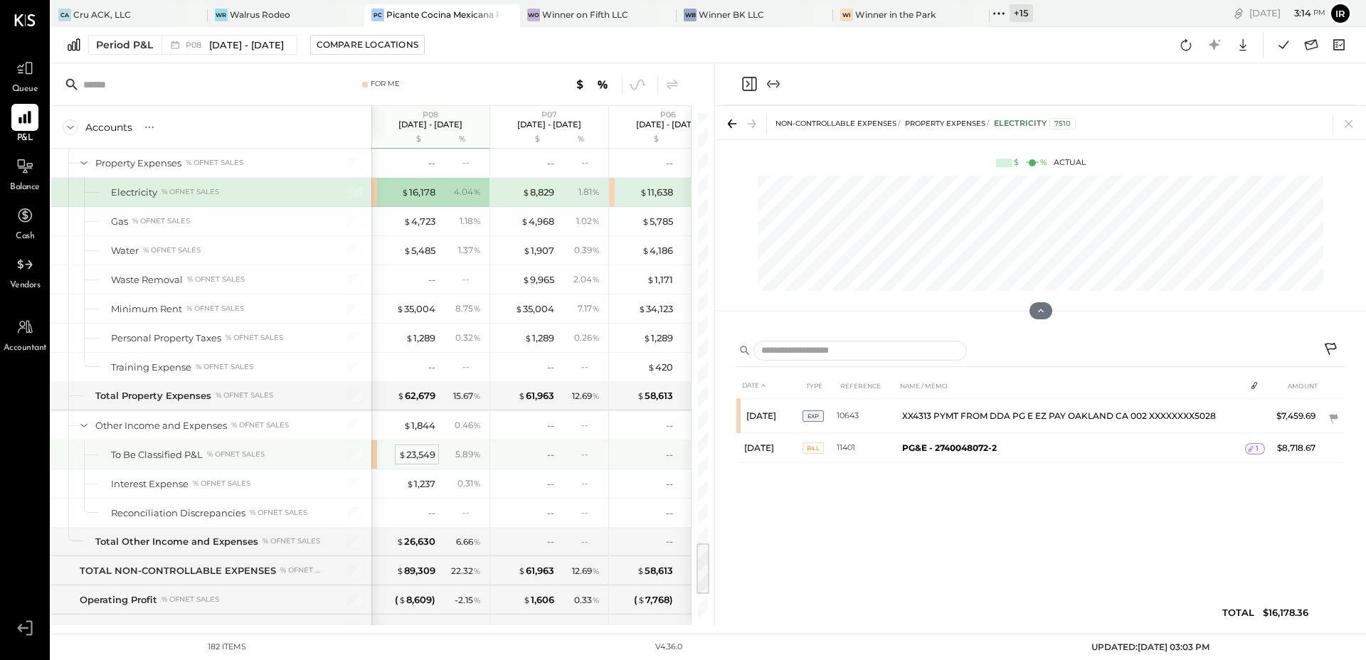
click at [421, 452] on div "$ 23,549" at bounding box center [417, 455] width 37 height 14
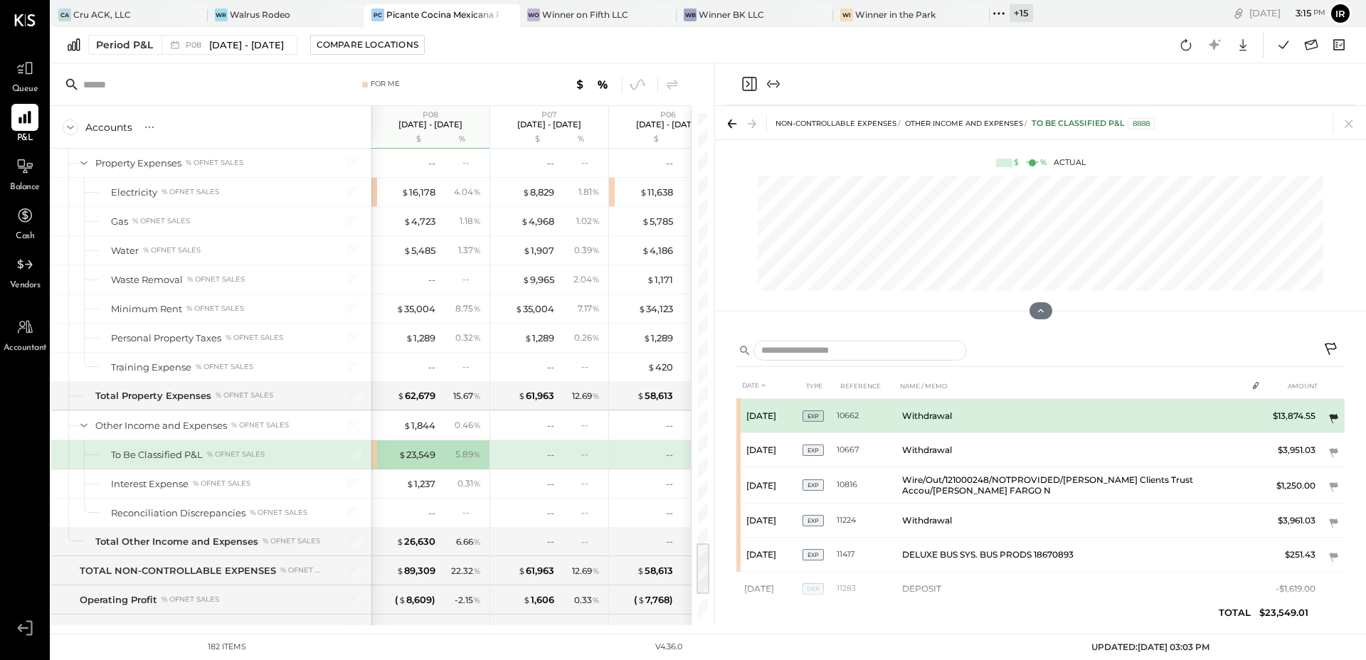
click at [1331, 417] on icon at bounding box center [1333, 418] width 9 height 9
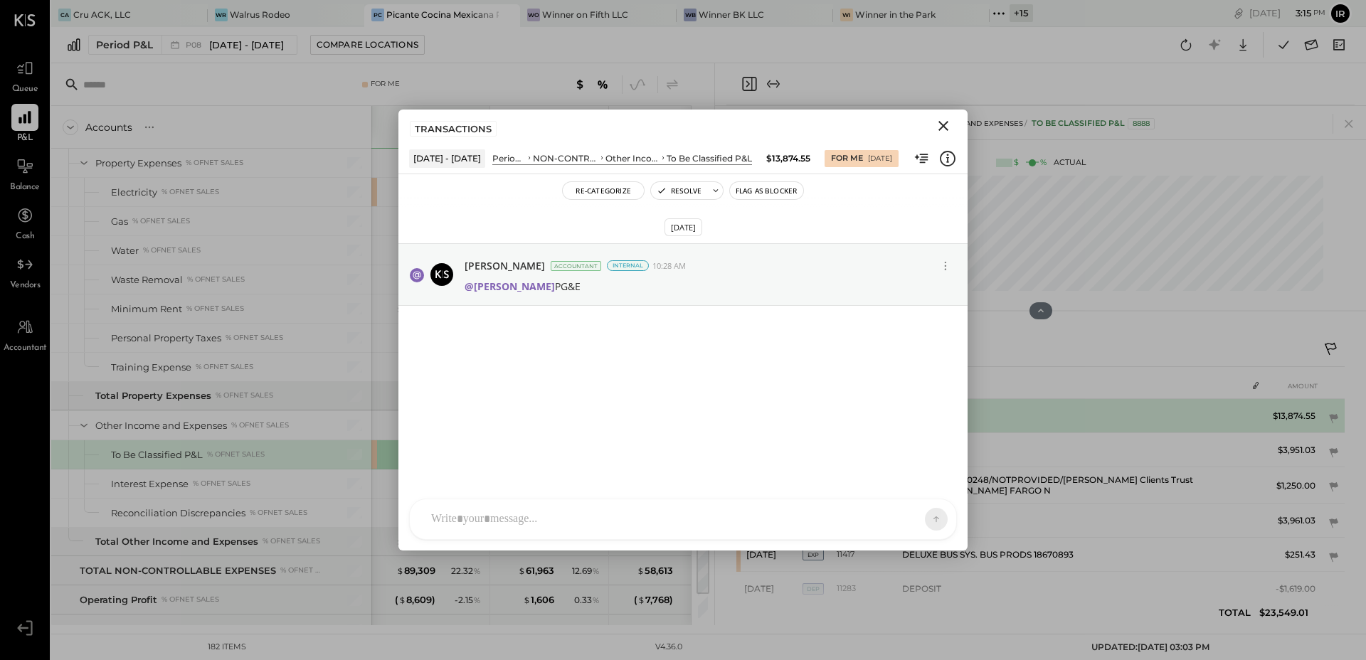
click at [1094, 410] on td "Withdrawal" at bounding box center [1072, 416] width 350 height 34
click at [937, 122] on icon "Close" at bounding box center [943, 125] width 17 height 17
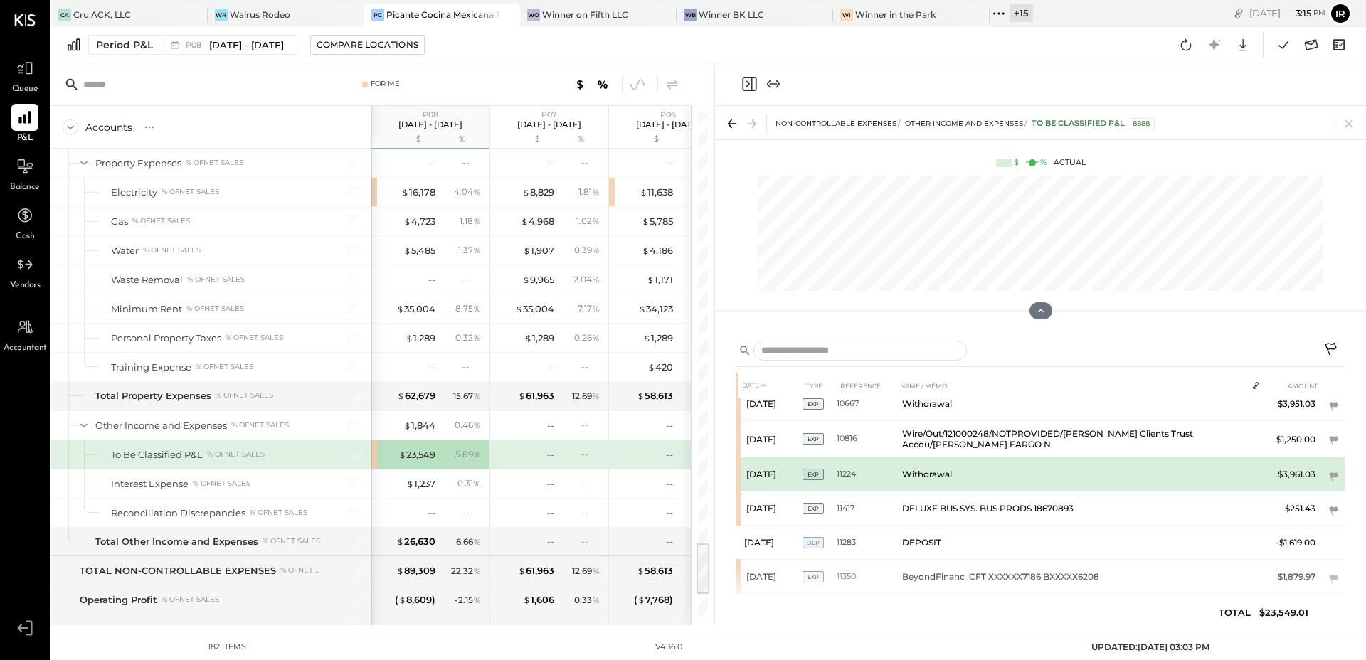
scroll to position [56, 0]
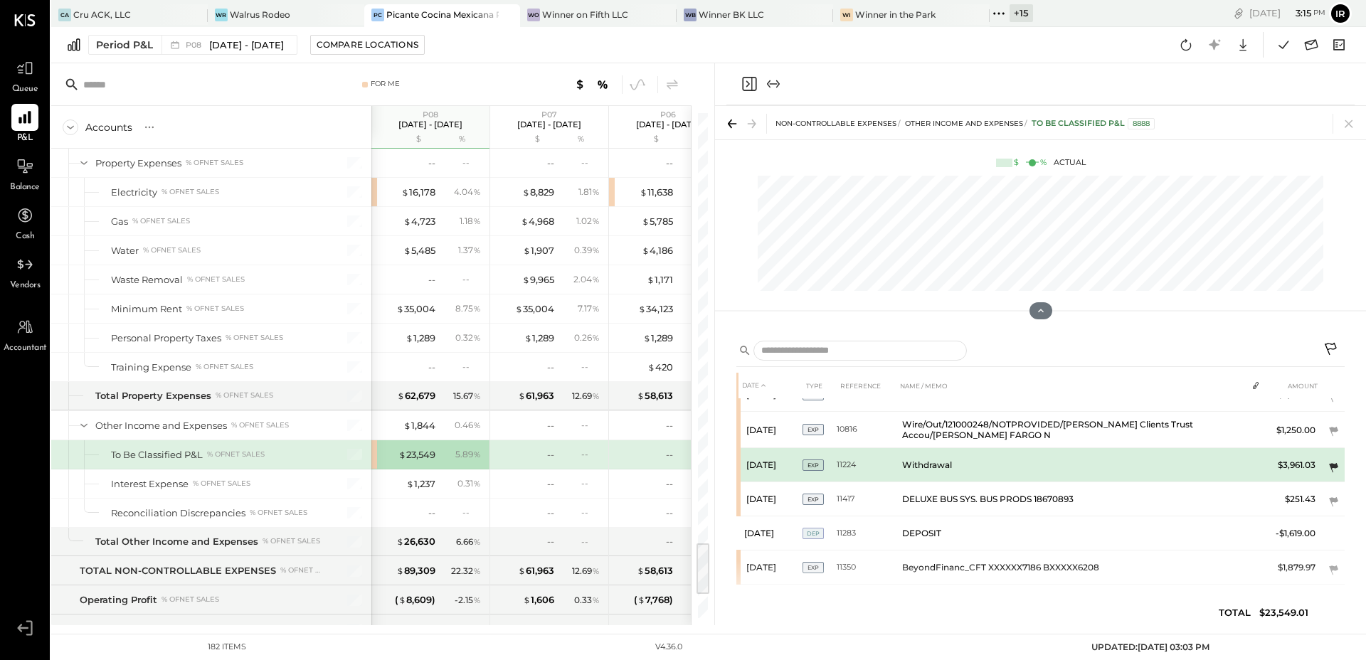
click at [1329, 466] on icon at bounding box center [1333, 467] width 9 height 9
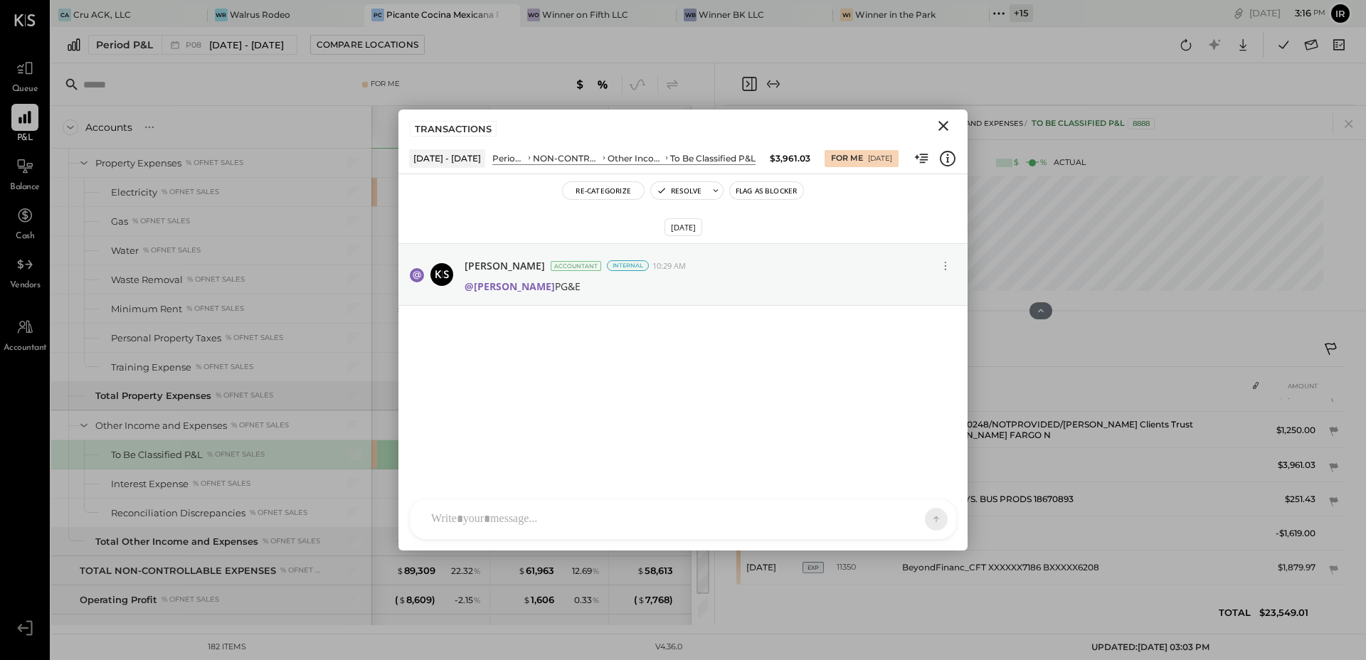
click at [1023, 370] on div "DATE TYPE REFERENCE NAME / MEMO AMOUNT [DATE] EXP 10662 Withdrawal $13,874.55 […" at bounding box center [1041, 485] width 608 height 295
click at [1116, 338] on div at bounding box center [1041, 352] width 608 height 29
click at [941, 122] on icon "Close" at bounding box center [943, 125] width 17 height 17
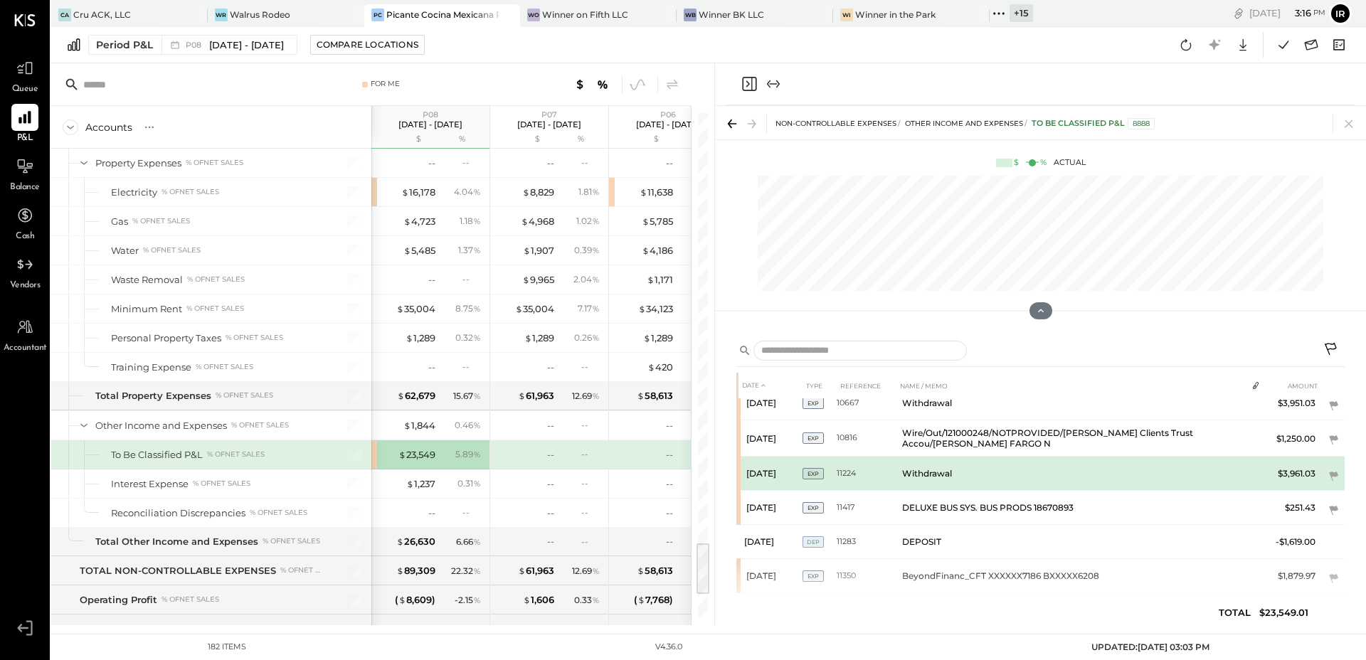
scroll to position [0, 0]
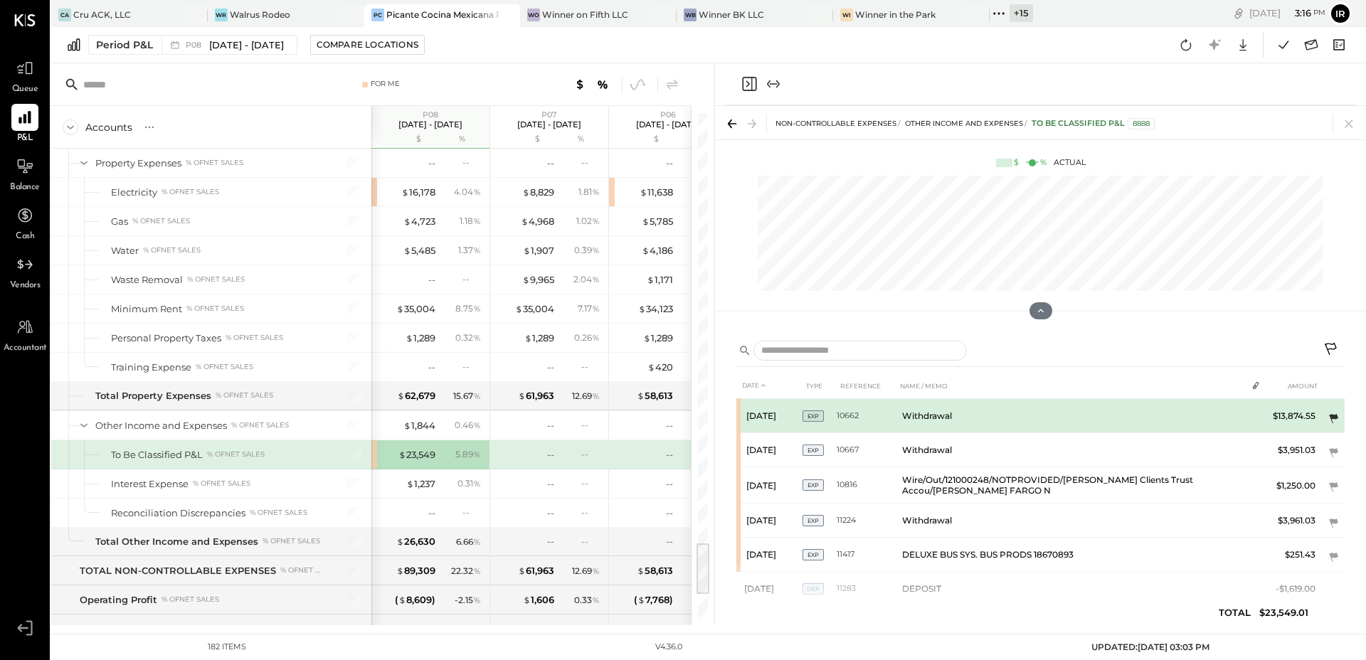
click at [1331, 418] on icon at bounding box center [1333, 418] width 9 height 9
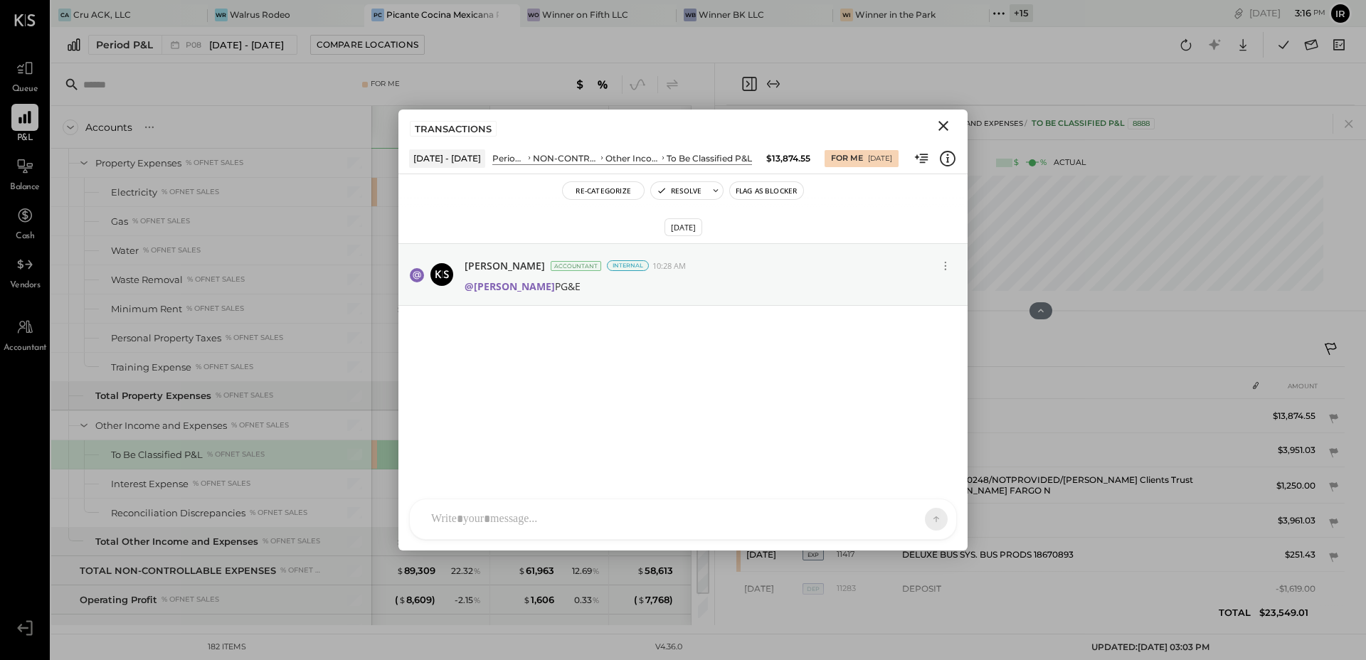
click at [946, 125] on icon "Close" at bounding box center [943, 125] width 17 height 17
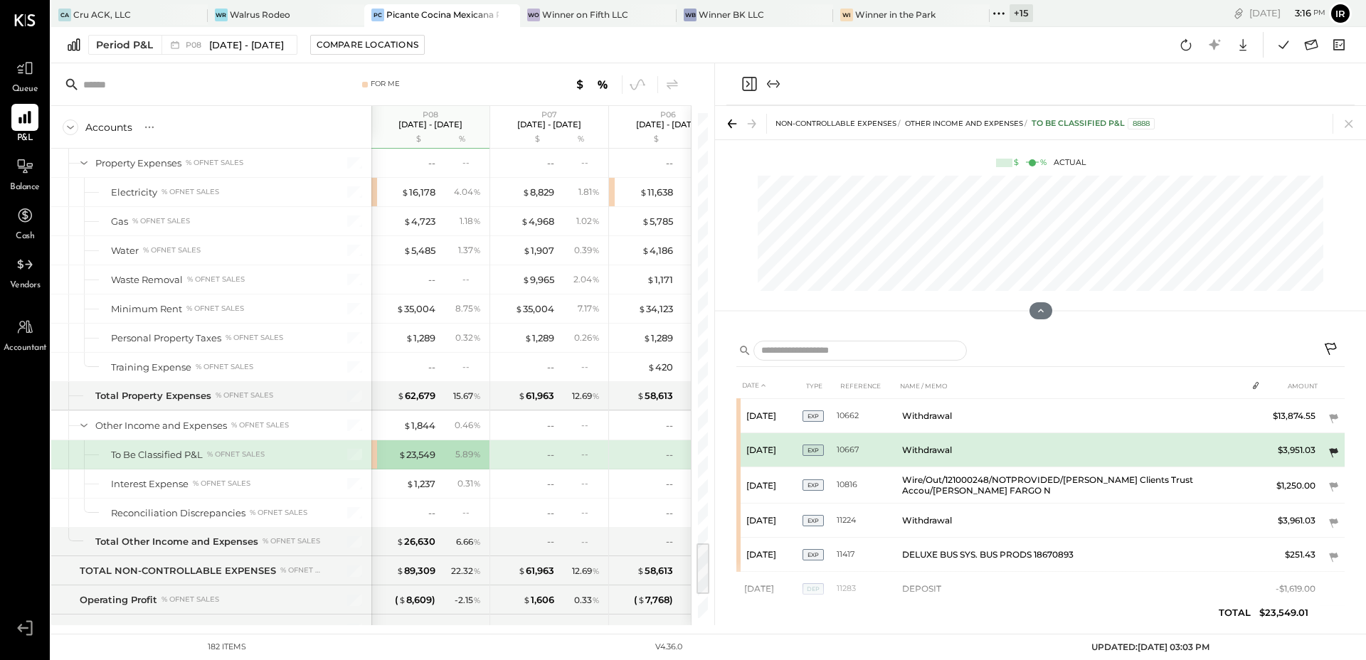
click at [1332, 450] on icon at bounding box center [1333, 452] width 9 height 9
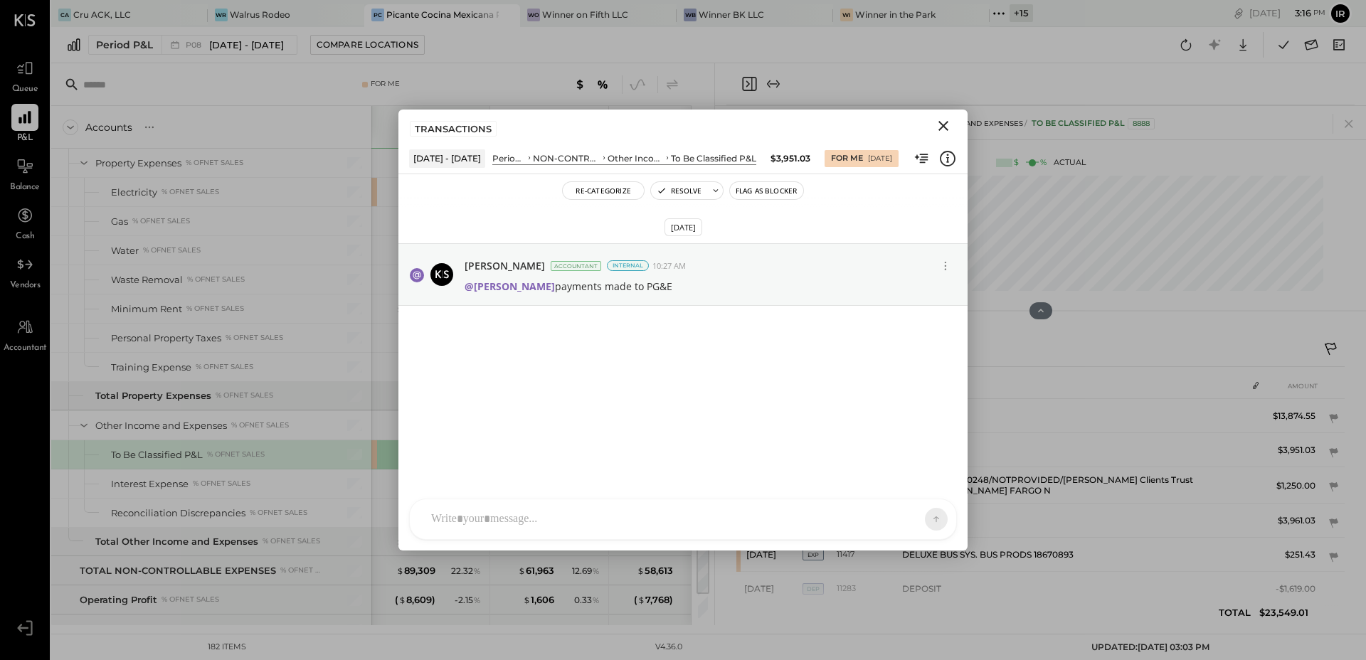
click at [939, 126] on icon "Close" at bounding box center [943, 125] width 17 height 17
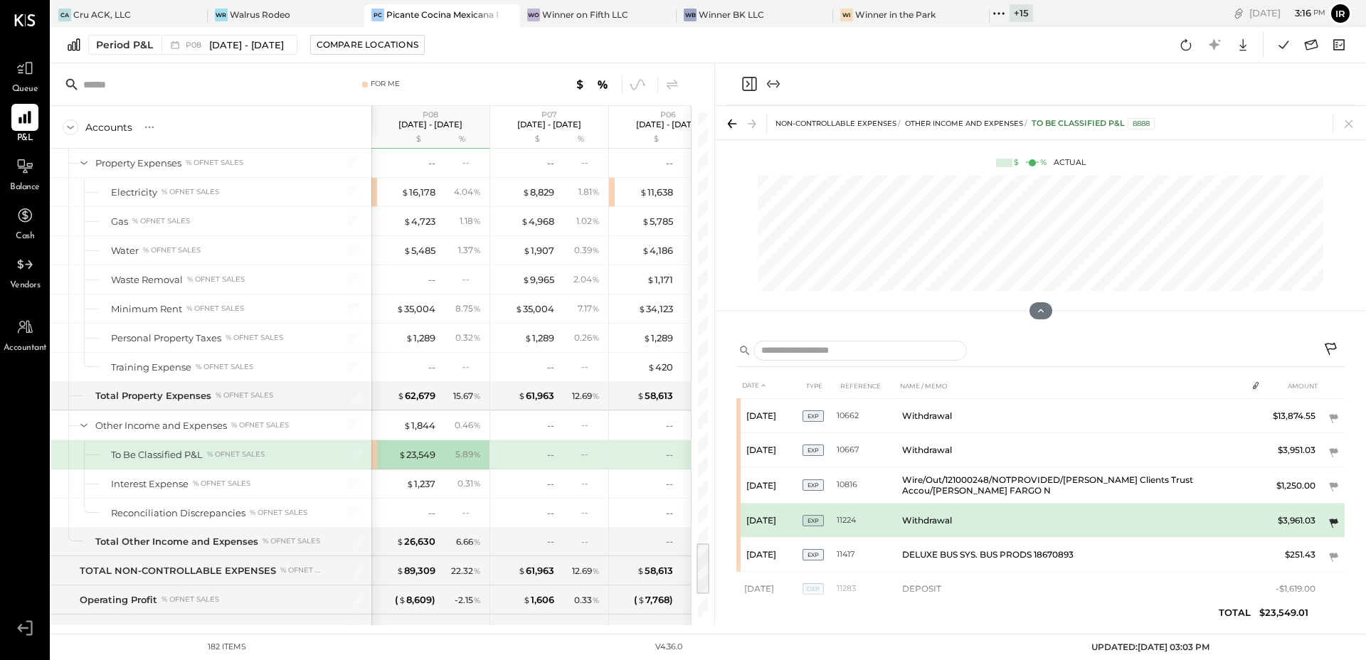
click at [1334, 517] on icon at bounding box center [1333, 524] width 14 height 14
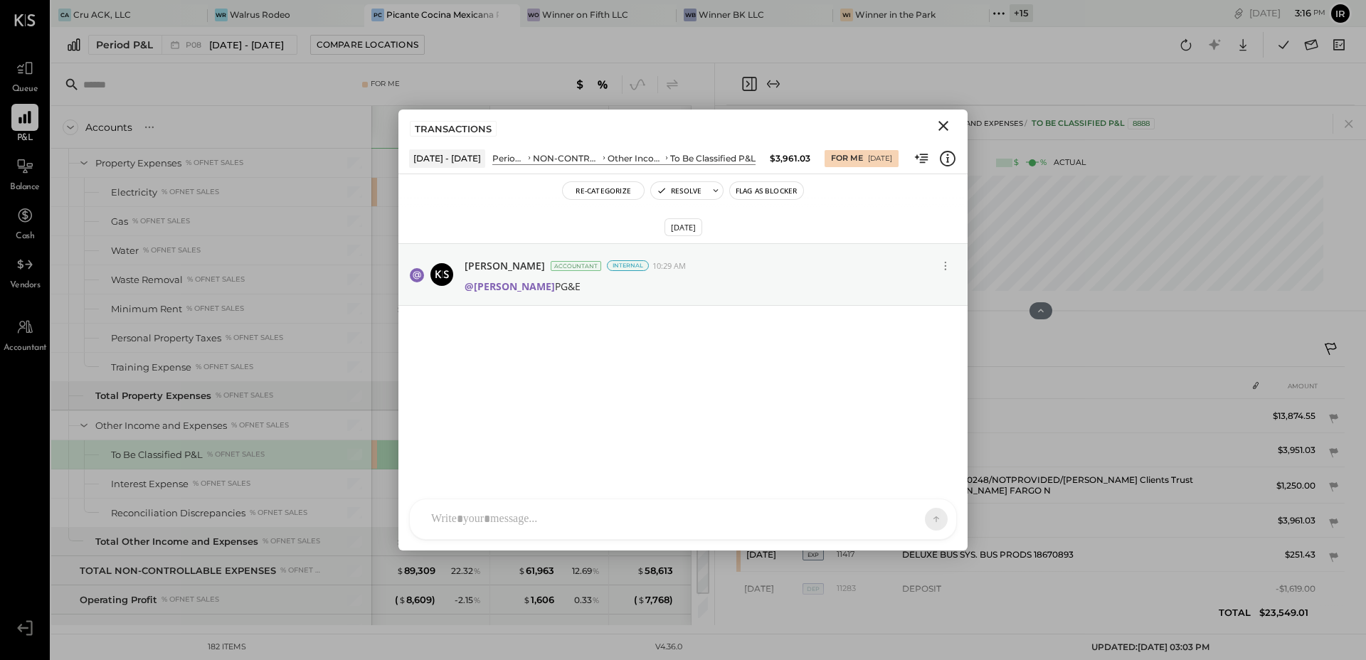
click at [946, 128] on icon "Close" at bounding box center [944, 126] width 10 height 10
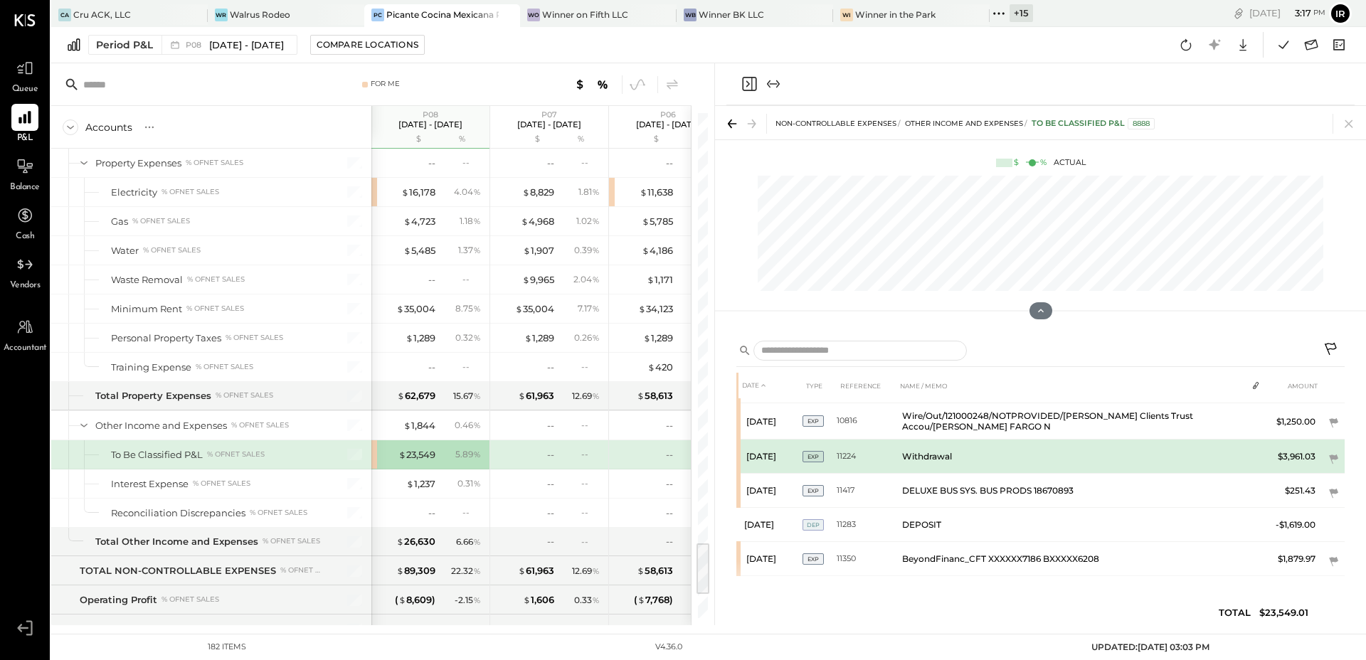
scroll to position [65, 0]
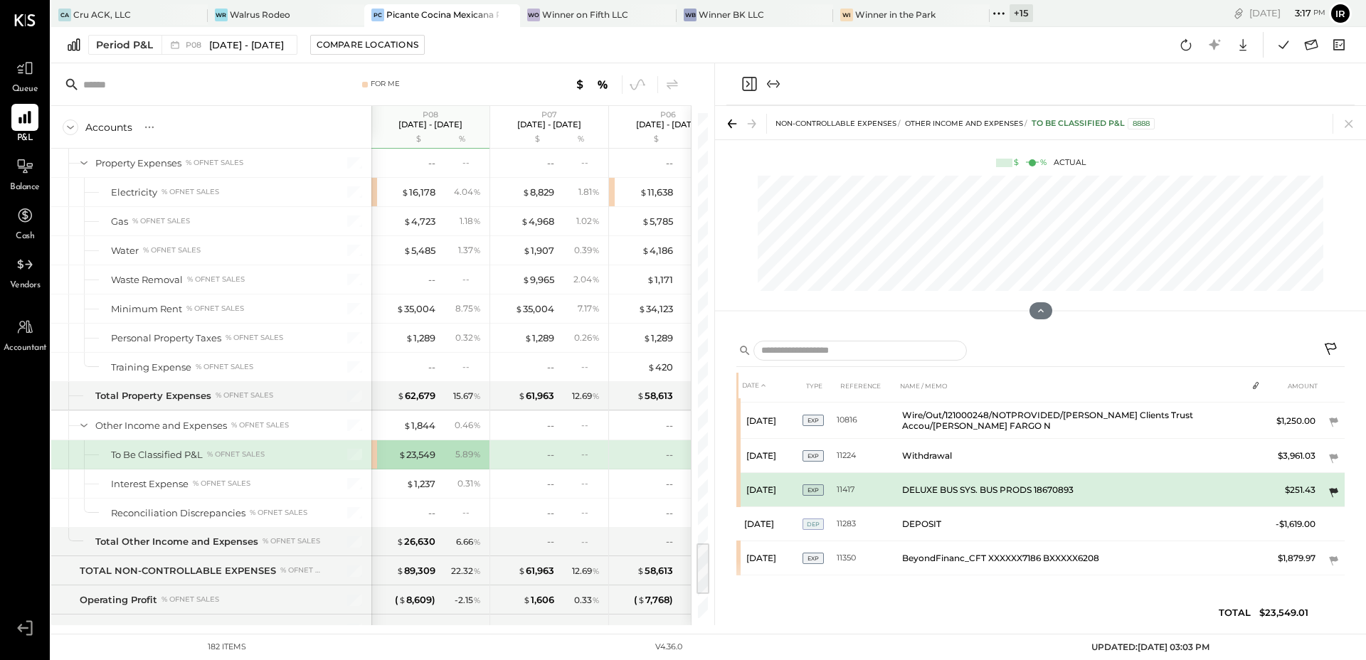
click at [1333, 487] on icon at bounding box center [1333, 493] width 14 height 14
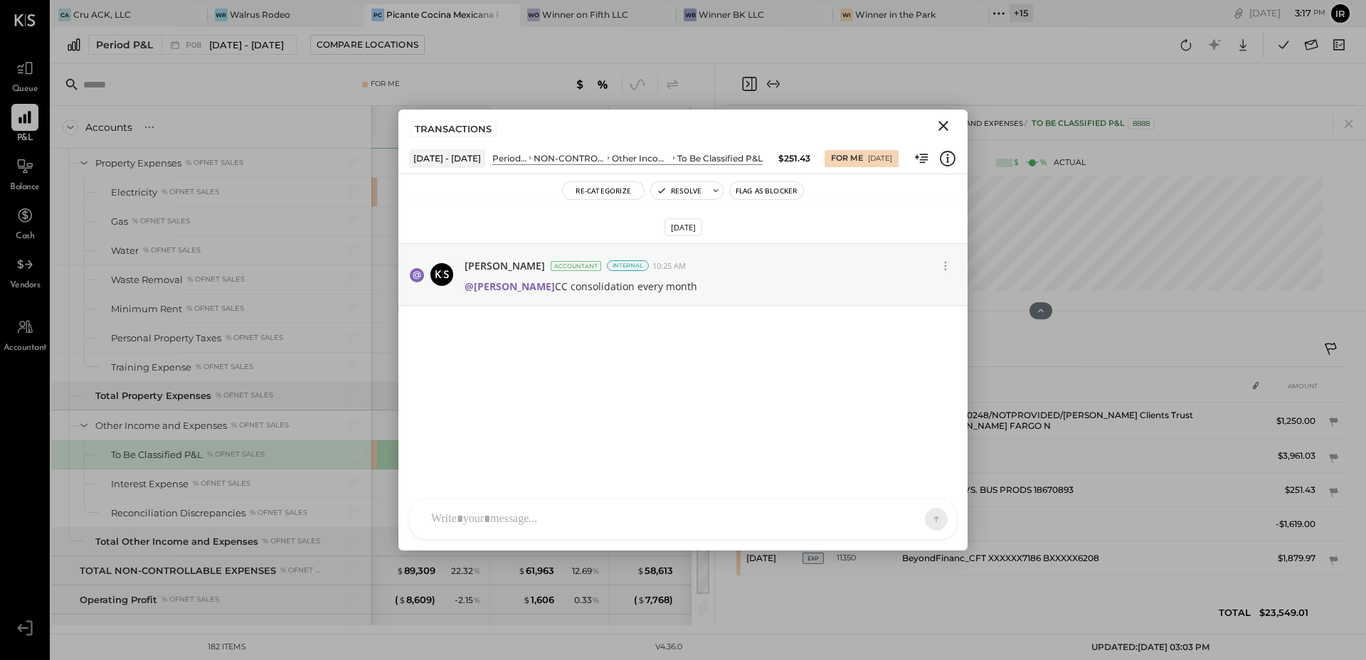
click at [944, 125] on icon "Close" at bounding box center [944, 126] width 10 height 10
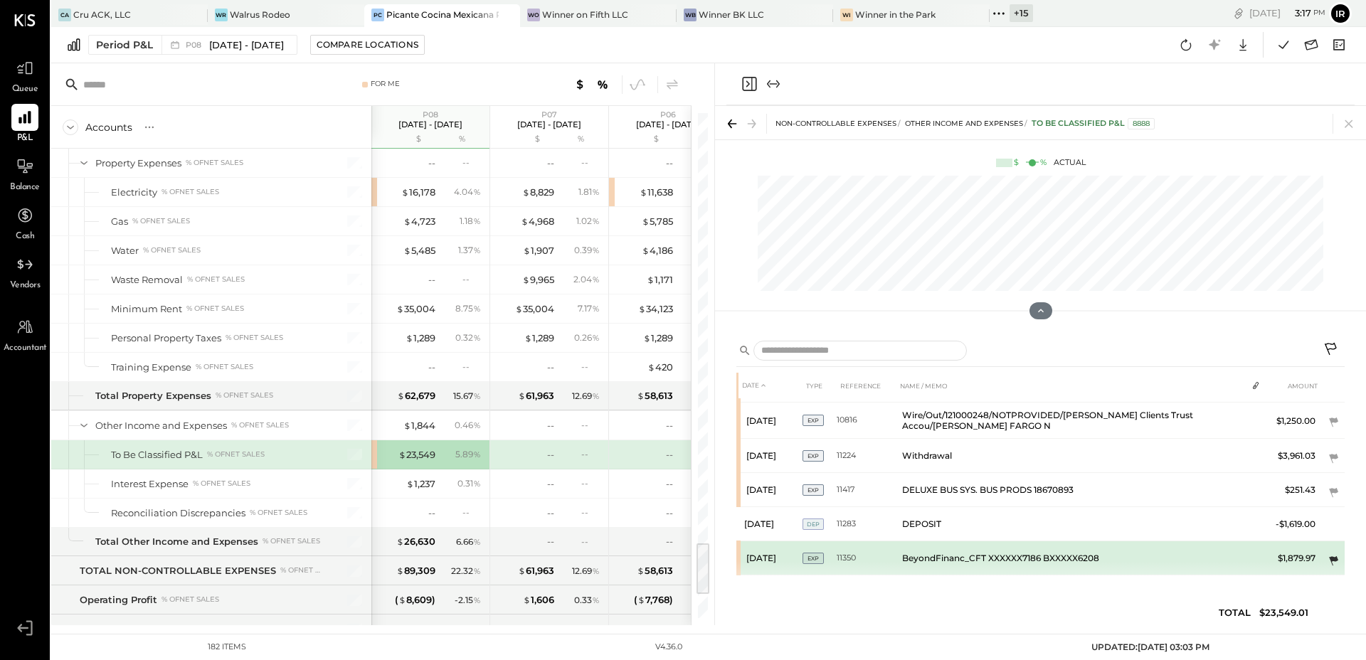
click at [1333, 560] on icon at bounding box center [1333, 560] width 9 height 9
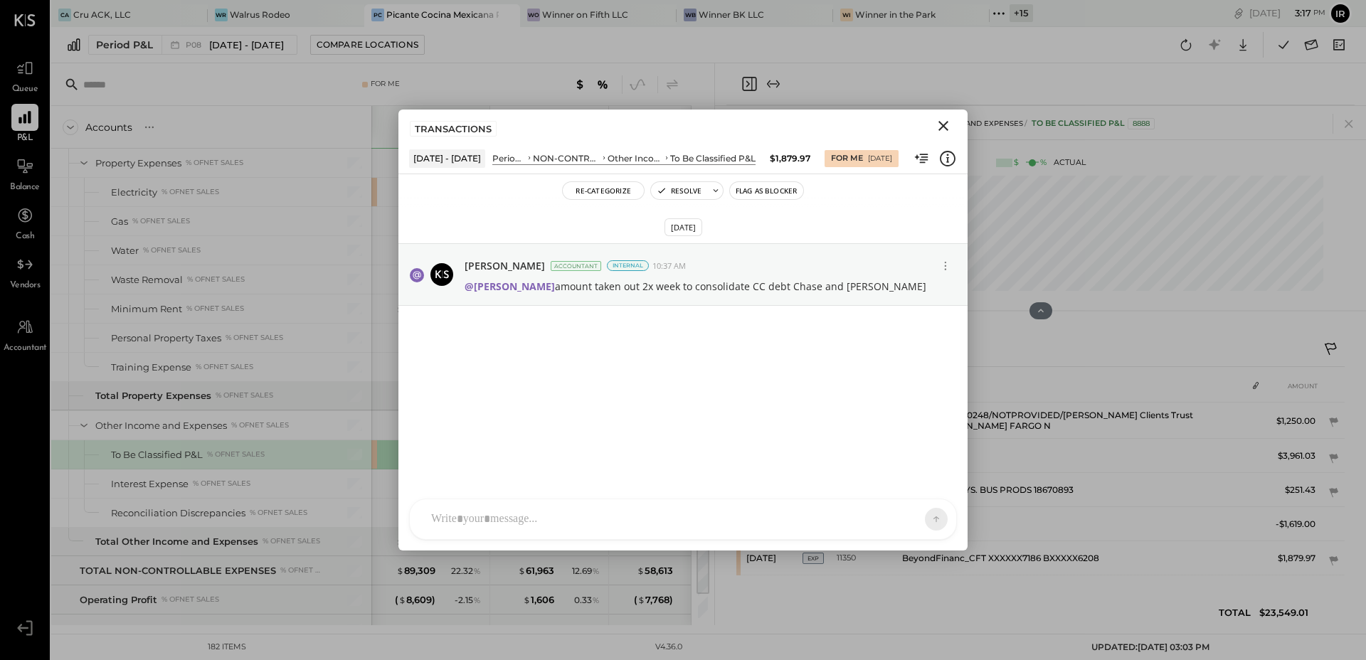
click at [941, 127] on icon "Close" at bounding box center [943, 125] width 17 height 17
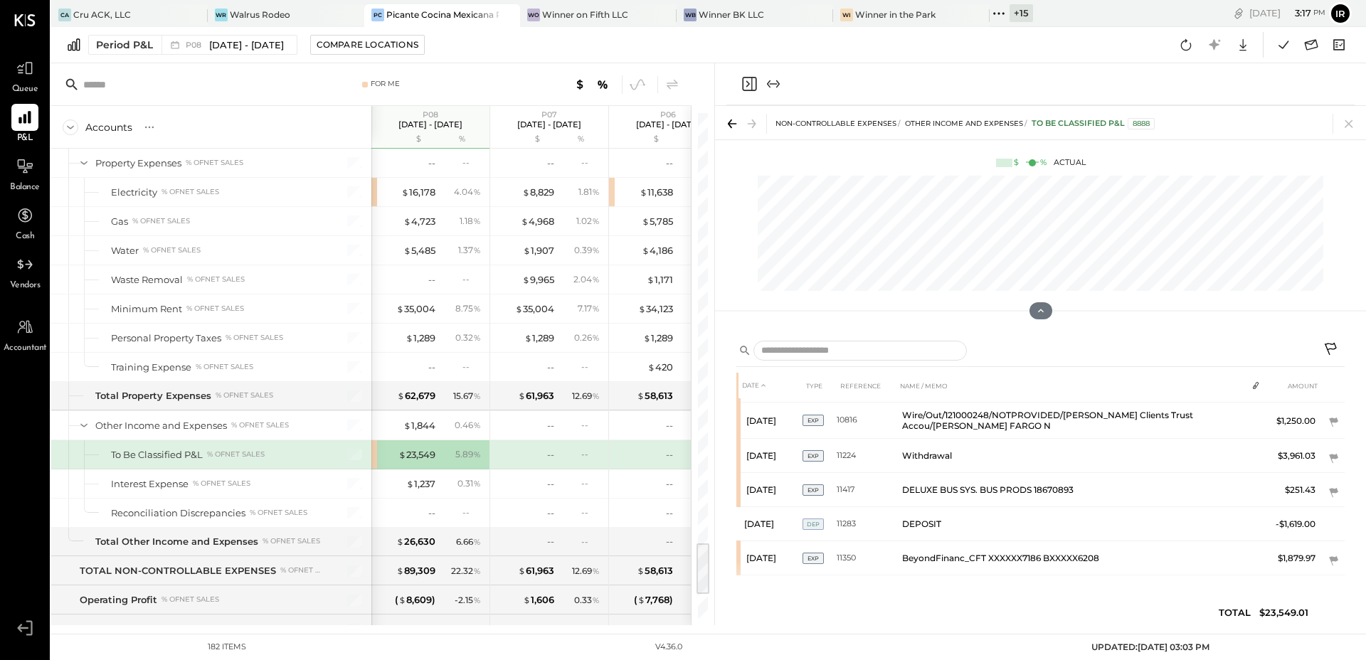
click at [747, 83] on icon "Close panel" at bounding box center [749, 83] width 17 height 17
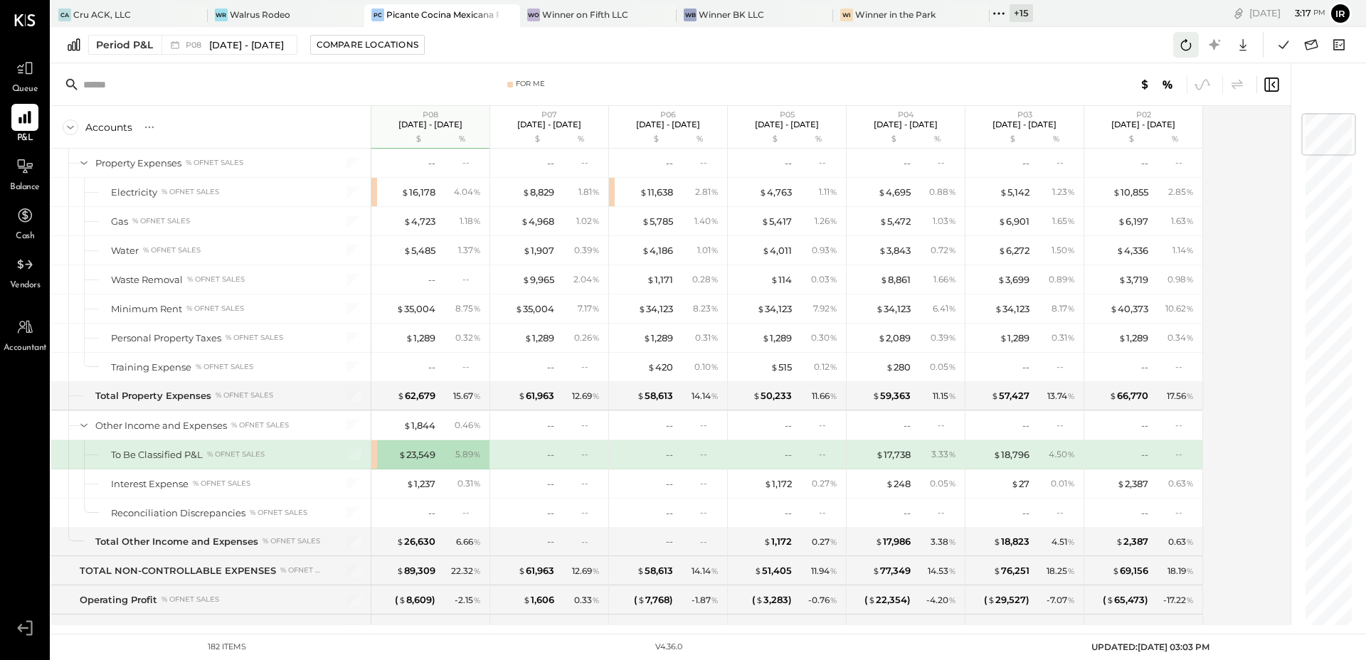
click at [1186, 47] on icon at bounding box center [1186, 45] width 19 height 19
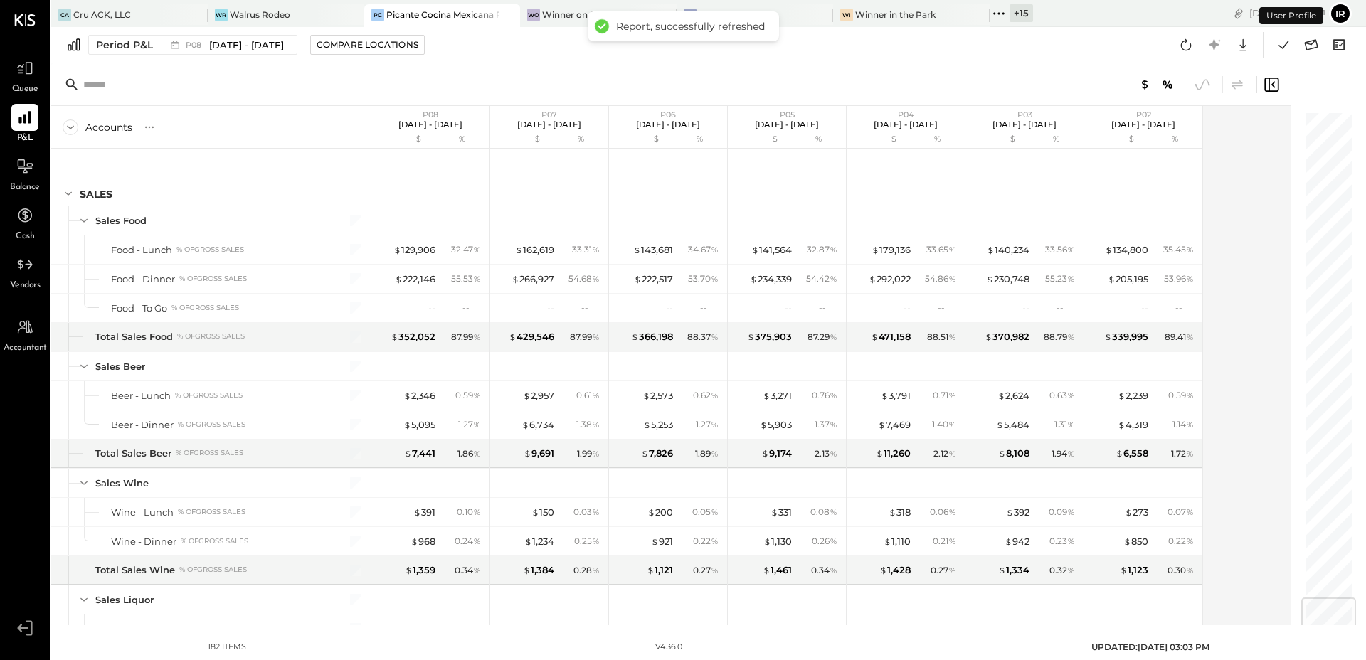
scroll to position [4105, 0]
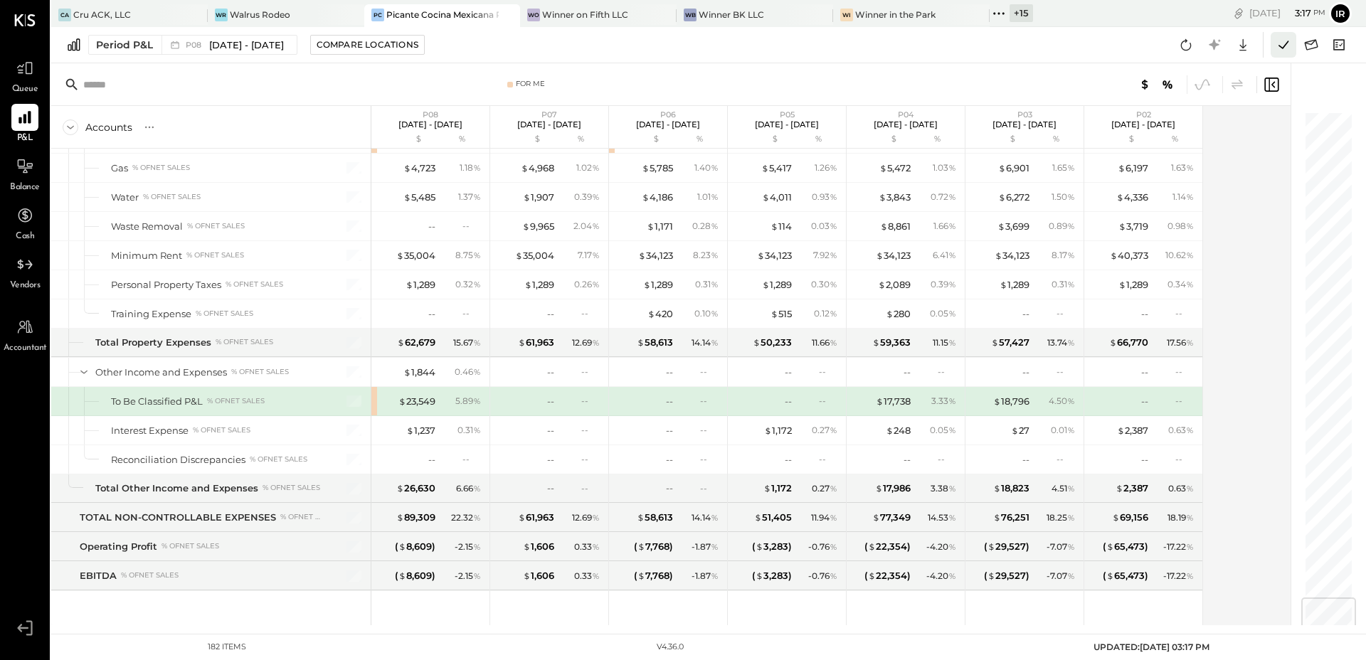
click at [1281, 44] on icon at bounding box center [1284, 45] width 19 height 19
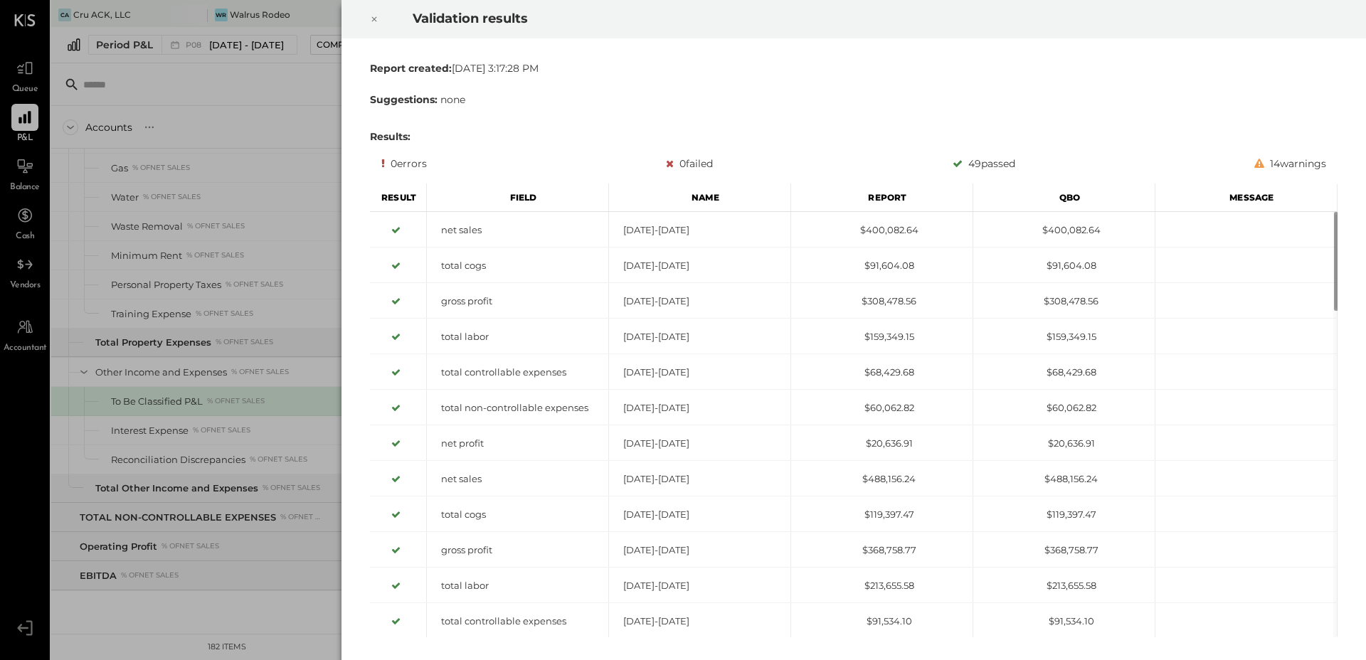
click at [374, 14] on icon at bounding box center [374, 19] width 9 height 17
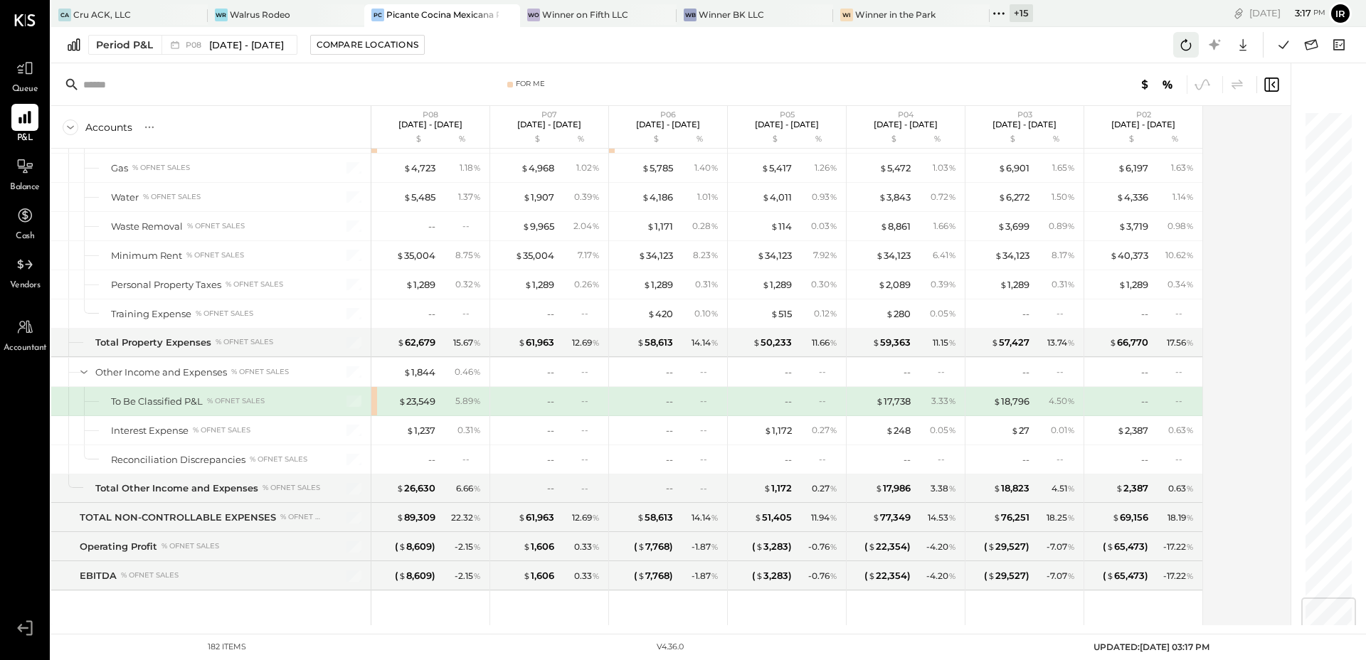
click at [1182, 49] on icon at bounding box center [1186, 44] width 11 height 11
click at [1274, 45] on button at bounding box center [1284, 45] width 26 height 26
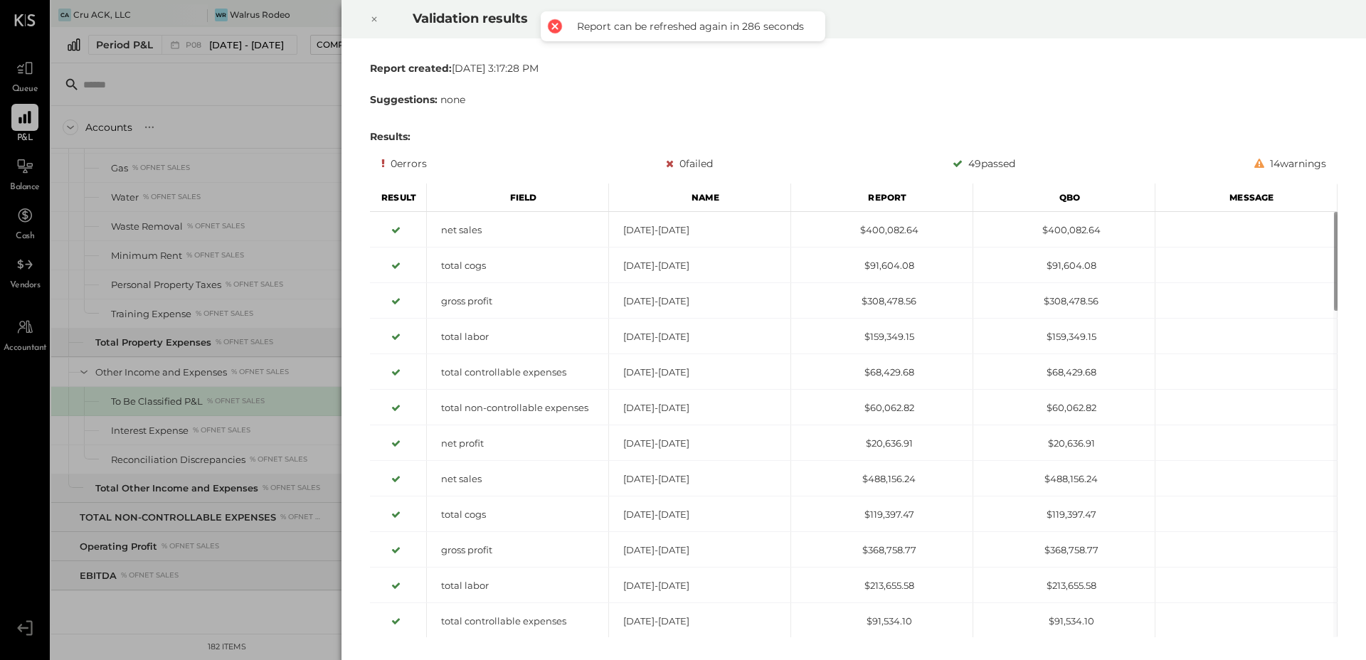
click at [376, 23] on icon at bounding box center [374, 19] width 9 height 17
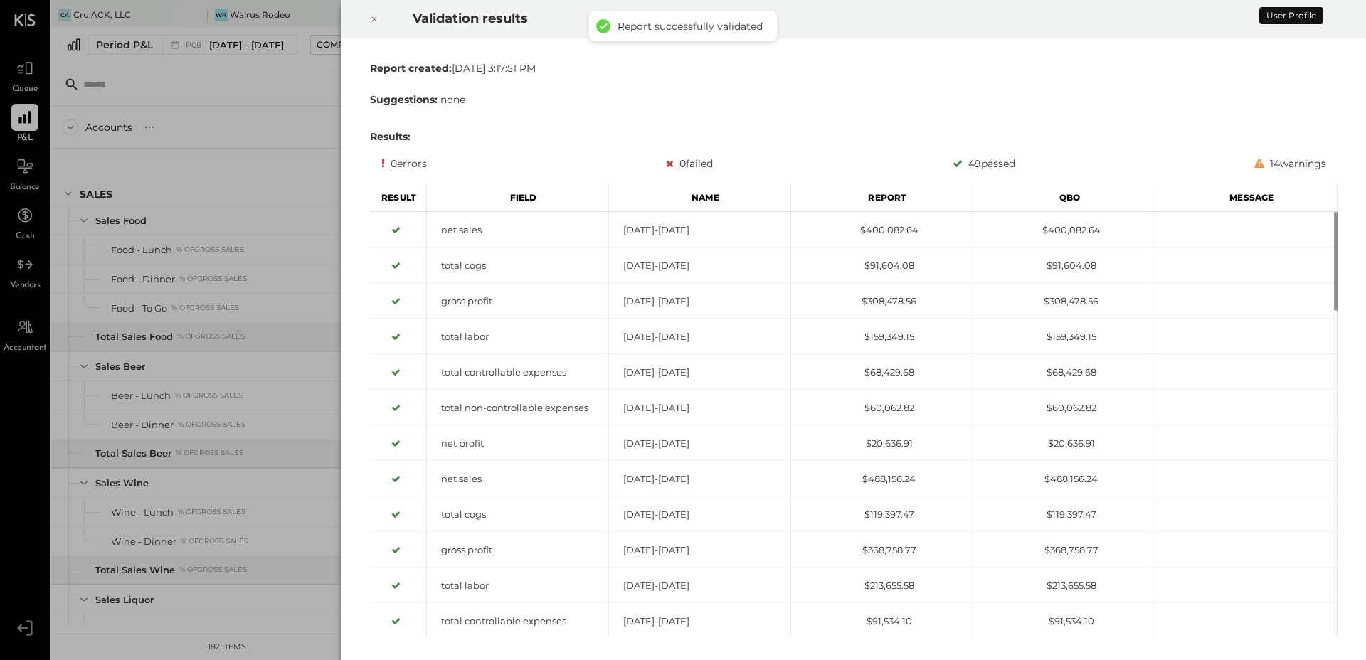
scroll to position [4105, 0]
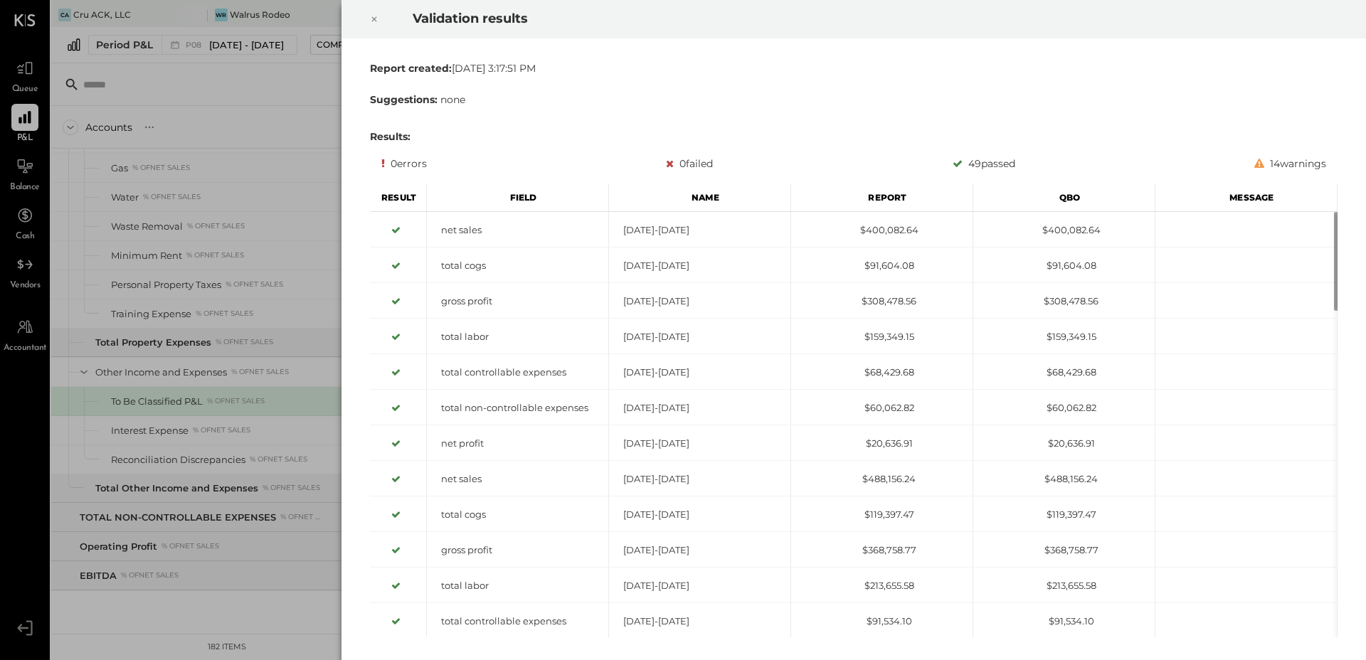
click at [372, 21] on icon at bounding box center [374, 19] width 9 height 17
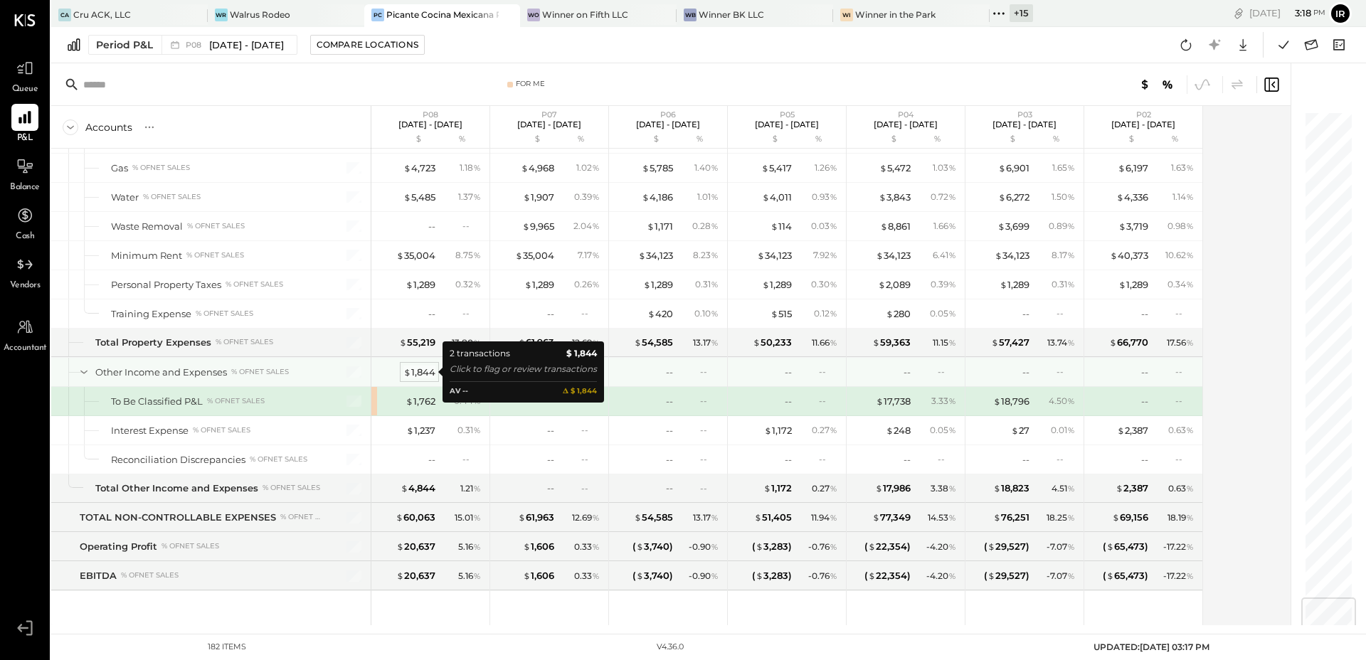
click at [426, 372] on div "$ 1,844" at bounding box center [419, 373] width 32 height 14
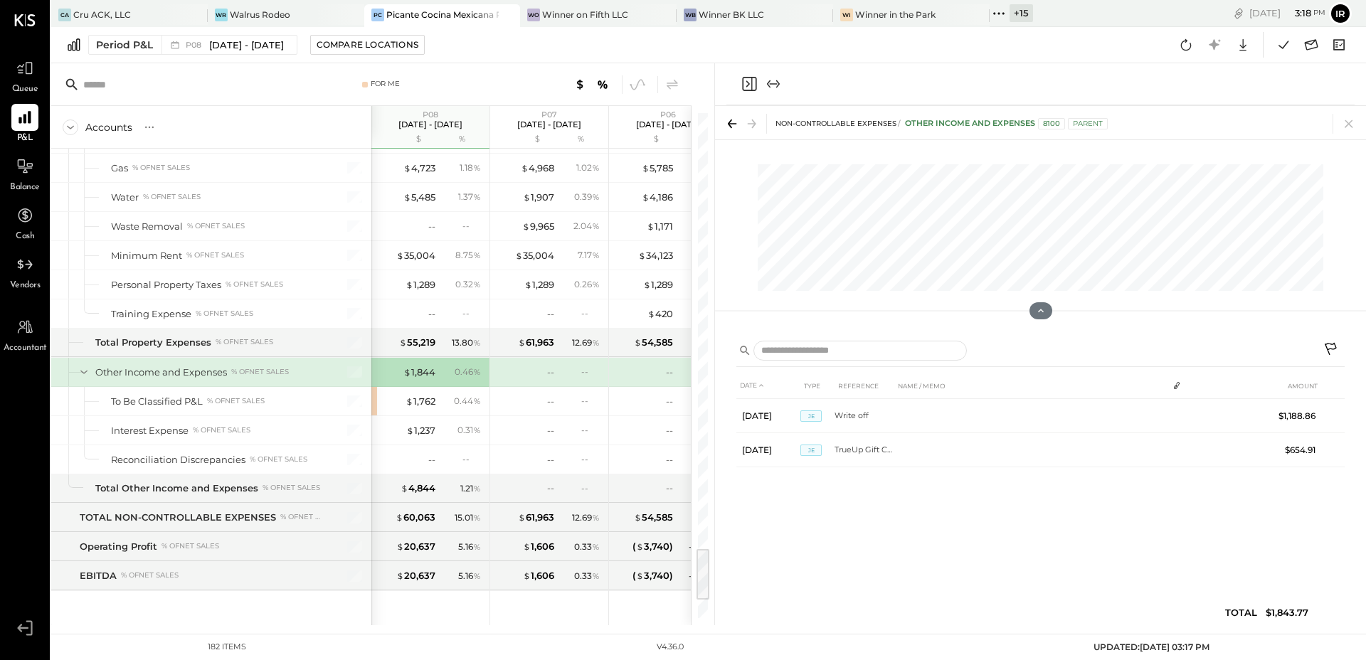
drag, startPoint x: 754, startPoint y: 81, endPoint x: 729, endPoint y: 115, distance: 41.9
click at [754, 81] on icon "Close panel" at bounding box center [749, 83] width 17 height 17
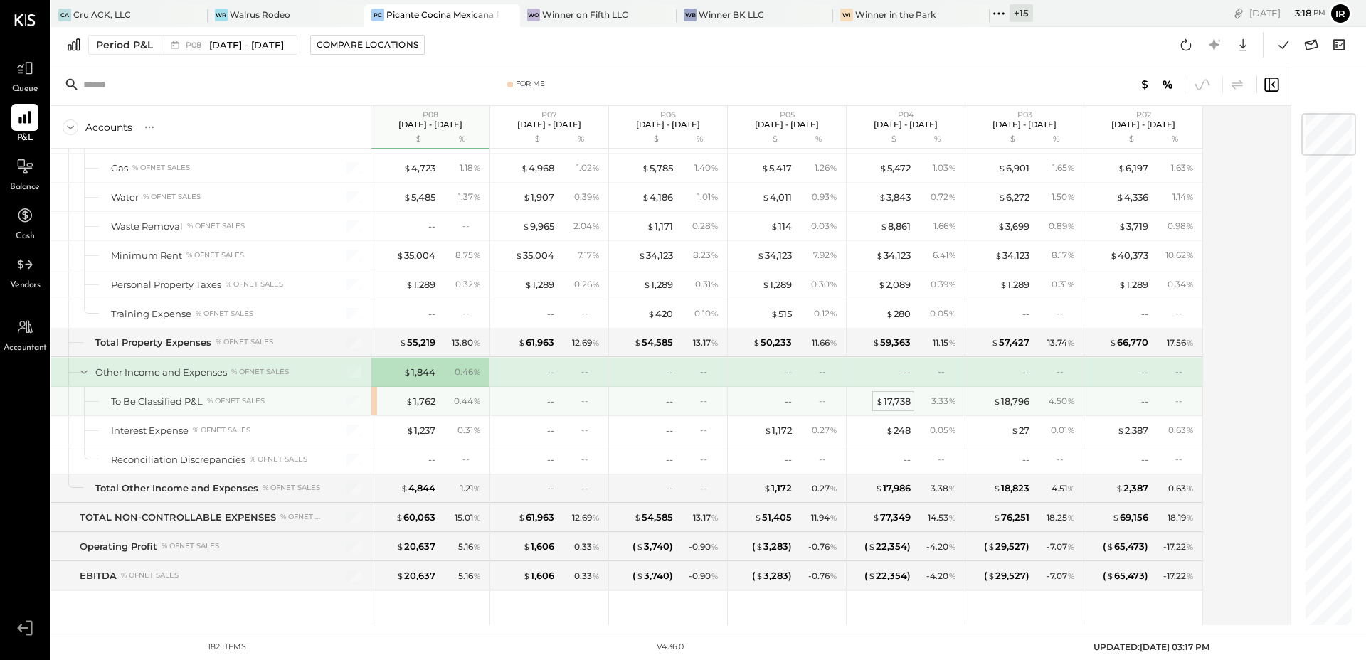
click at [894, 406] on div "$ 17,738" at bounding box center [893, 402] width 35 height 14
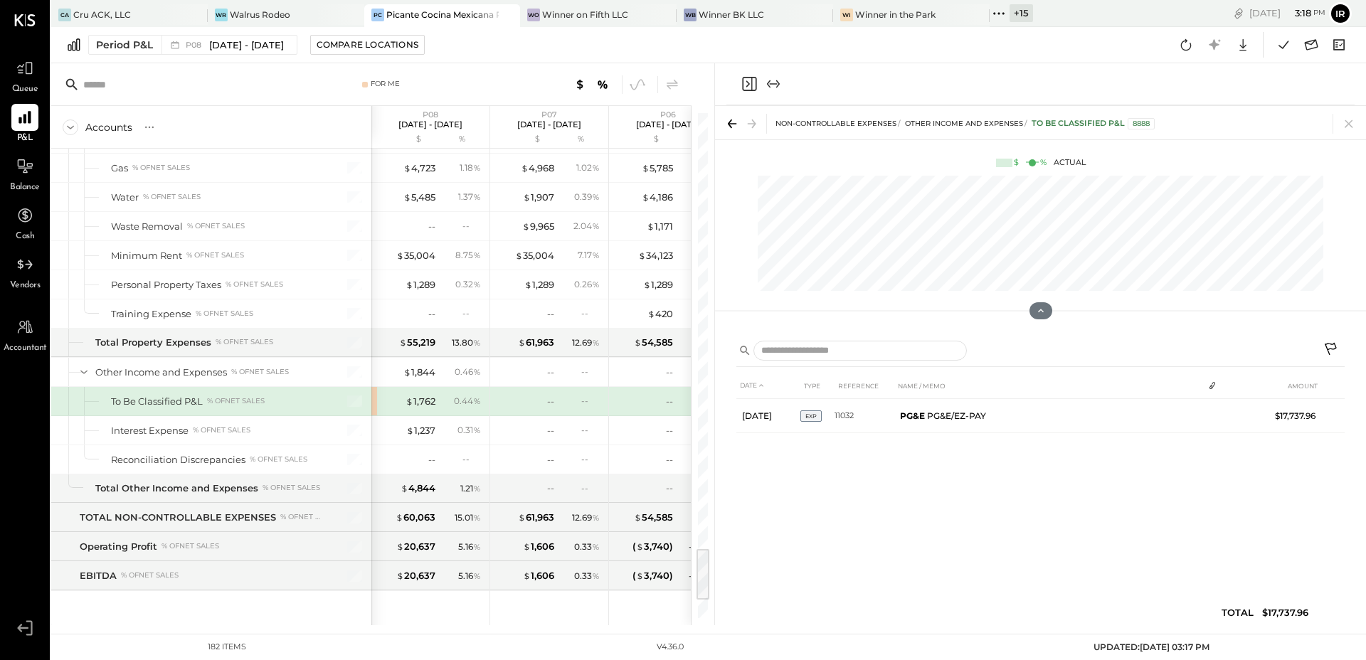
click at [746, 82] on icon "Close panel" at bounding box center [749, 83] width 17 height 17
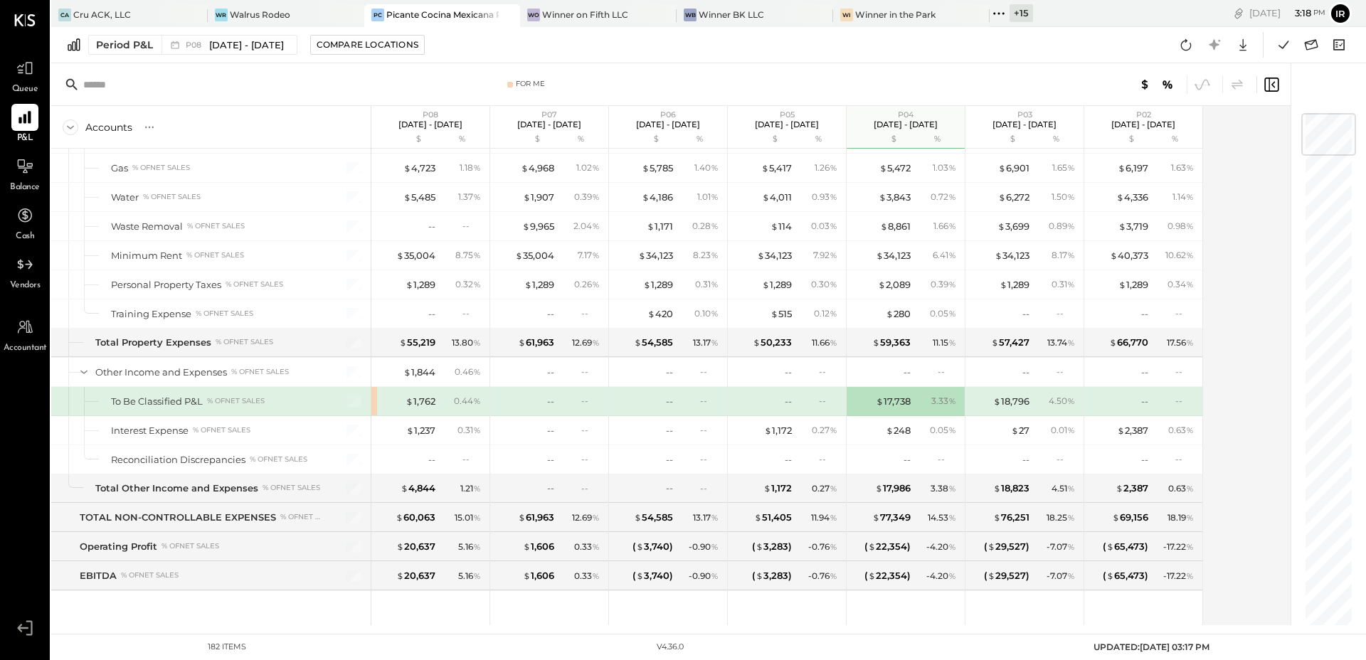
click at [1003, 392] on div "$ 18,796 4.50 %" at bounding box center [1026, 401] width 107 height 28
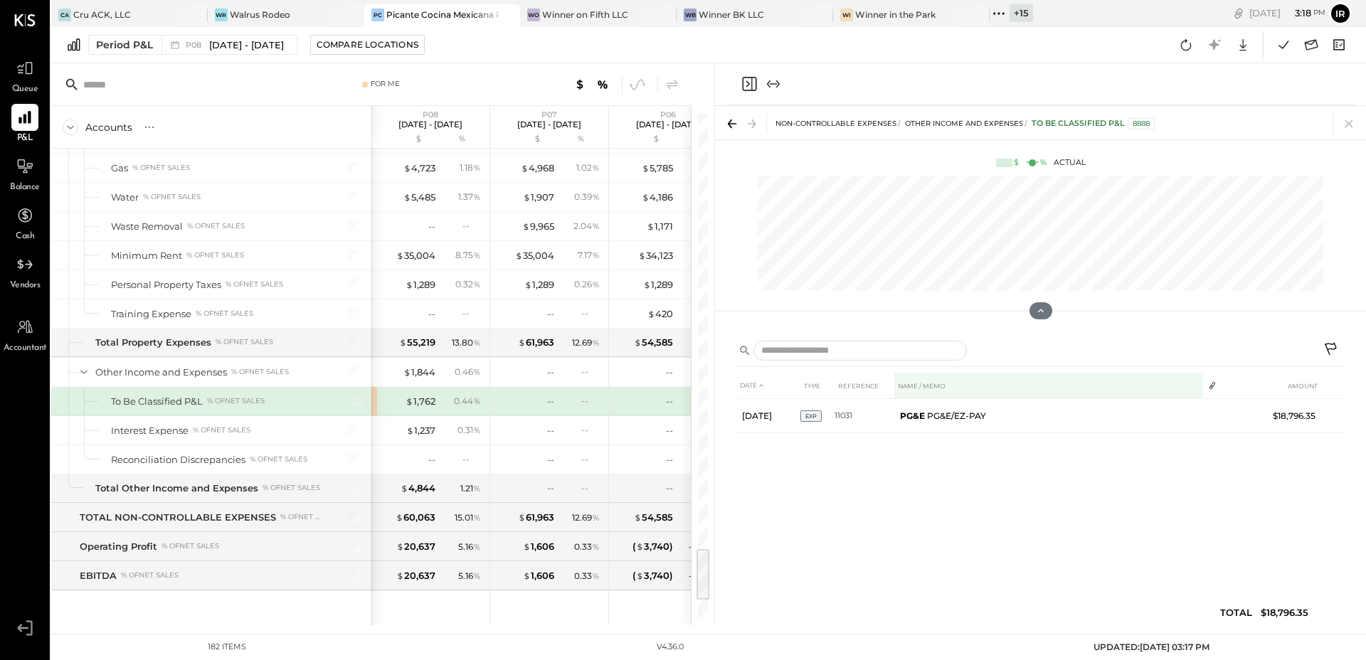
click at [1008, 396] on th "NAME / MEMO" at bounding box center [1049, 386] width 309 height 26
click at [751, 79] on icon "Close panel" at bounding box center [749, 83] width 17 height 17
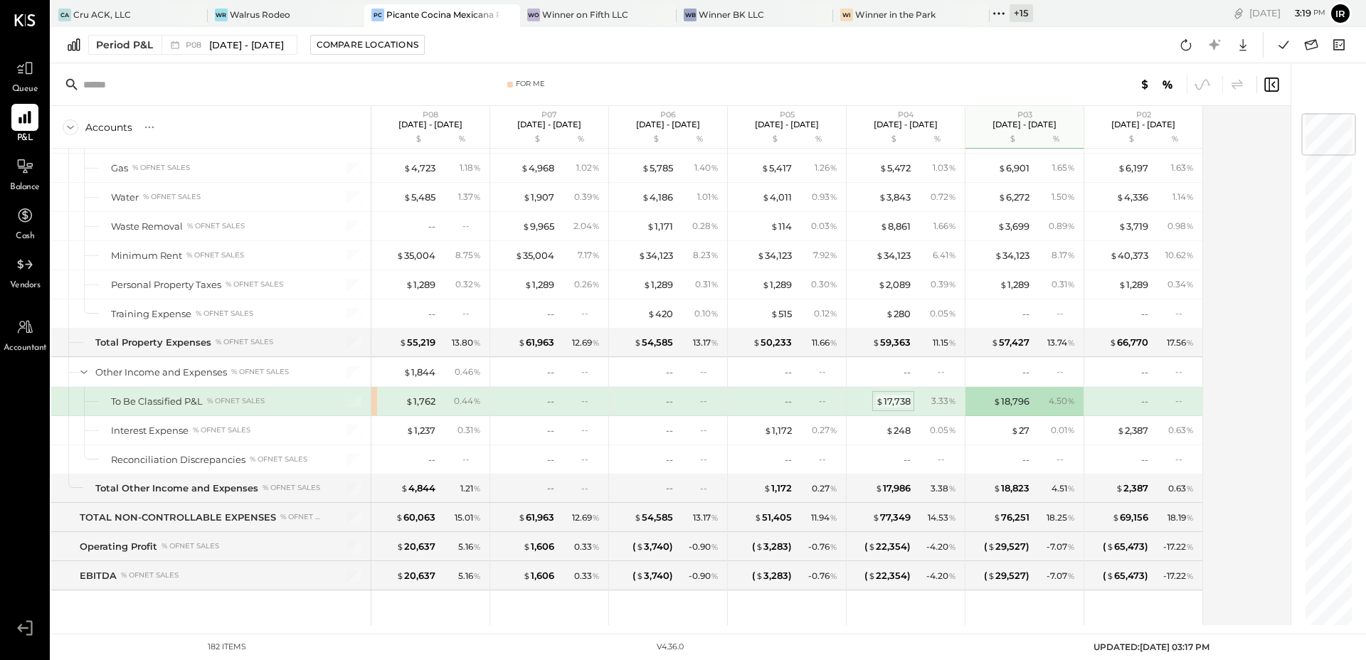
click at [895, 399] on div "$ 17,738" at bounding box center [893, 402] width 35 height 14
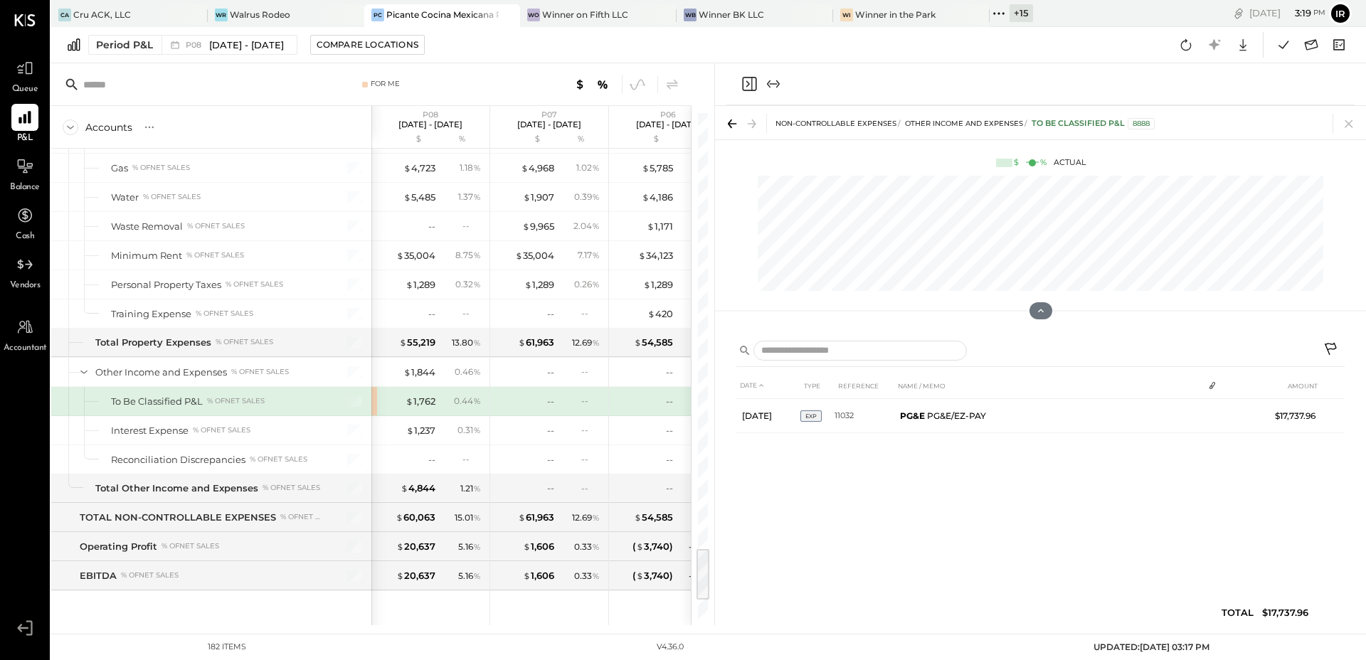
click at [742, 79] on icon "Close panel" at bounding box center [749, 83] width 17 height 17
